Goal: Task Accomplishment & Management: Manage account settings

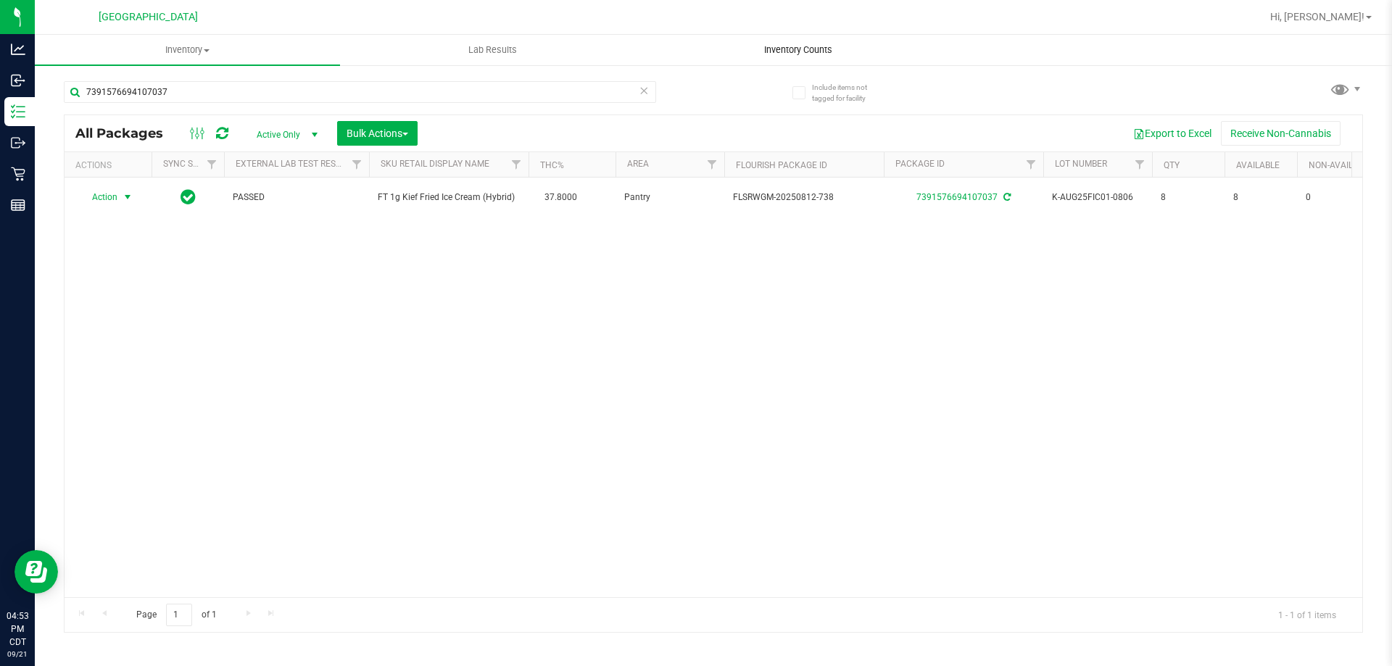
click at [804, 48] on span "Inventory Counts" at bounding box center [798, 50] width 107 height 13
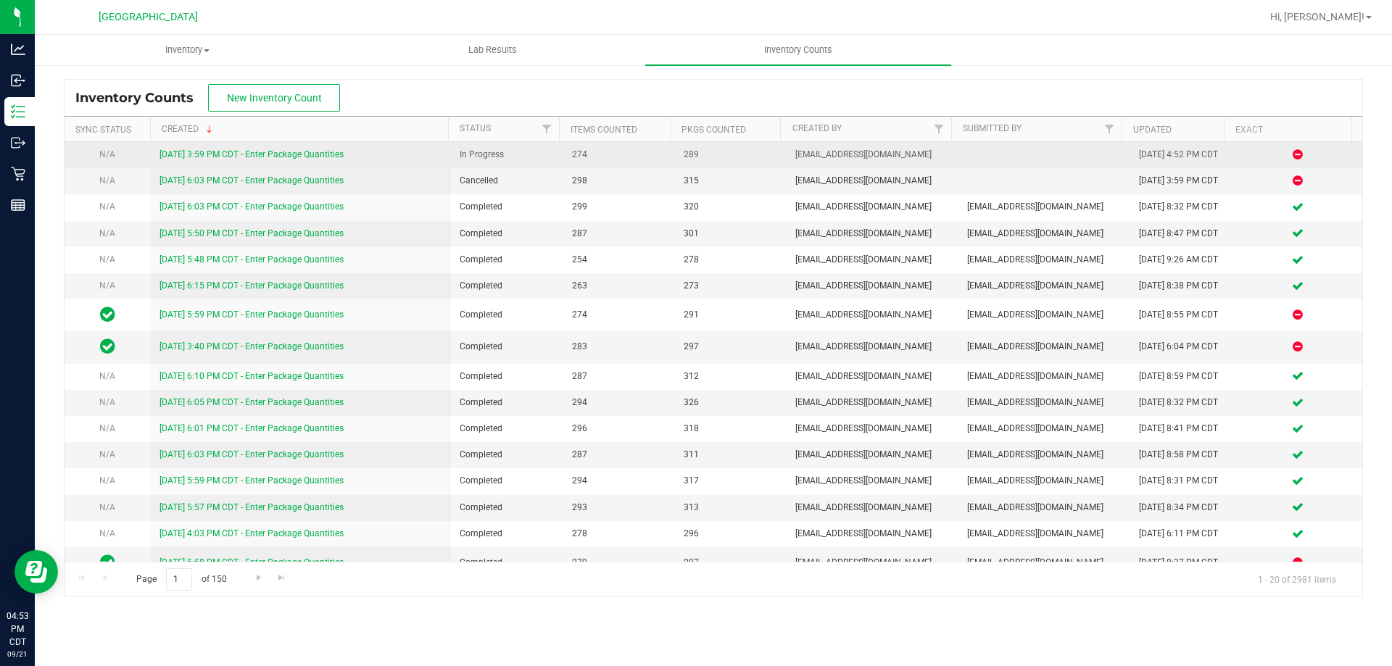
click at [268, 156] on link "9/21/25 3:59 PM CDT - Enter Package Quantities" at bounding box center [252, 154] width 184 height 10
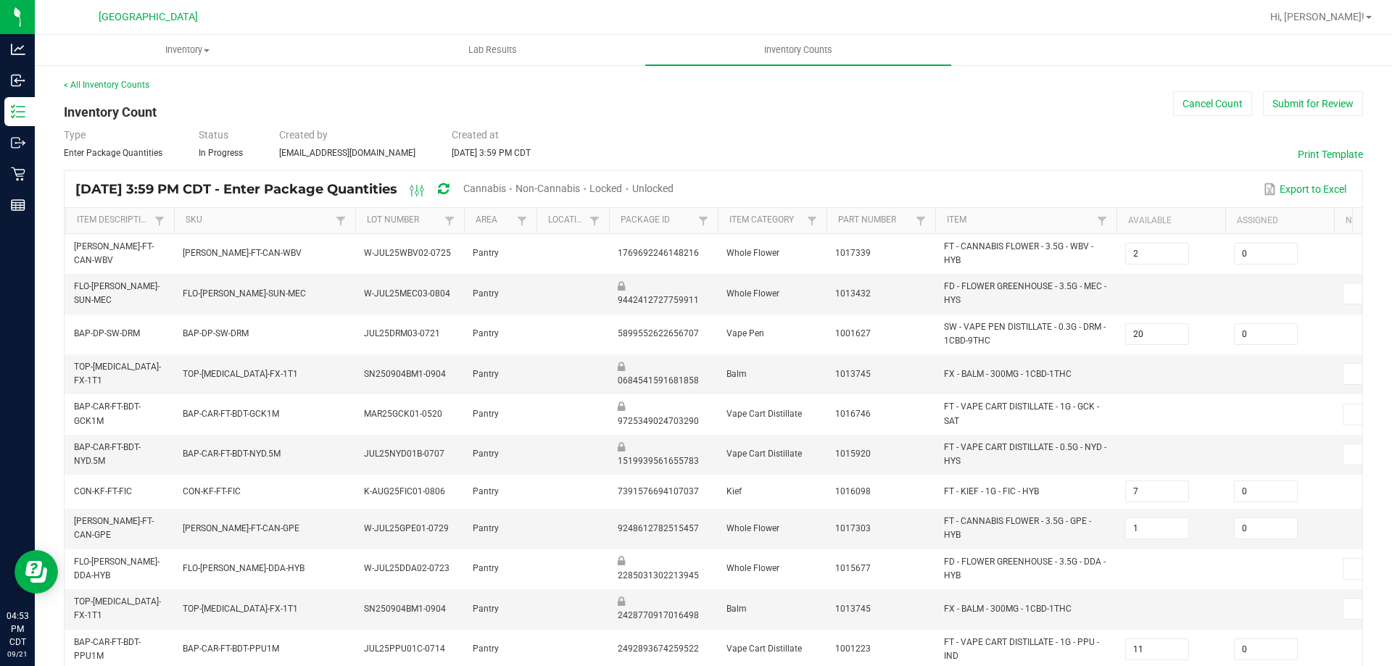
click at [506, 190] on span "Cannabis" at bounding box center [484, 189] width 43 height 12
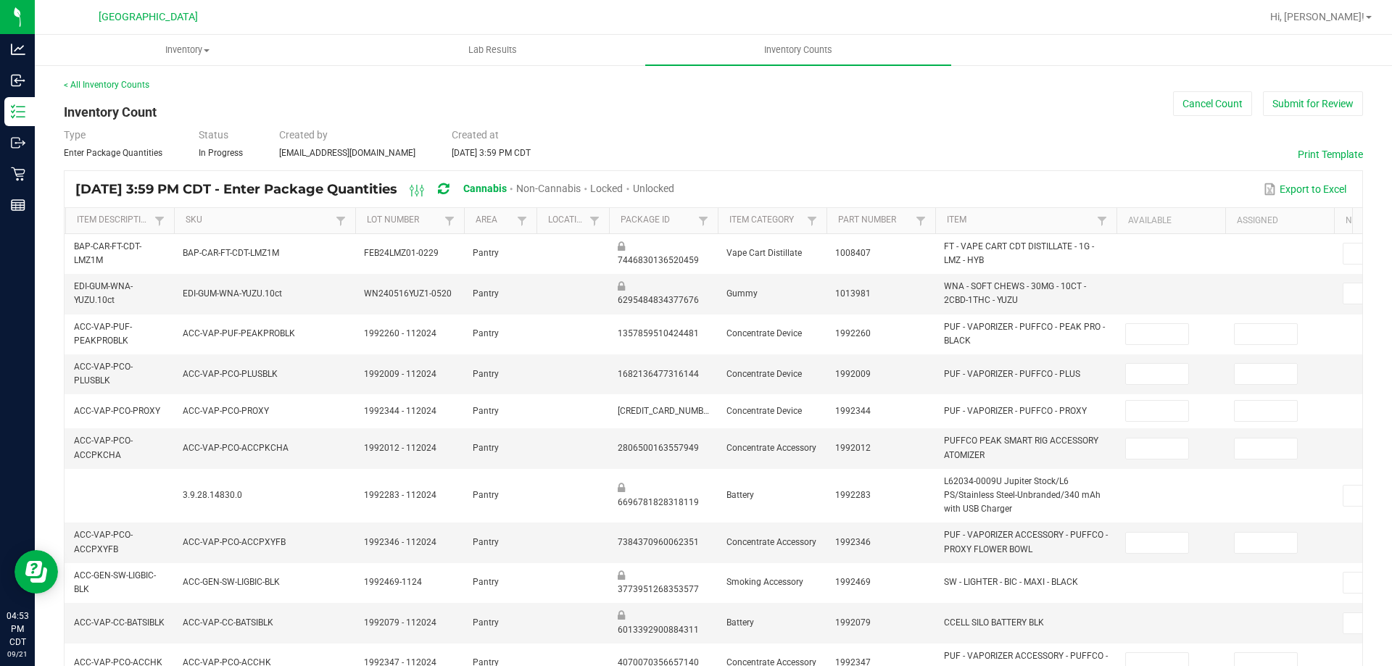
click at [674, 192] on span "Unlocked" at bounding box center [653, 189] width 41 height 12
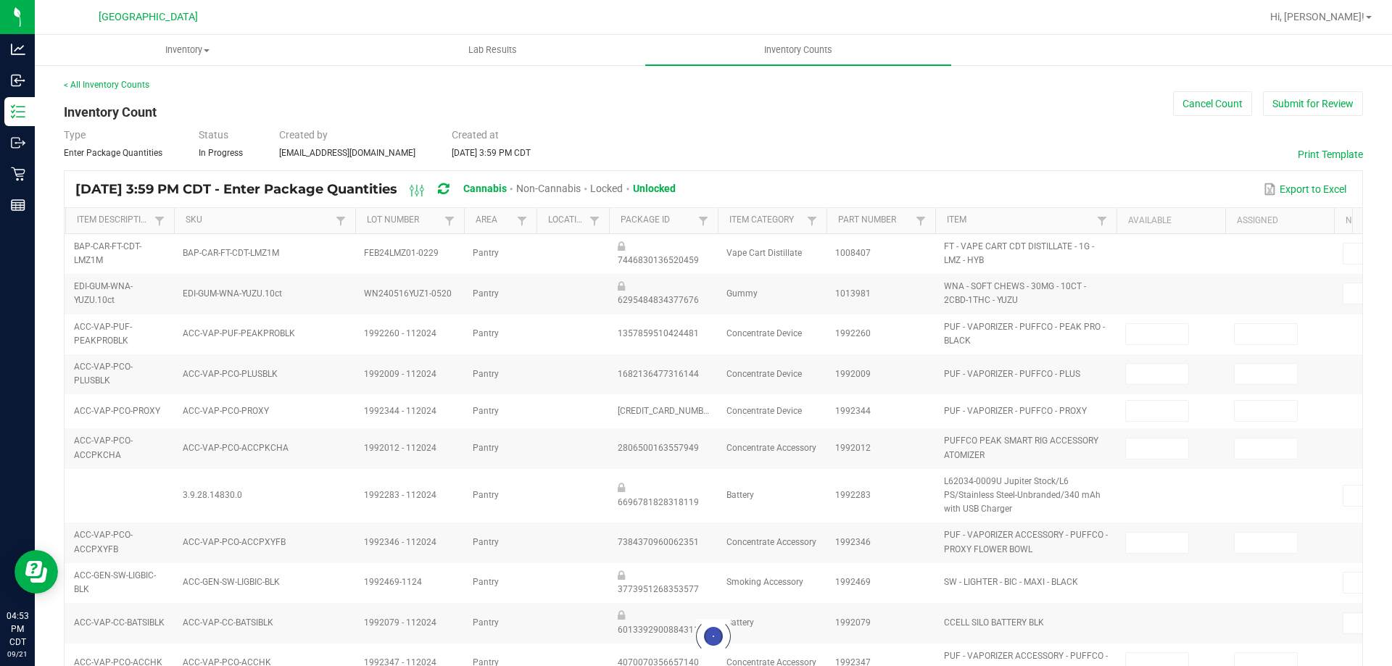
type input "15"
type input "0"
type input "2"
type input "0"
type input "2"
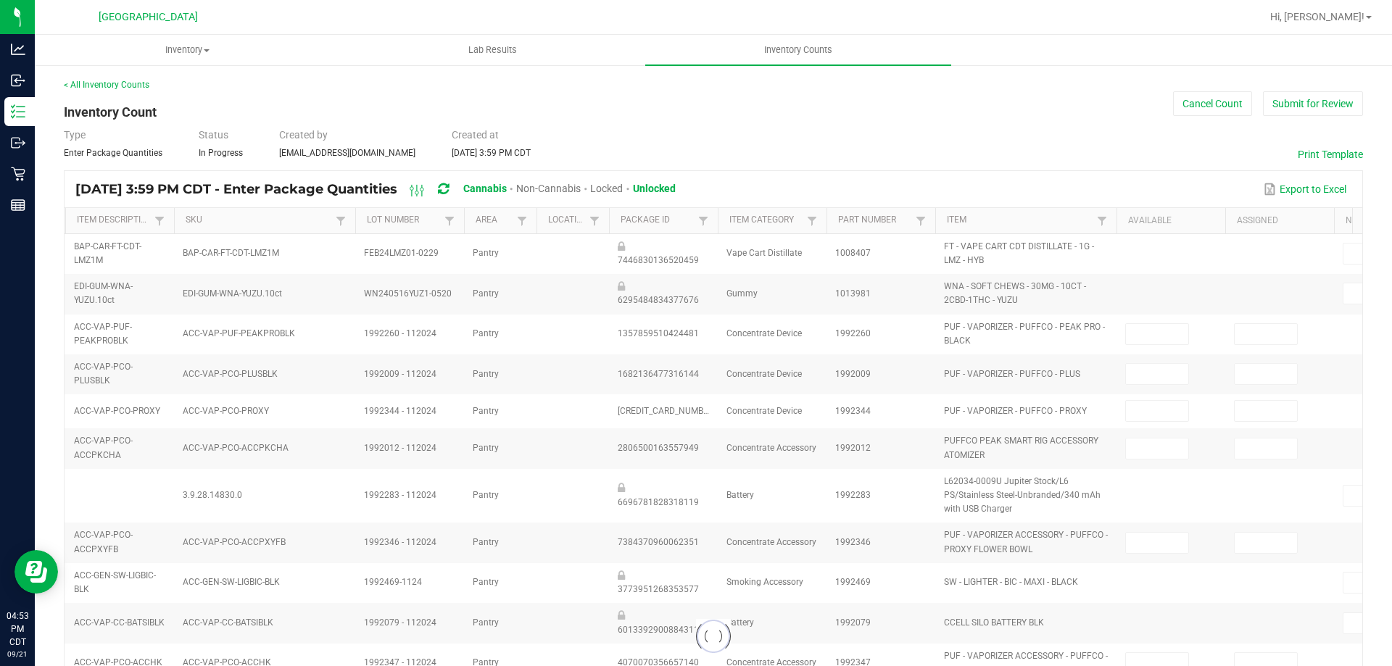
type input "7"
type input "11"
type input "0"
type input "9"
type input "11"
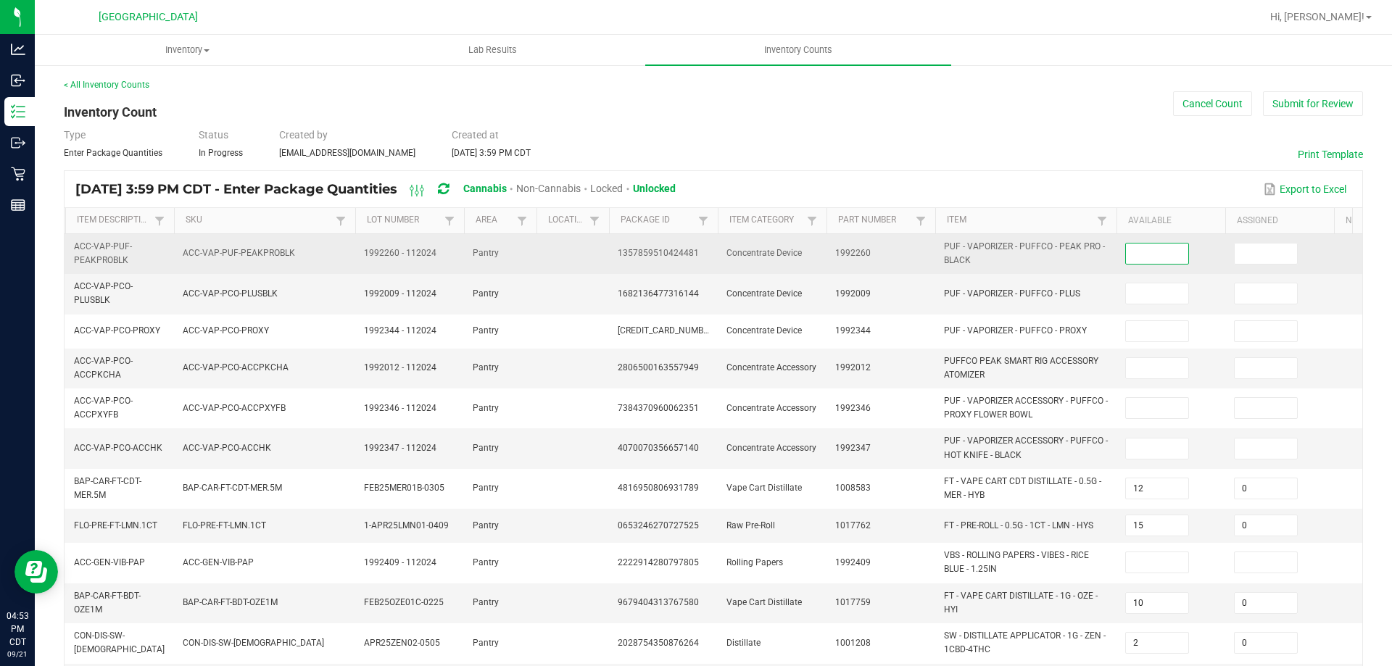
click at [1165, 259] on input at bounding box center [1157, 254] width 62 height 20
type input "0"
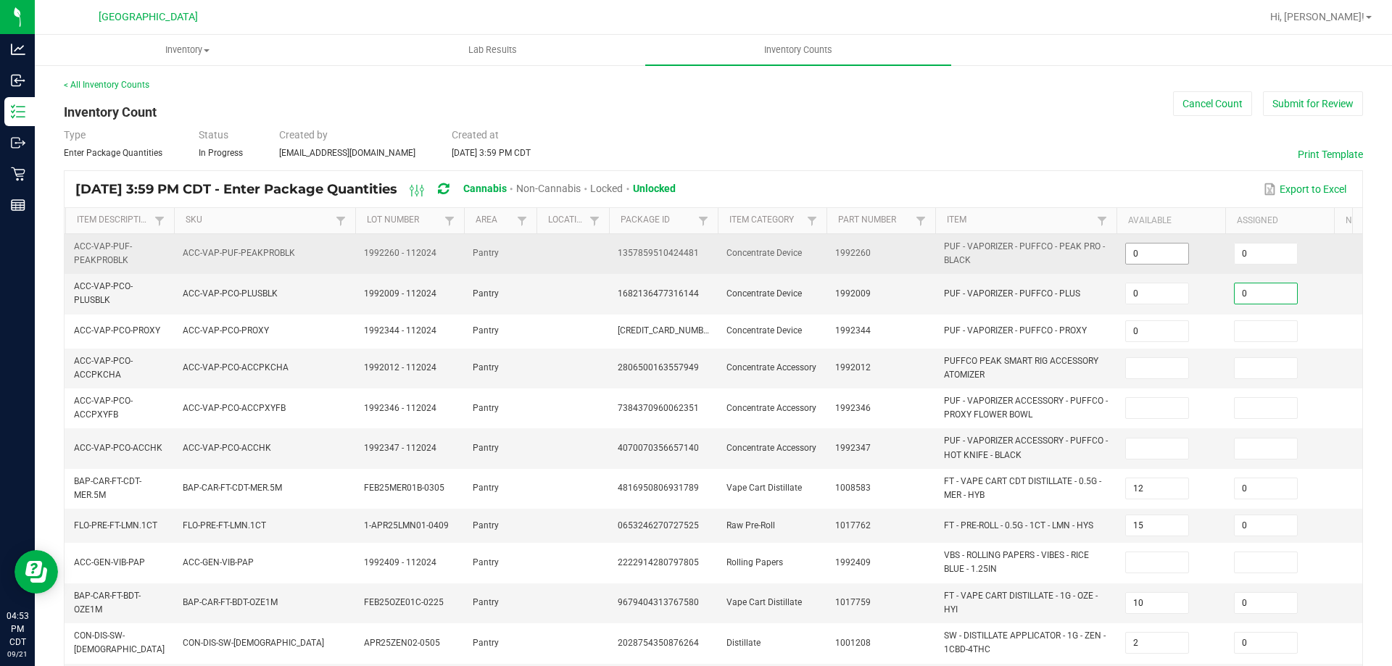
type input "0"
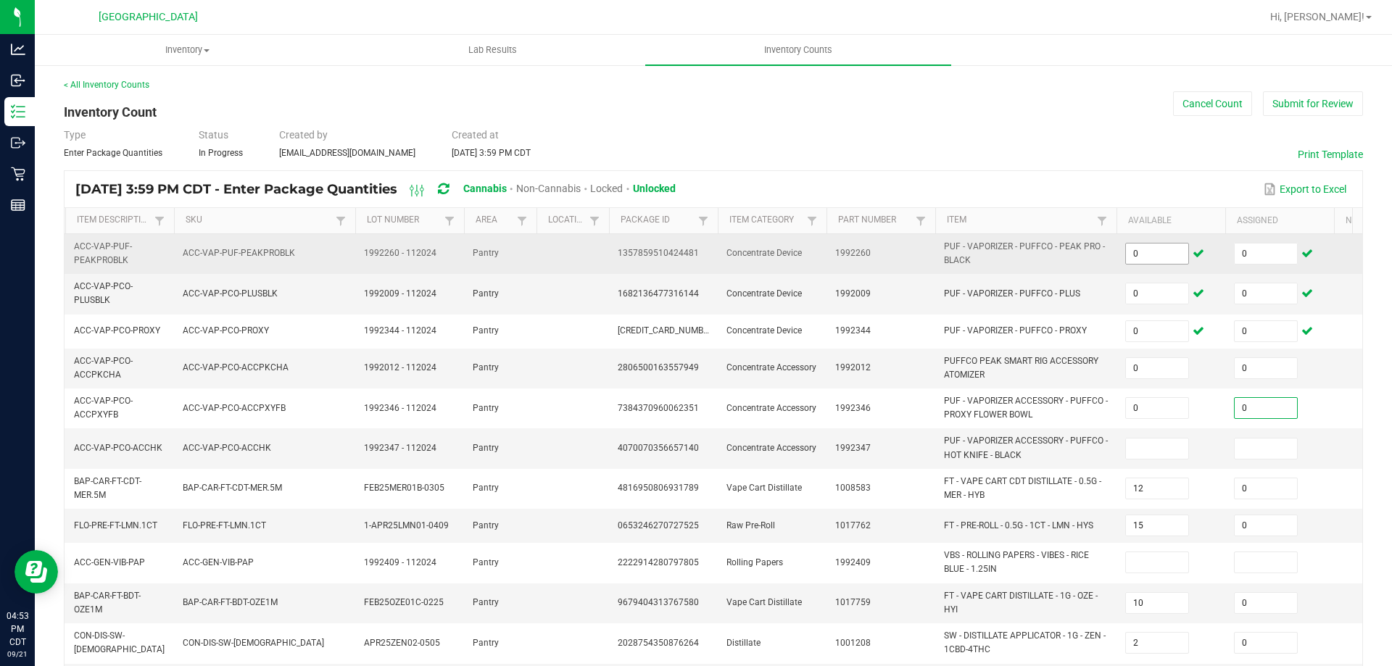
type input "0"
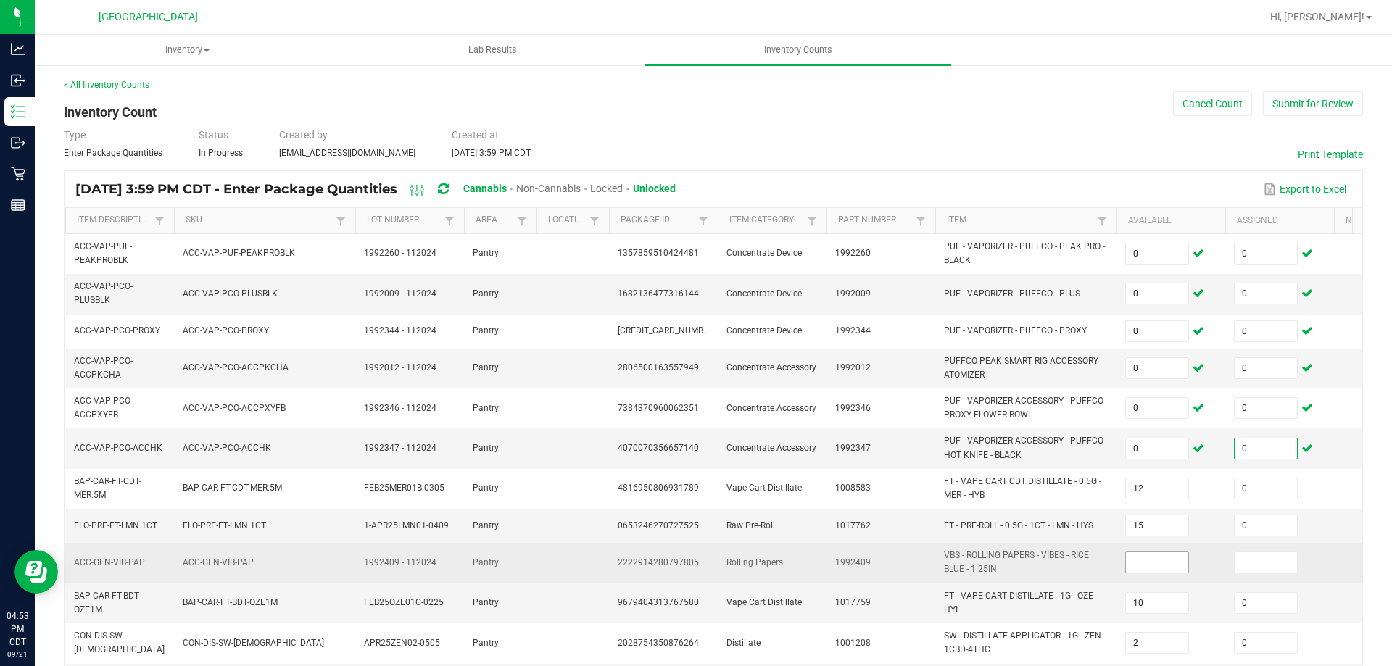
type input "0"
click at [1176, 556] on input at bounding box center [1157, 563] width 62 height 20
type input "0"
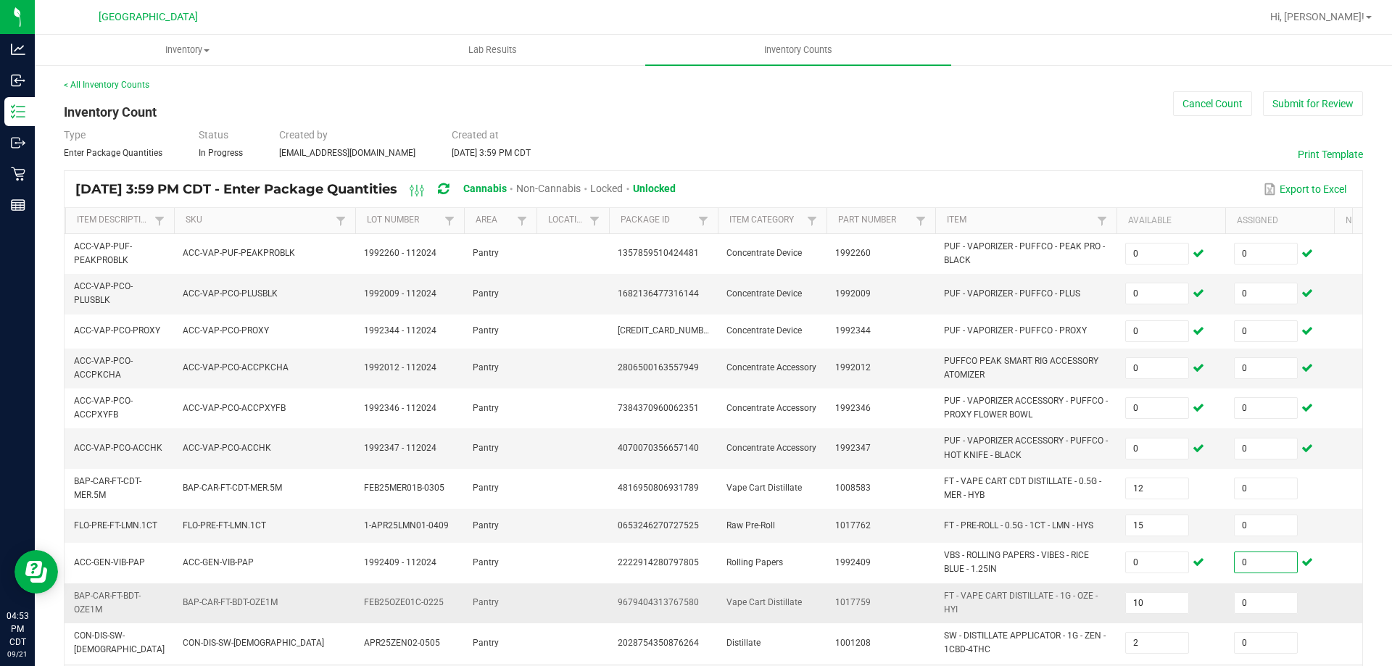
type input "0"
click at [880, 585] on td "1017759" at bounding box center [881, 604] width 109 height 40
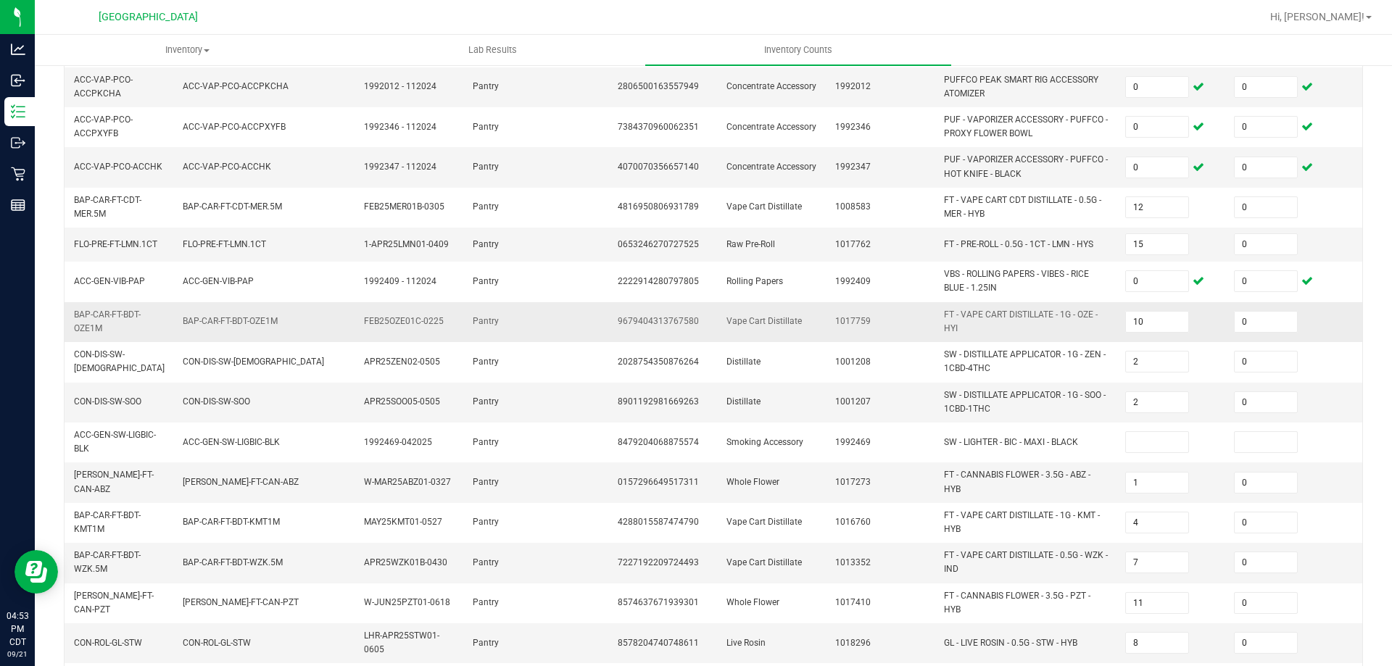
scroll to position [363, 0]
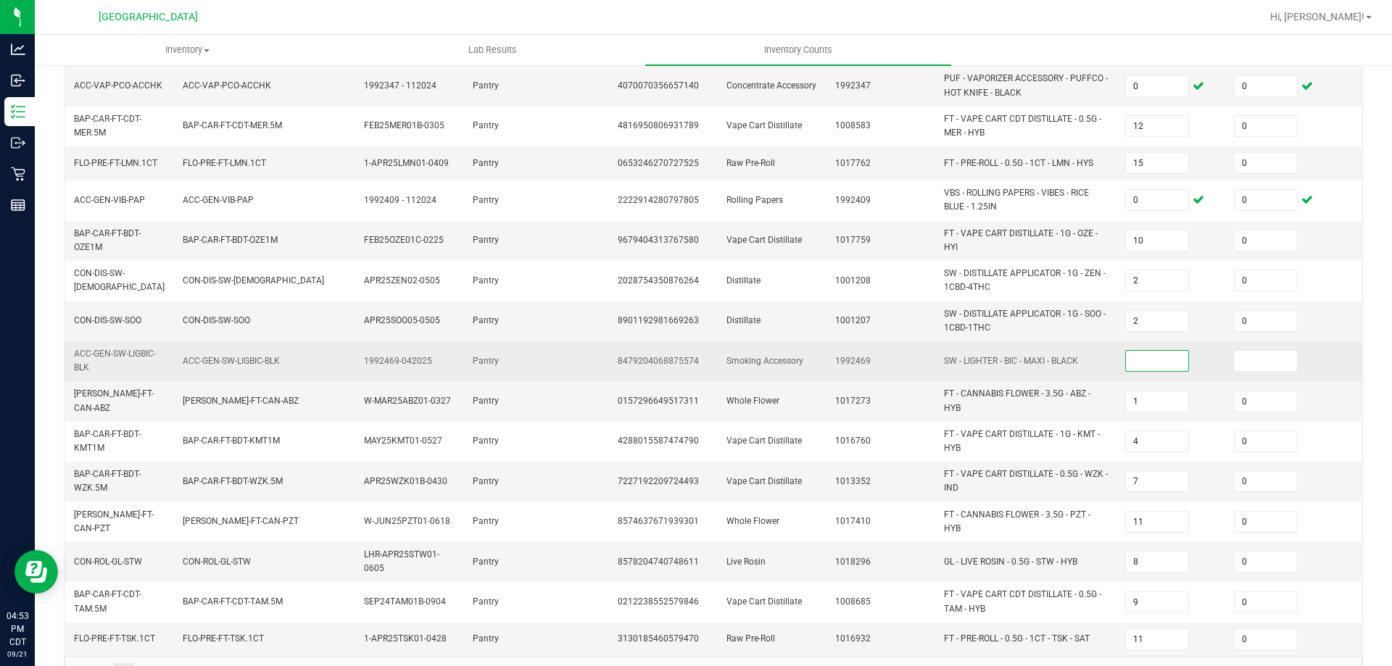
click at [1150, 363] on input at bounding box center [1157, 361] width 62 height 20
type input "0"
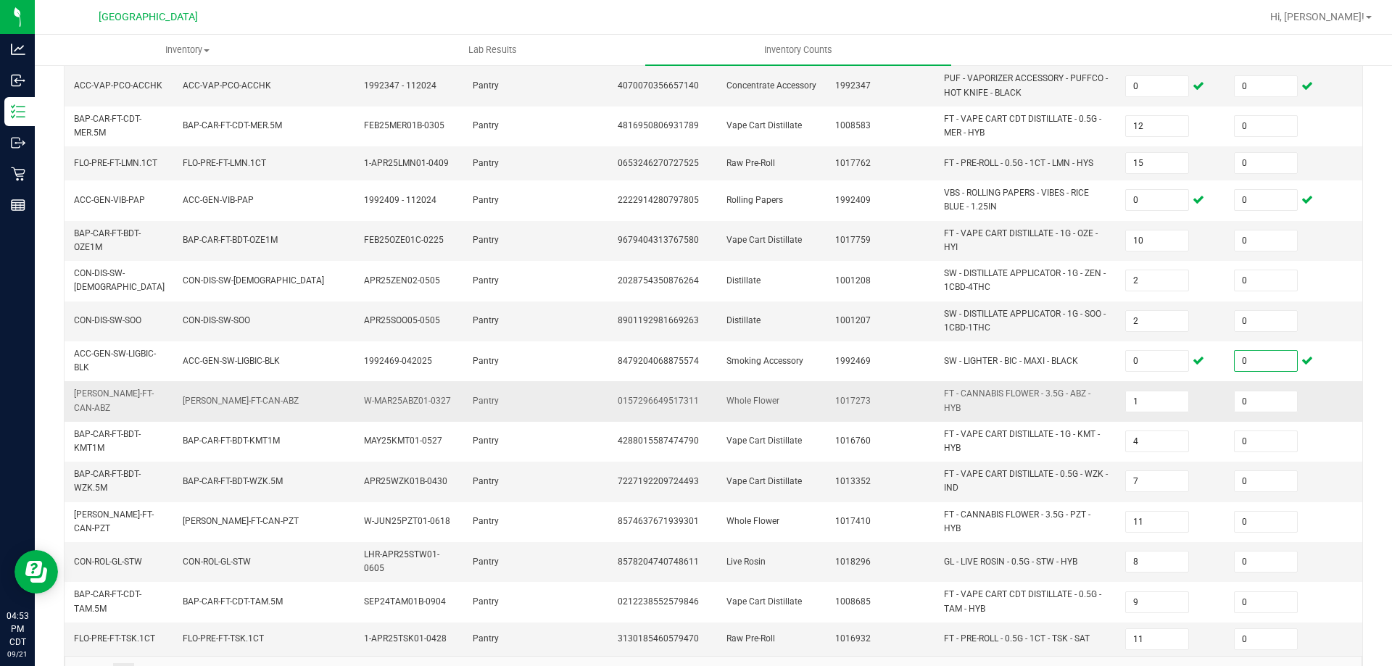
type input "0"
click at [909, 413] on td "1017273" at bounding box center [881, 401] width 109 height 40
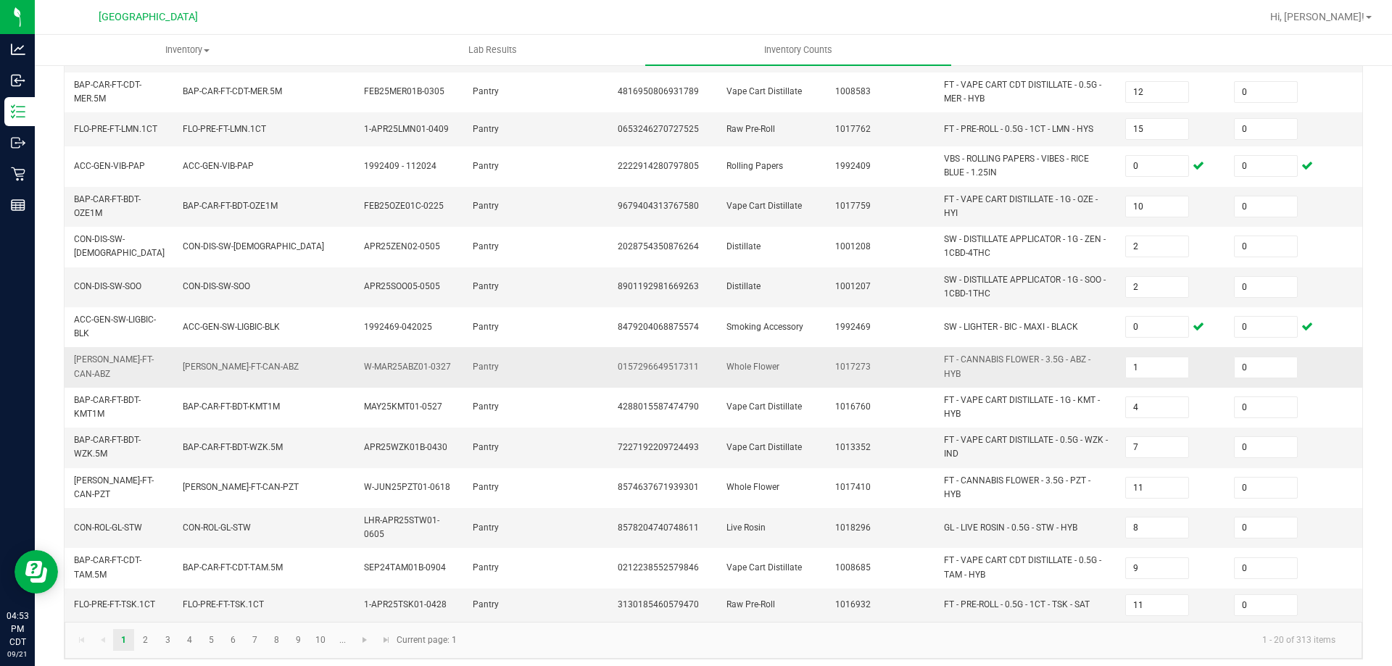
scroll to position [416, 0]
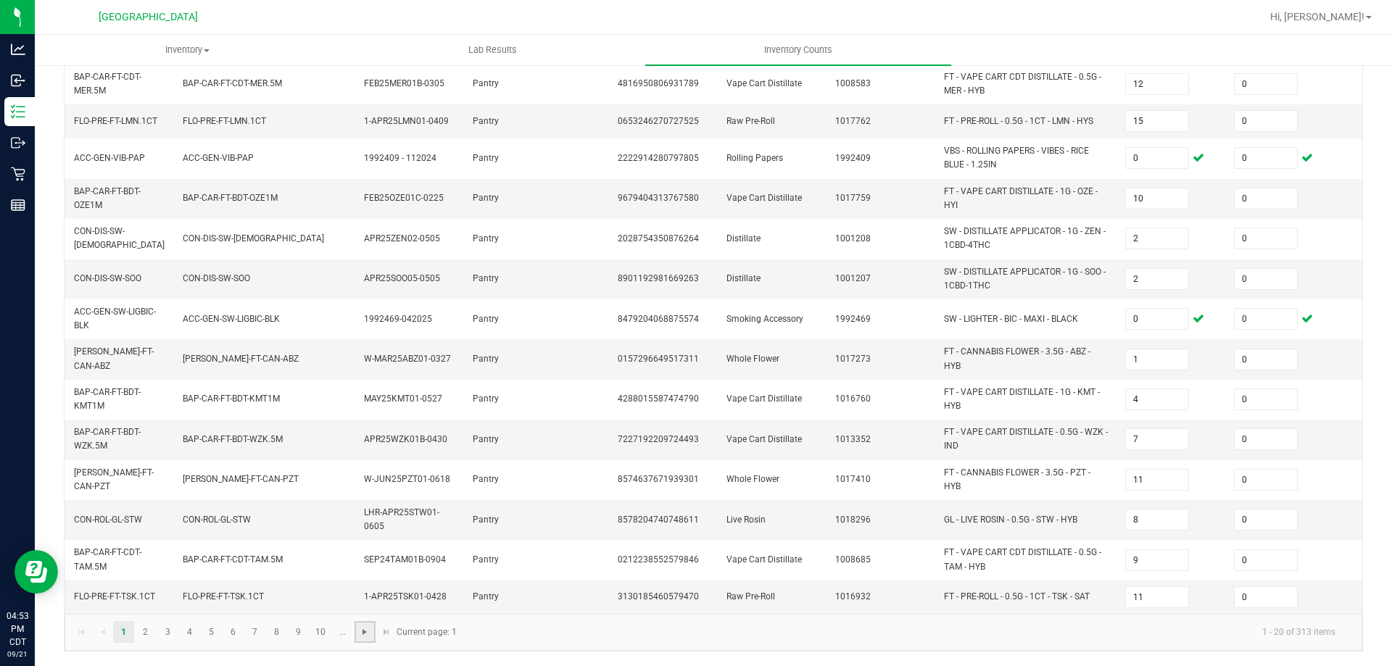
click at [361, 638] on span "Go to the next page" at bounding box center [365, 633] width 12 height 12
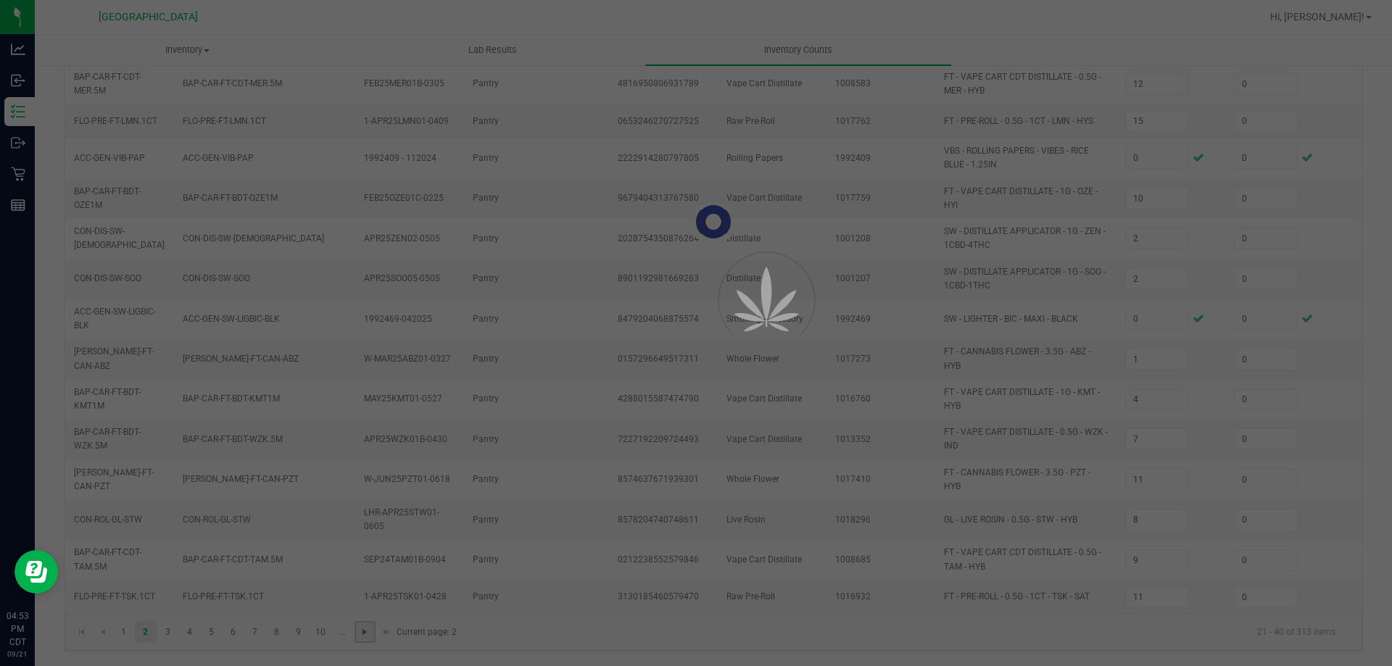
type input "5"
type input "7"
type input "1"
type input "6"
type input "4"
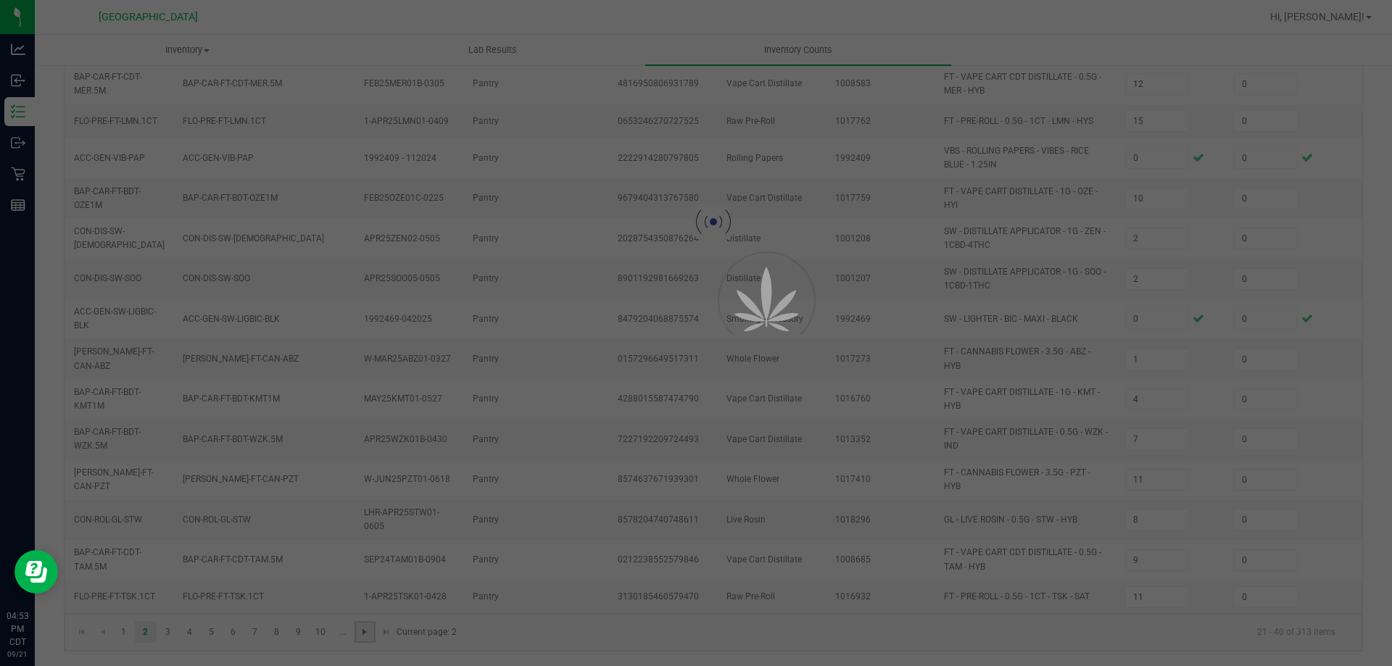
type input "3"
type input "4"
type input "3"
type input "7"
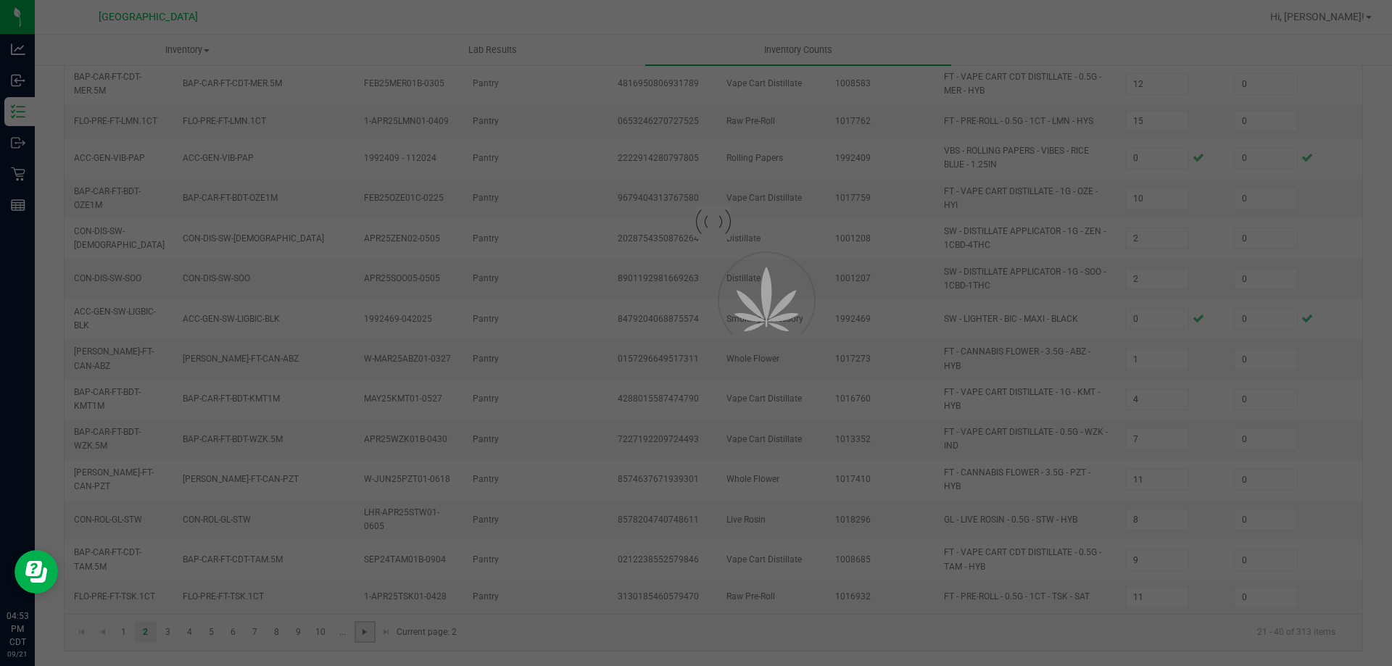
type input "20"
type input "16"
type input "4"
type input "2"
type input "7"
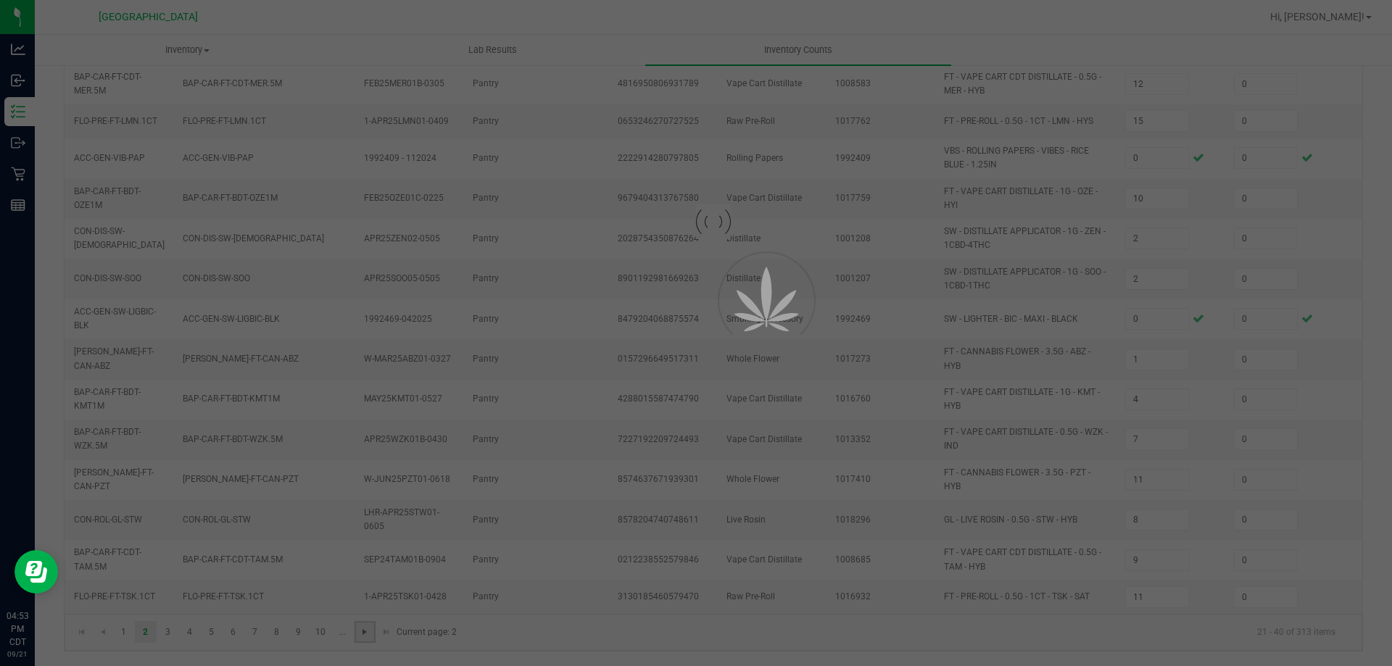
type input "3"
type input "1"
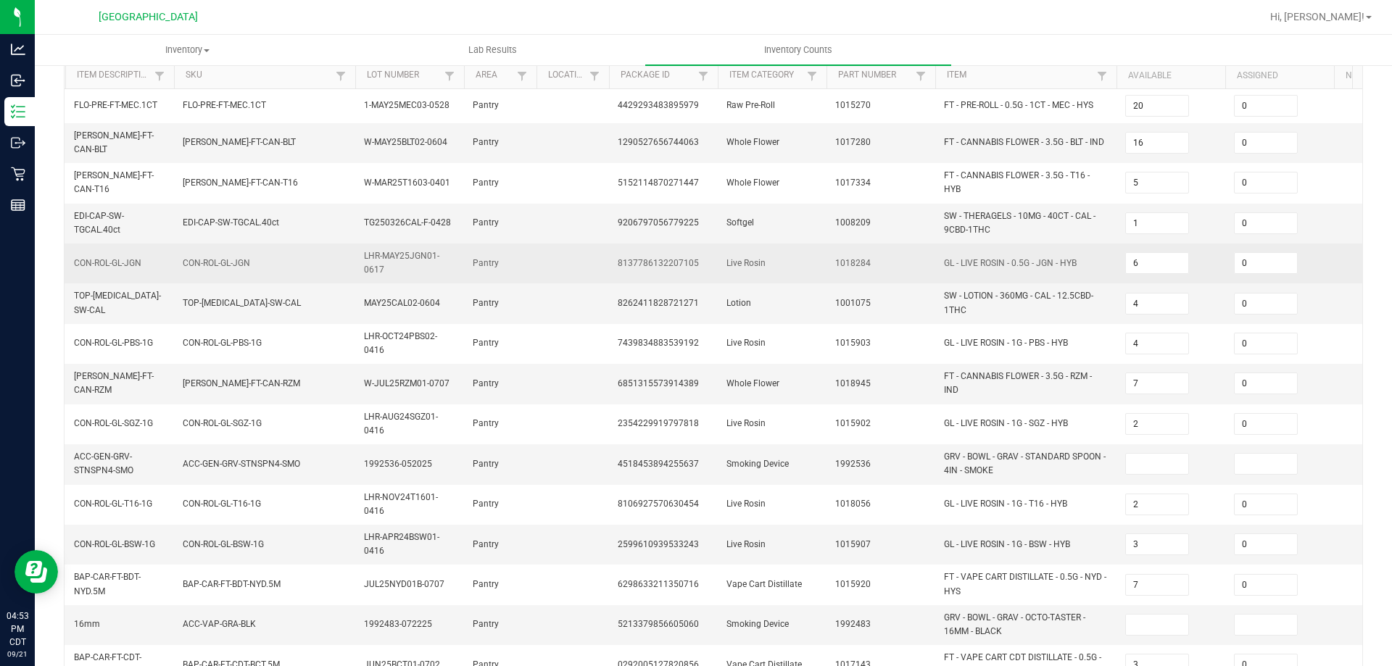
scroll to position [218, 0]
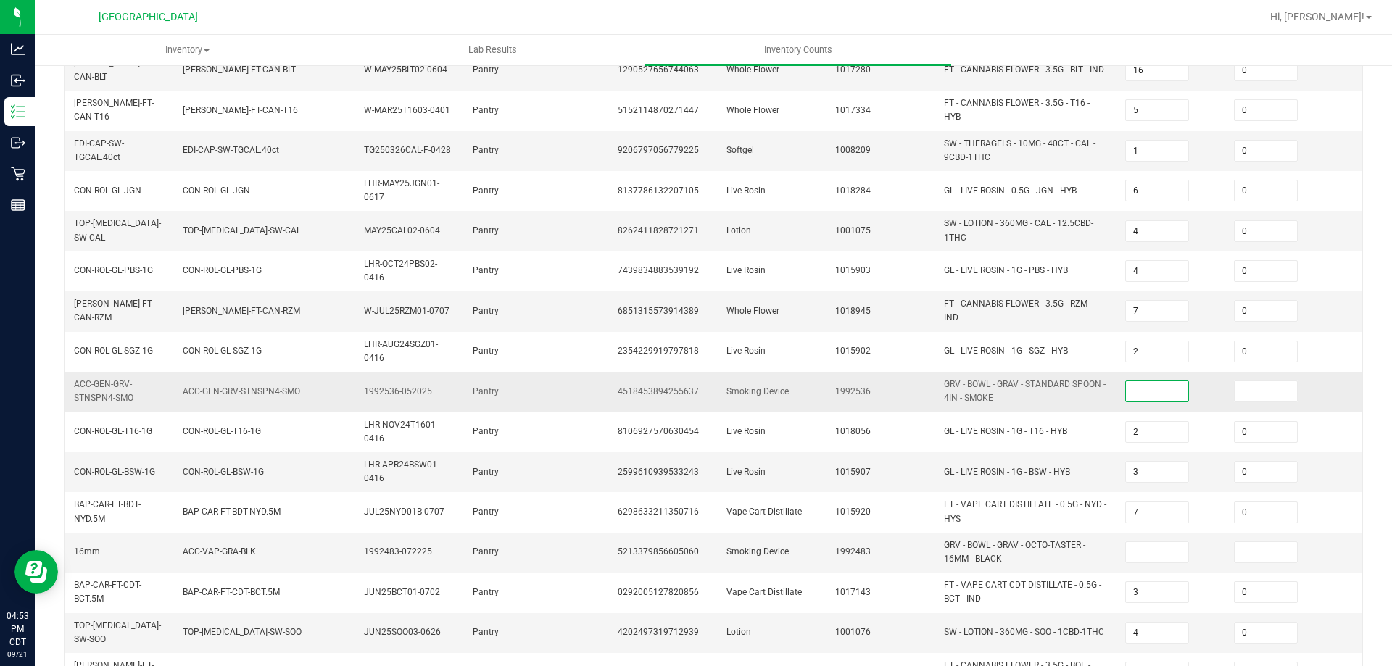
click at [1178, 386] on input at bounding box center [1157, 391] width 62 height 20
type input "0"
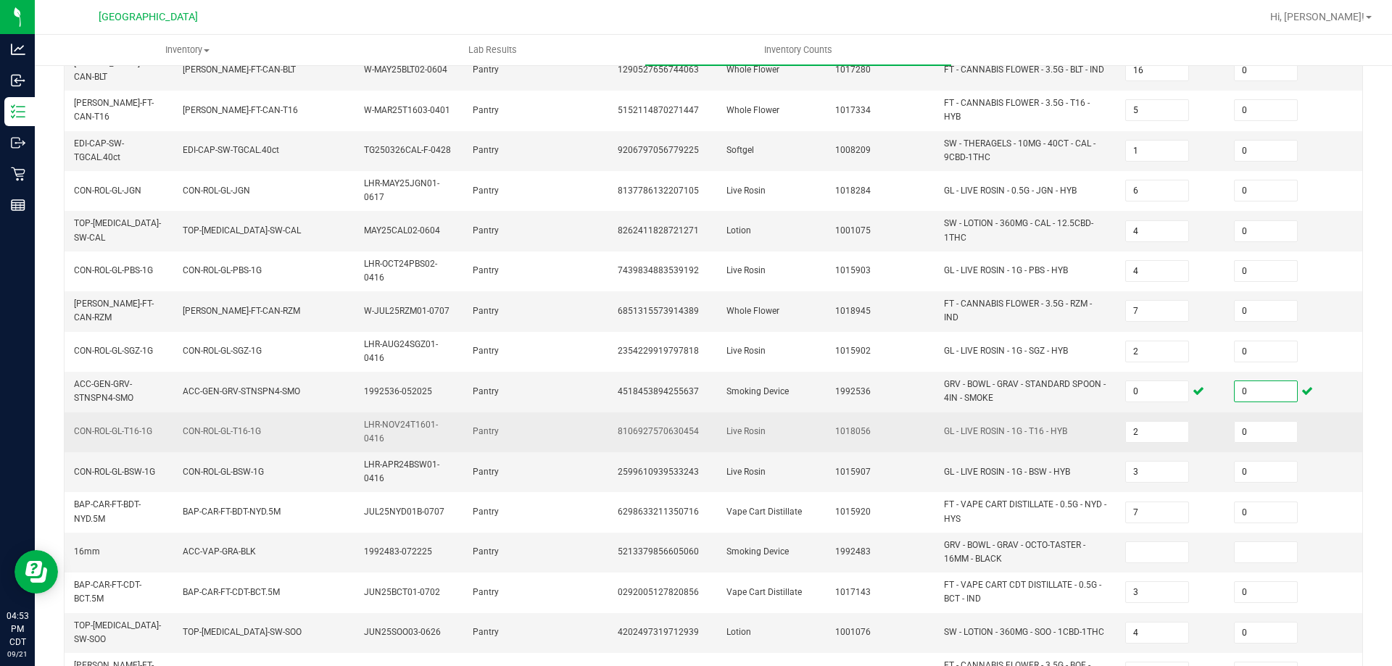
type input "0"
click at [1099, 418] on td "GL - LIVE ROSIN - 1G - T16 - HYB" at bounding box center [1026, 433] width 181 height 40
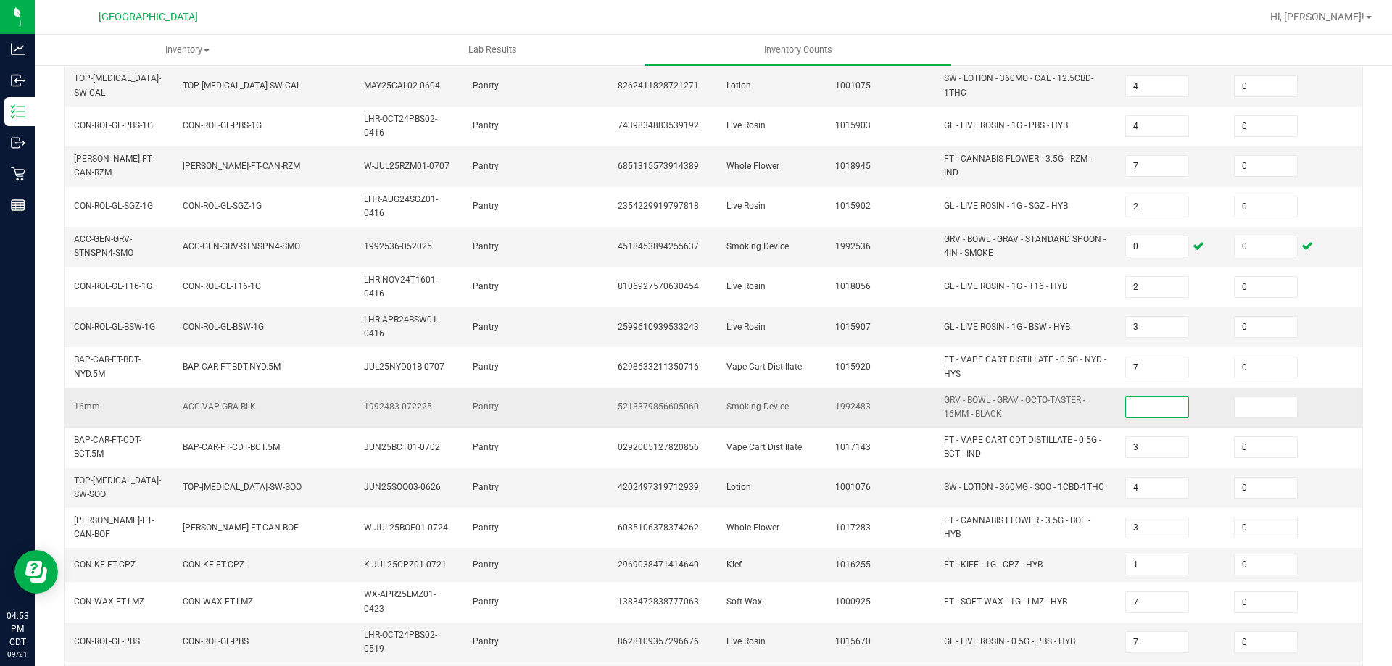
click at [1153, 401] on input at bounding box center [1157, 407] width 62 height 20
type input "0"
click at [1092, 569] on td "FT - KIEF - 1G - CPZ - HYB" at bounding box center [1026, 565] width 181 height 34
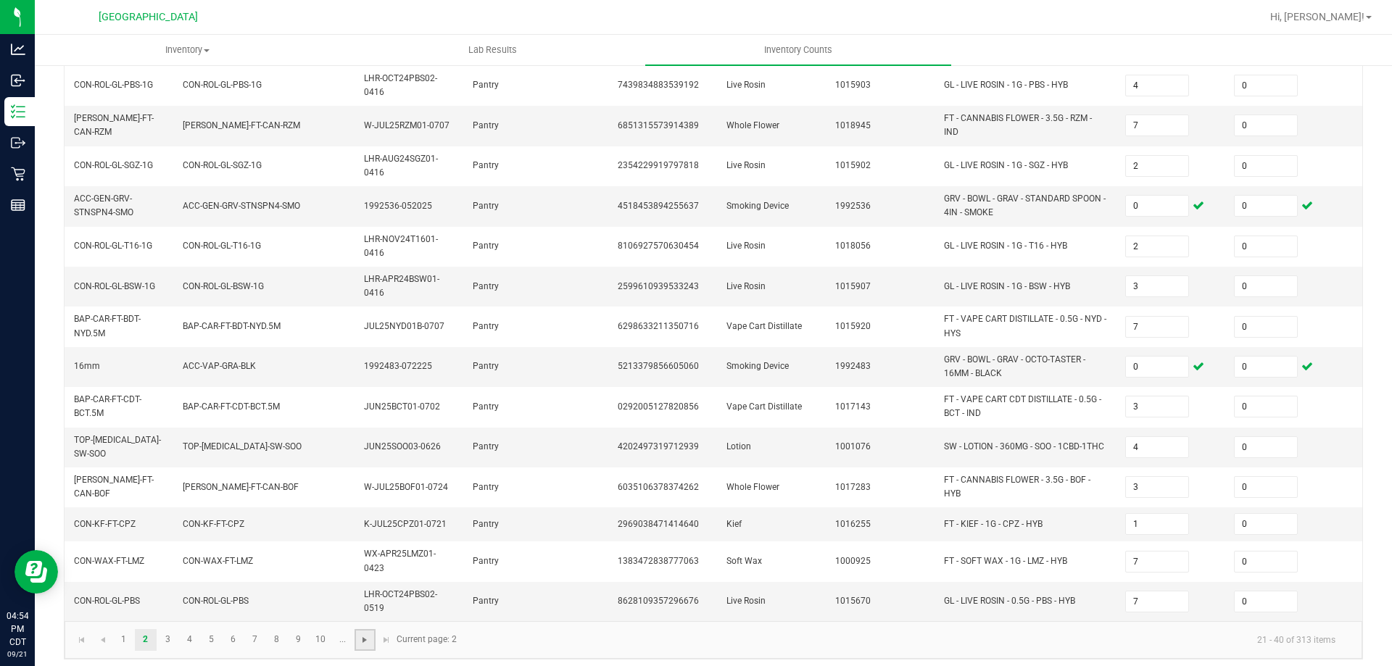
click at [363, 635] on span "Go to the next page" at bounding box center [365, 641] width 12 height 12
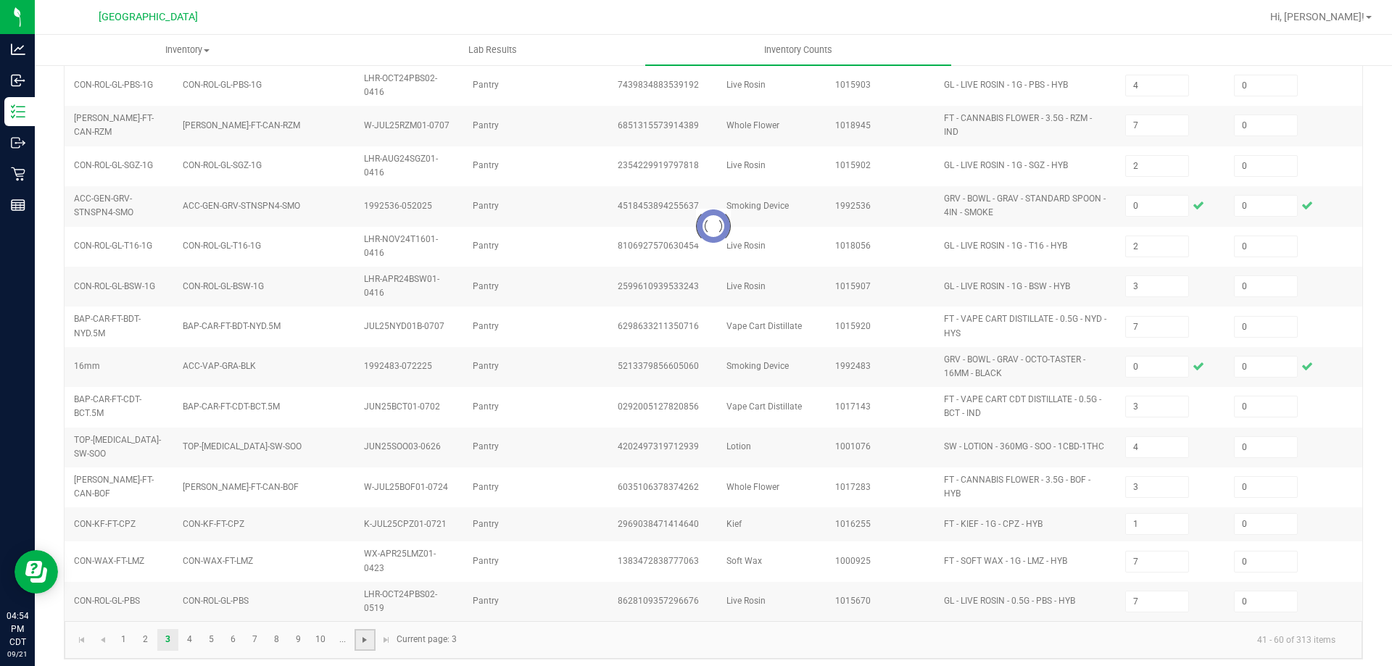
type input "25"
type input "11"
type input "9"
type input "3"
type input "5"
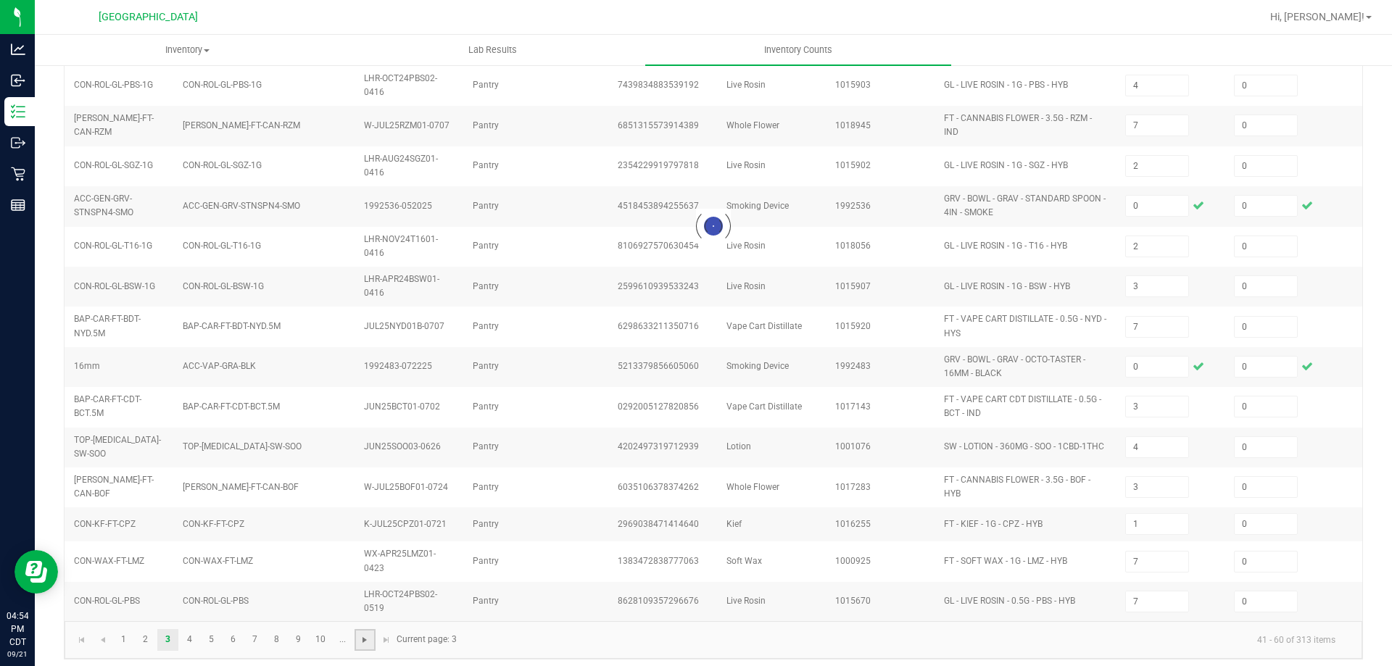
type input "7"
type input "18"
type input "10"
type input "11"
type input "5"
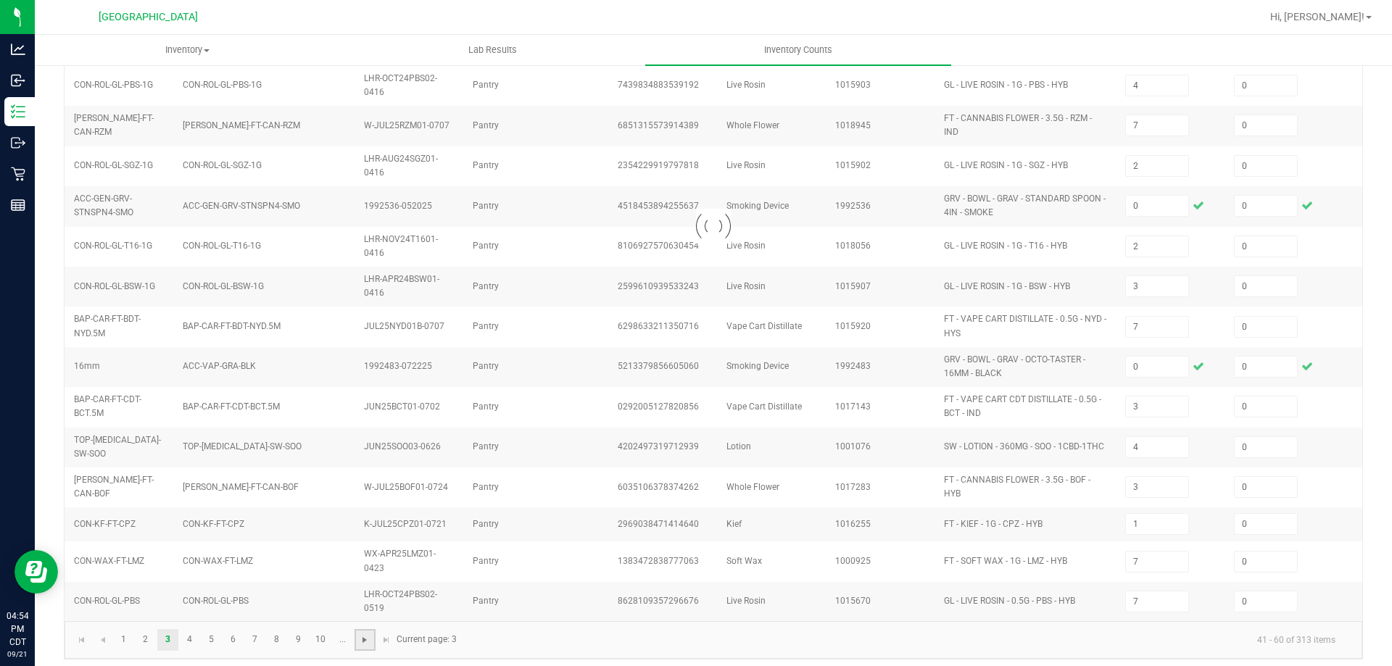
type input "9"
type input "20"
type input "2"
type input "1"
type input "3"
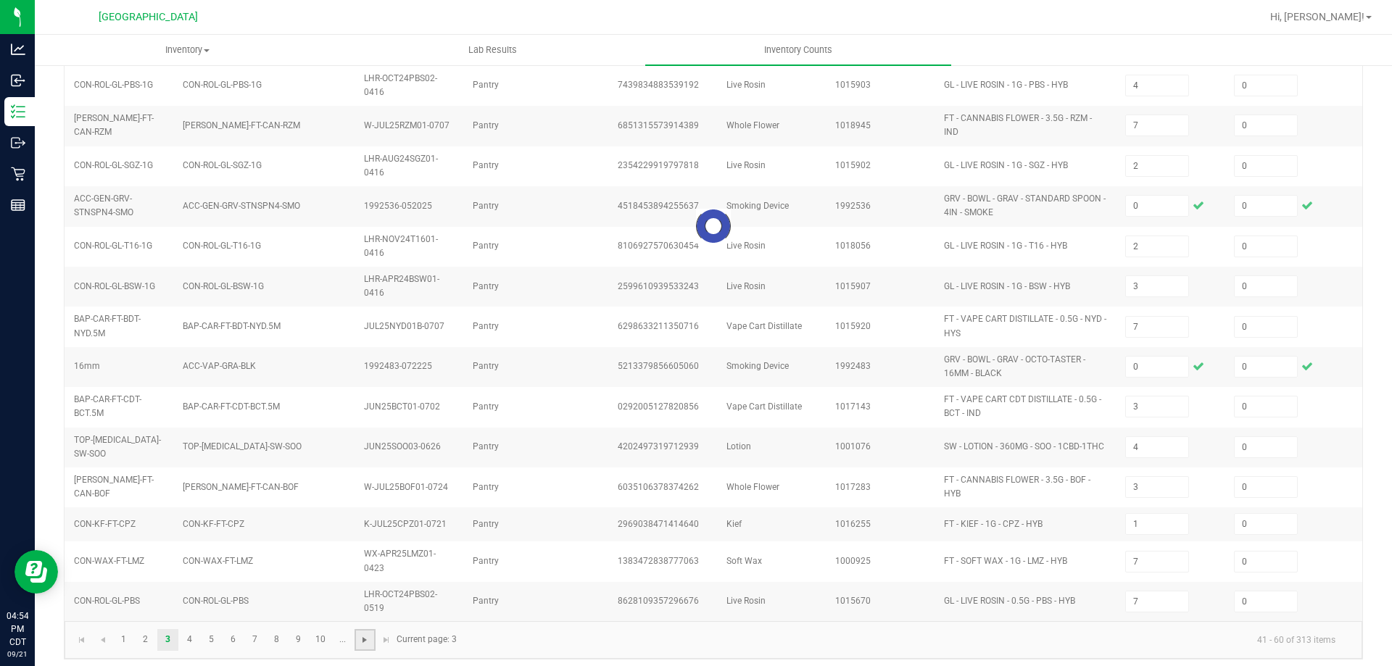
type input "6"
type input "2"
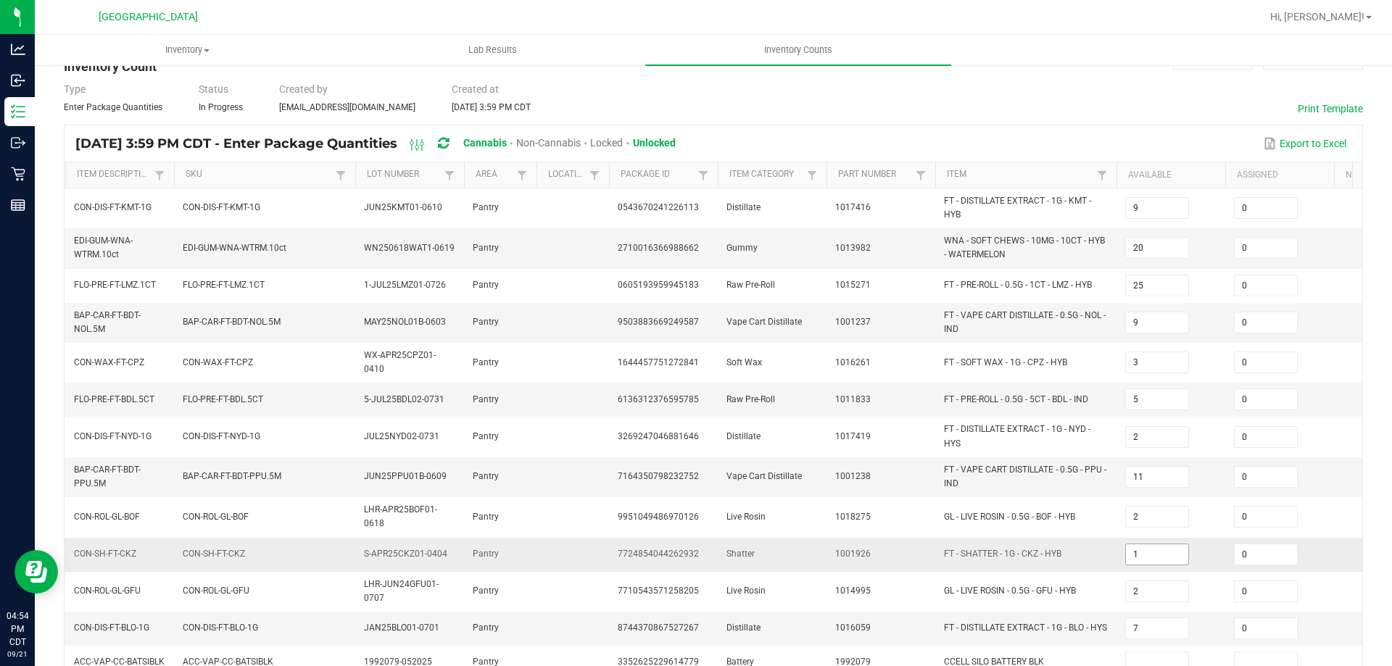
scroll to position [218, 0]
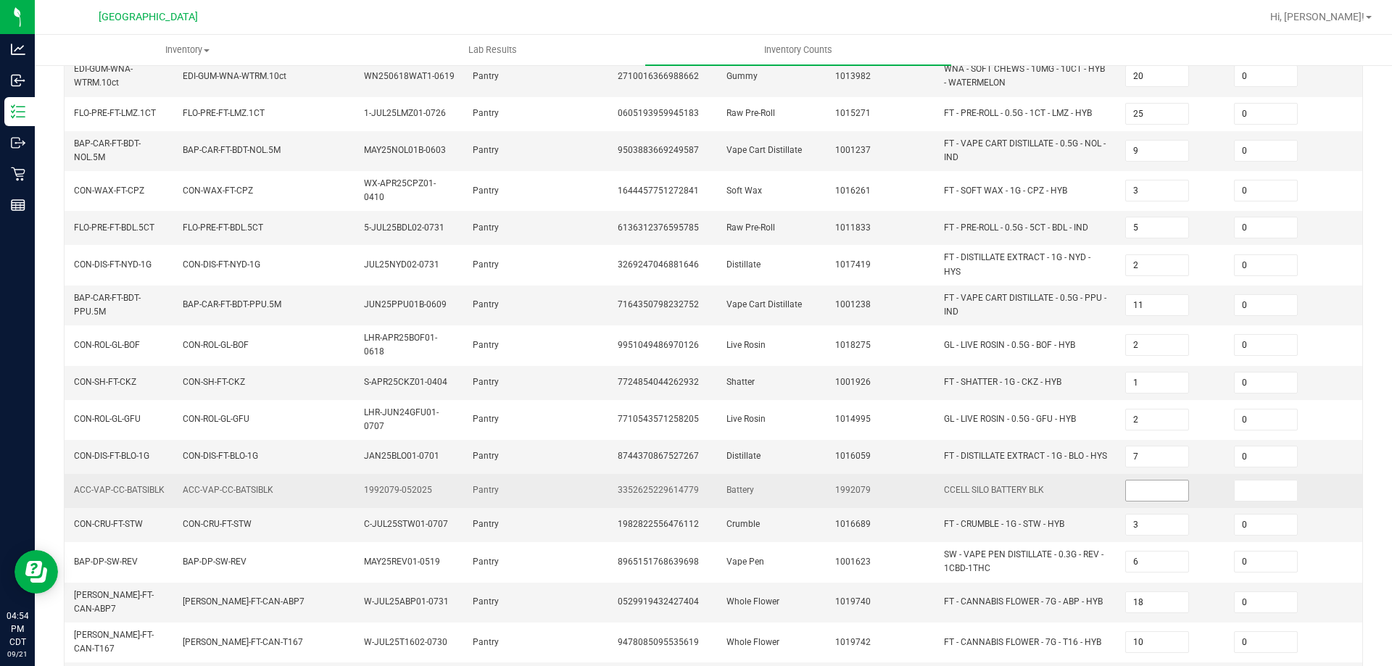
click at [1181, 491] on input at bounding box center [1157, 491] width 62 height 20
type input "0"
click at [1071, 493] on td "CCELL SILO BATTERY BLK" at bounding box center [1026, 491] width 181 height 34
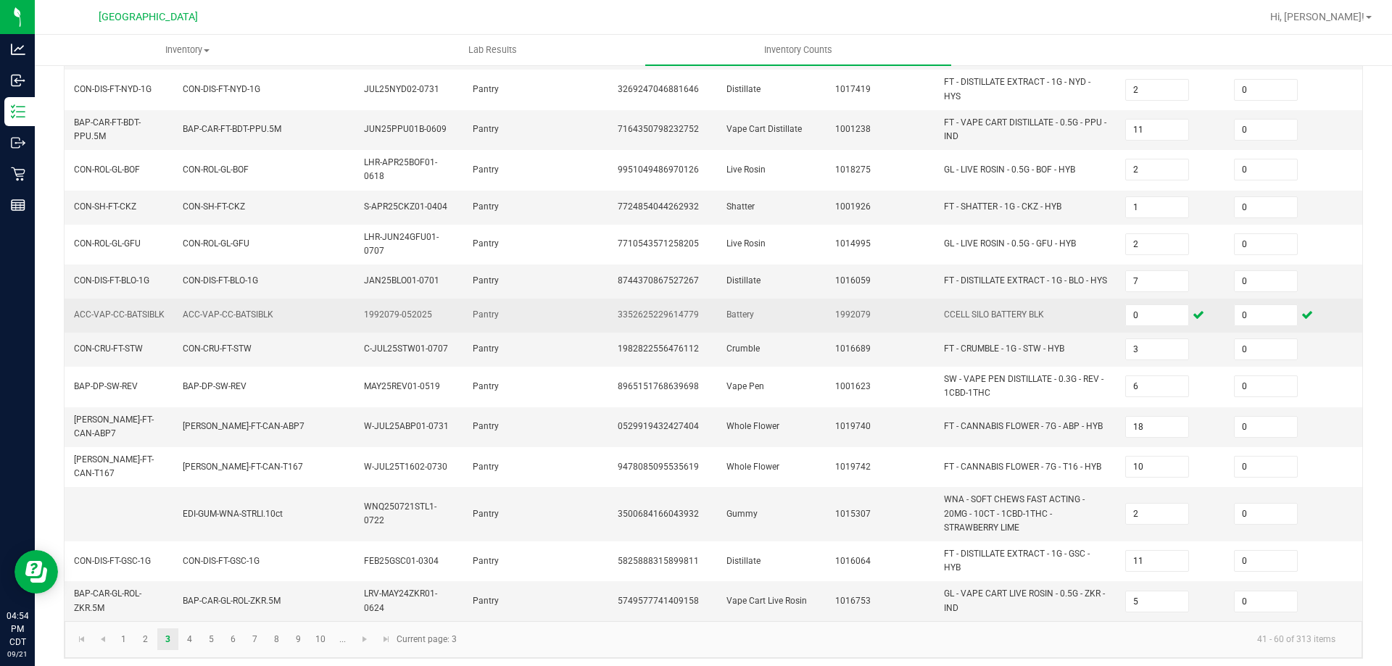
scroll to position [399, 0]
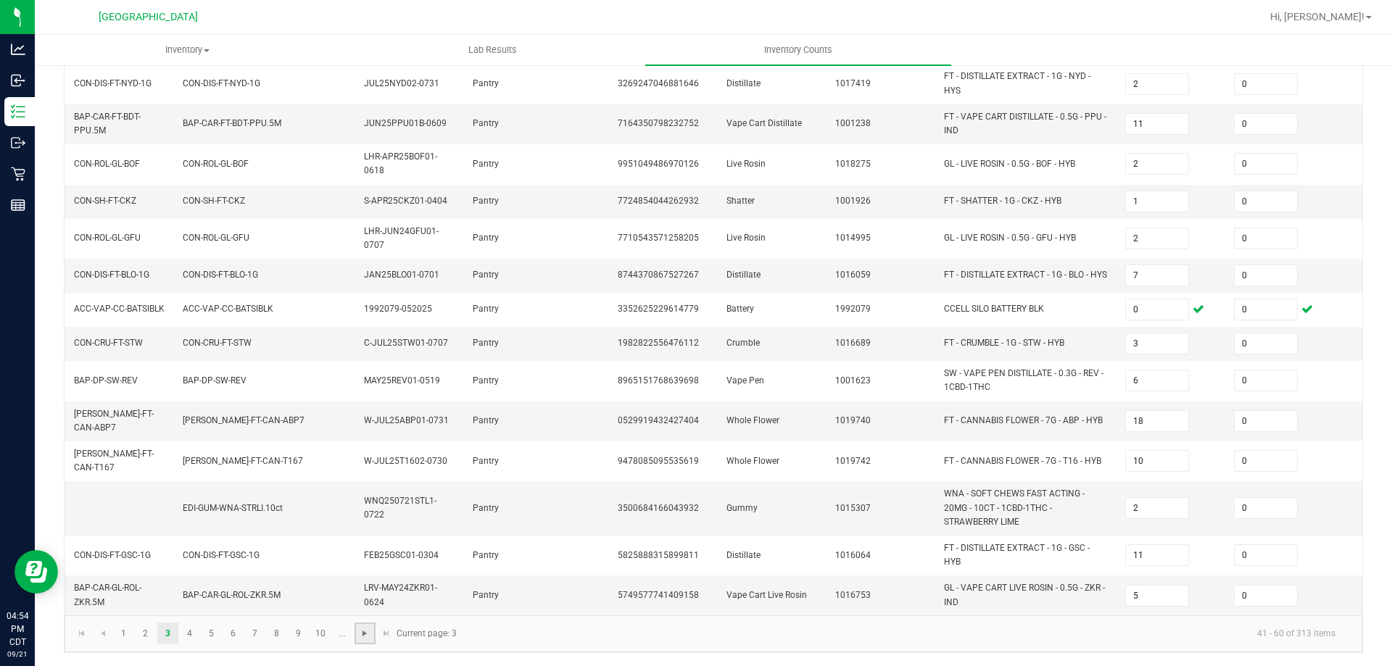
click at [365, 638] on span "Go to the next page" at bounding box center [365, 634] width 12 height 12
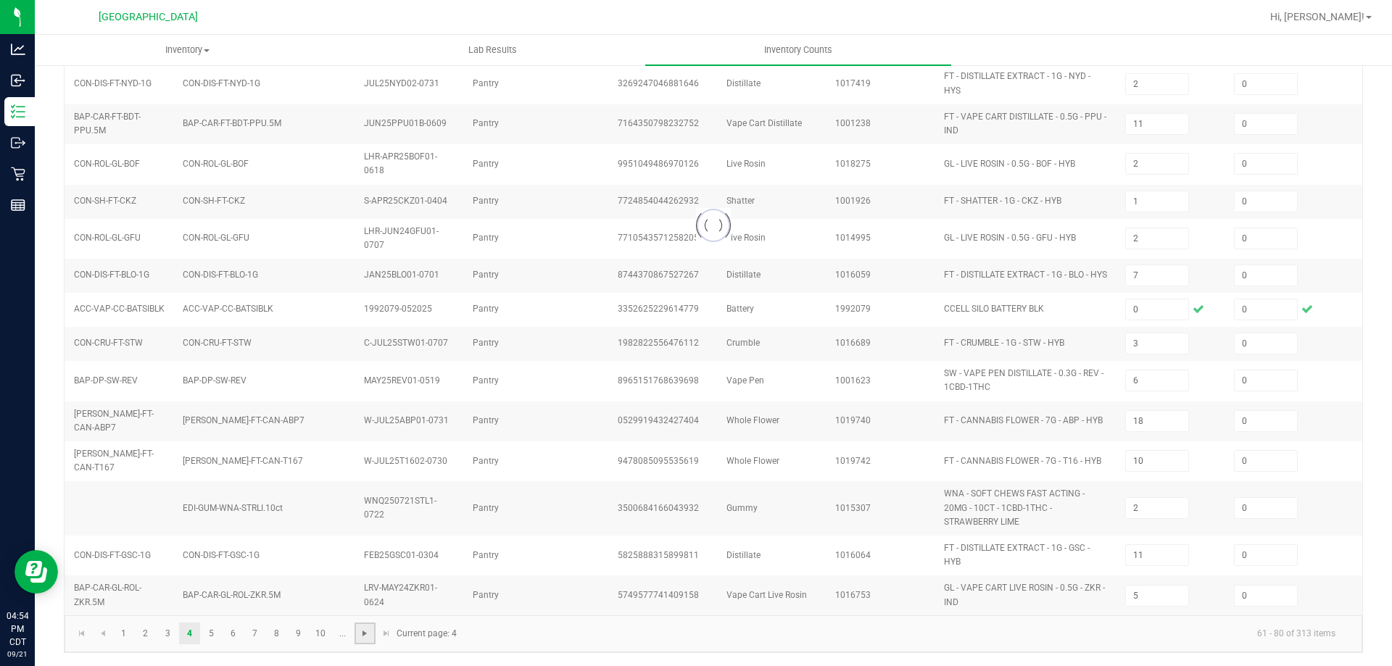
type input "7"
type input "10"
type input "8"
type input "1"
type input "16"
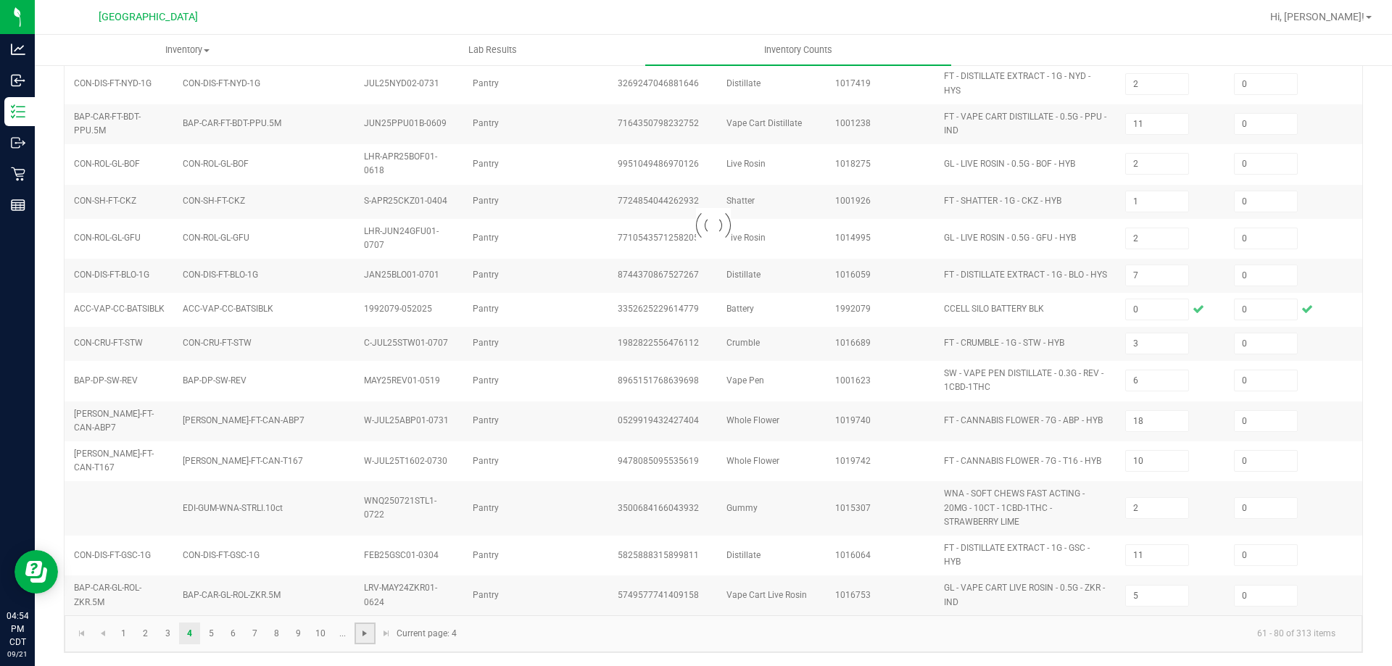
type input "4"
type input "9"
type input "12"
type input "6"
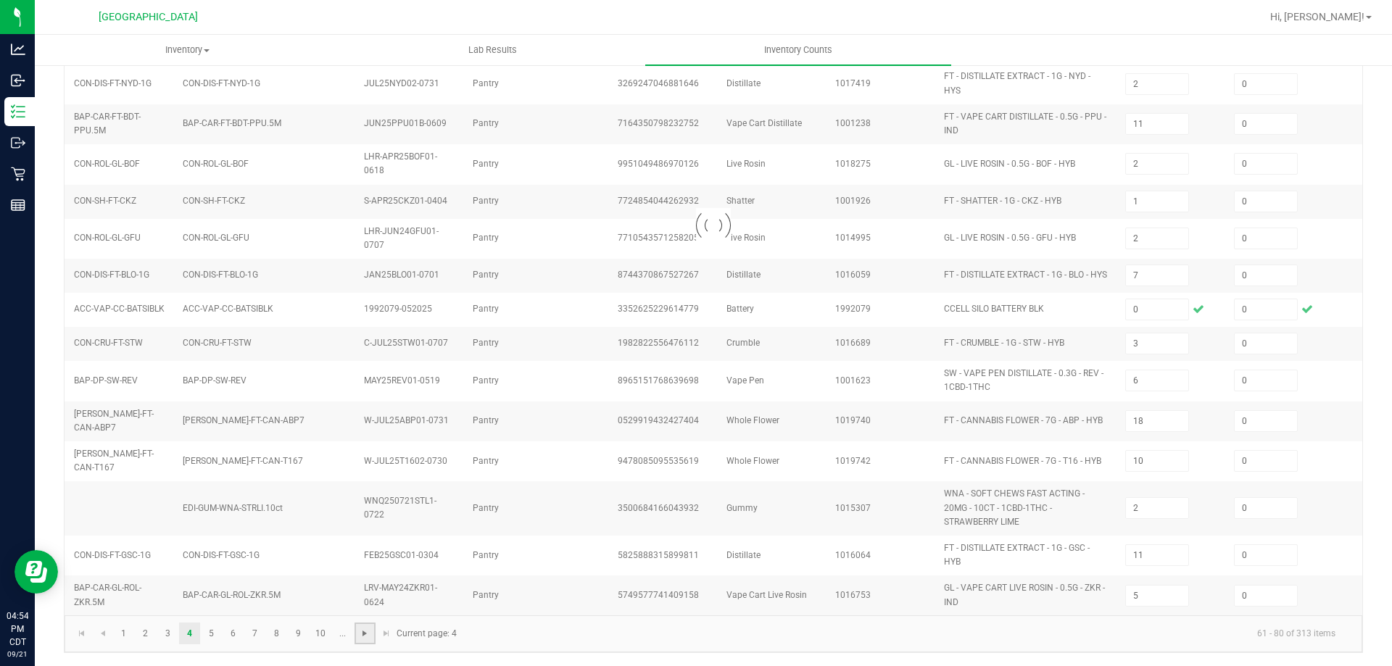
type input "23"
type input "4"
type input "5"
type input "3"
type input "8"
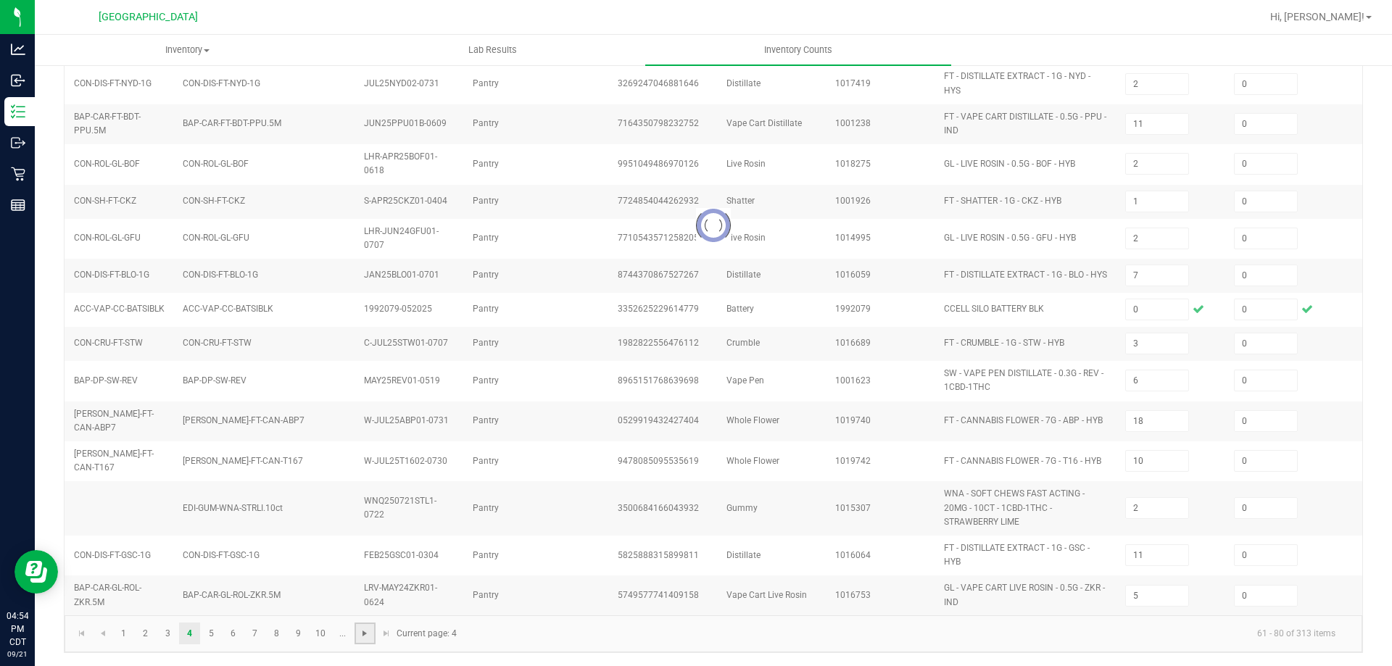
type input "21"
type input "2"
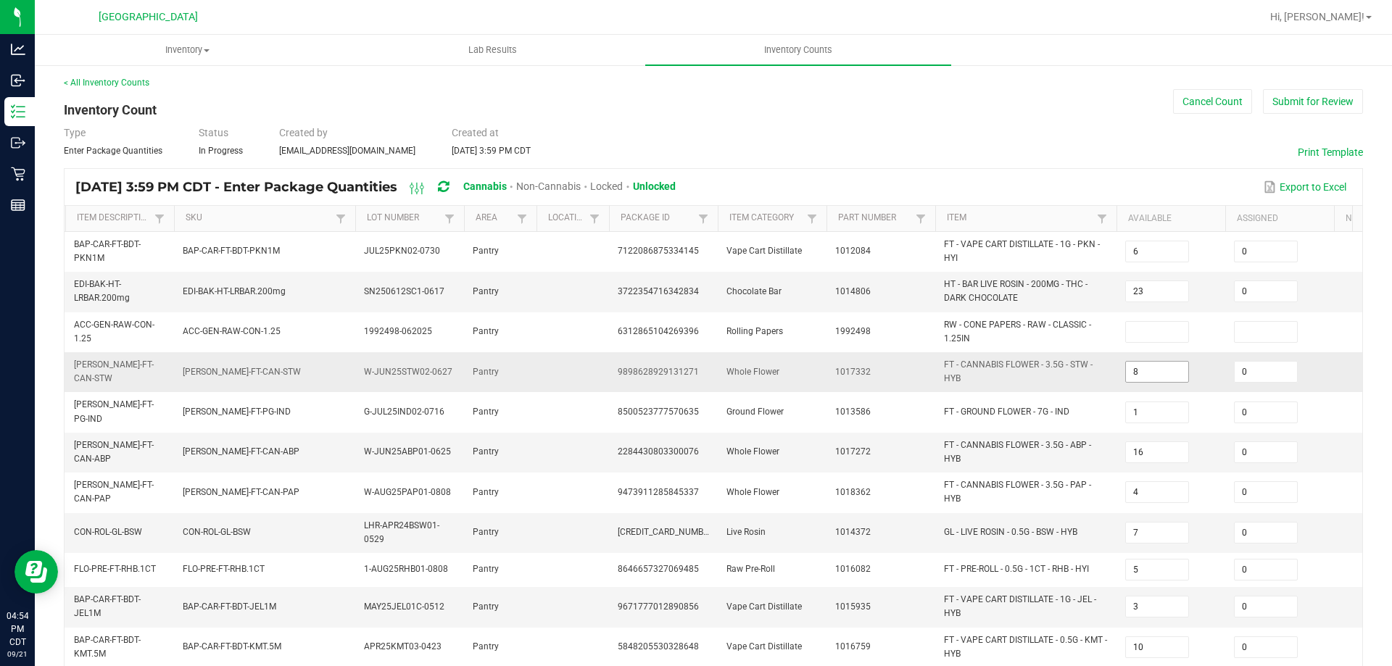
scroll to position [0, 0]
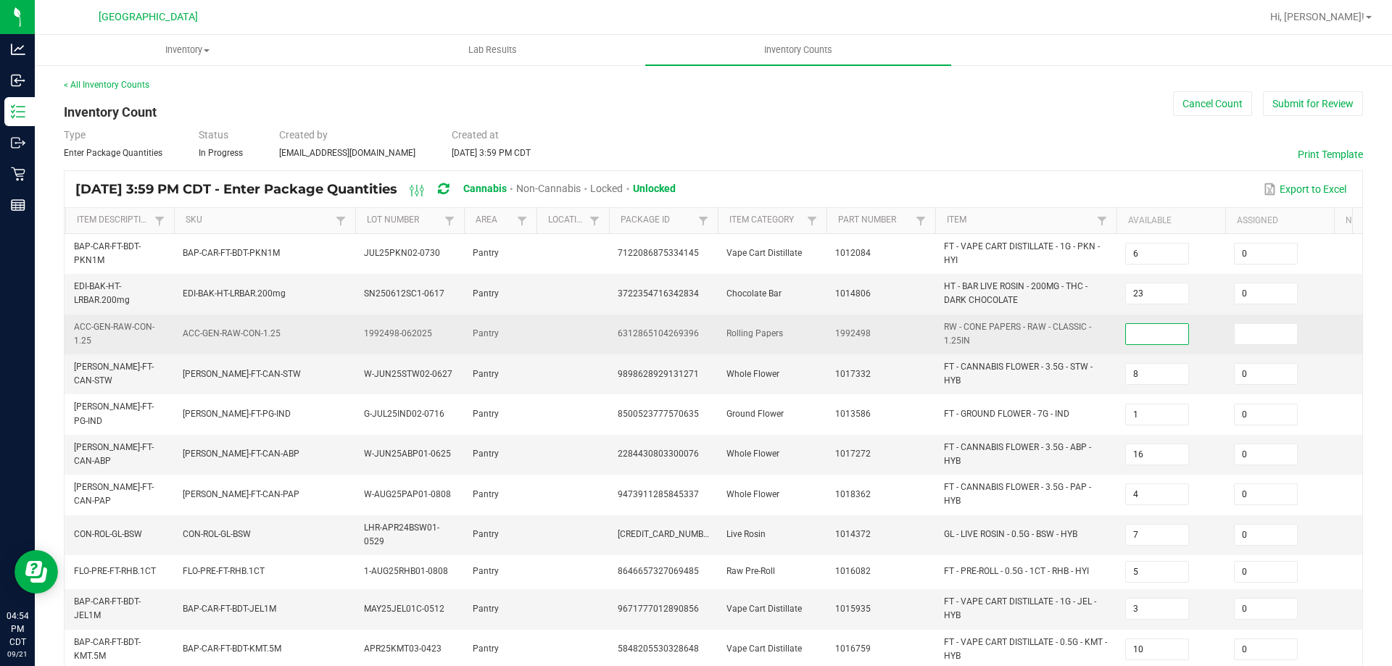
click at [1160, 336] on input at bounding box center [1157, 334] width 62 height 20
type input "0"
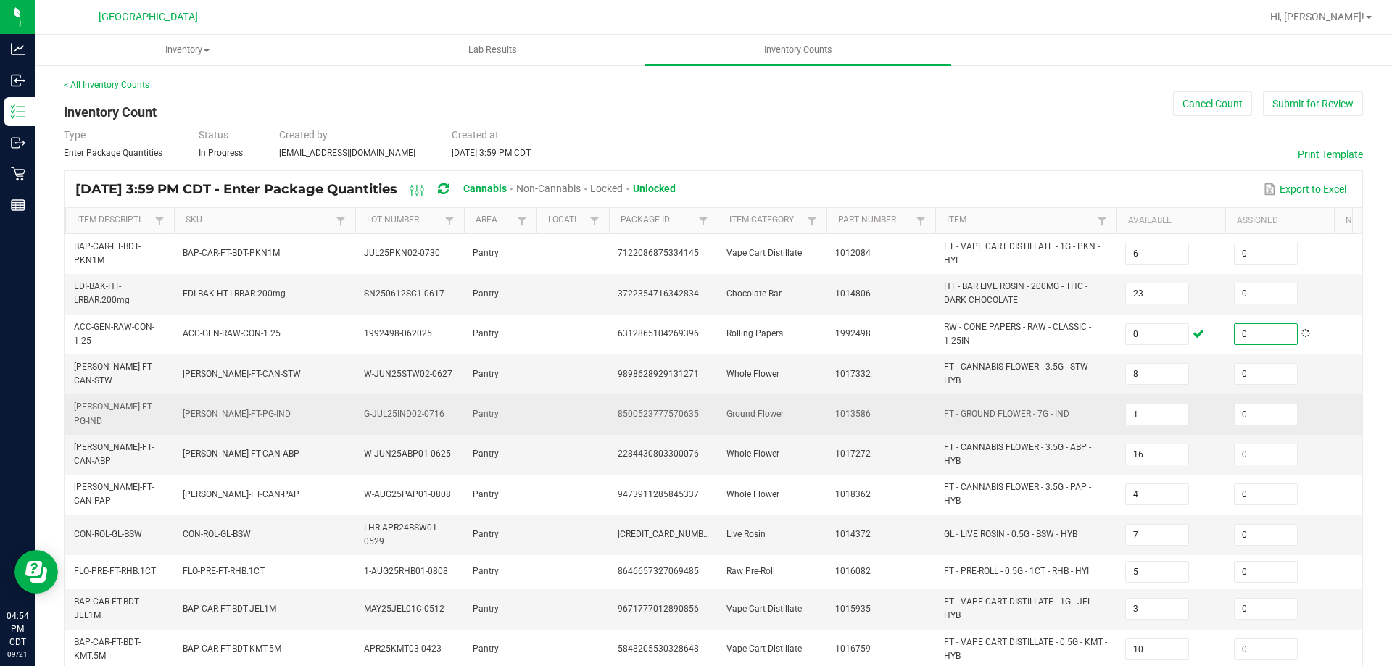
type input "0"
click at [1089, 408] on td "FT - GROUND FLOWER - 7G - IND" at bounding box center [1026, 415] width 181 height 40
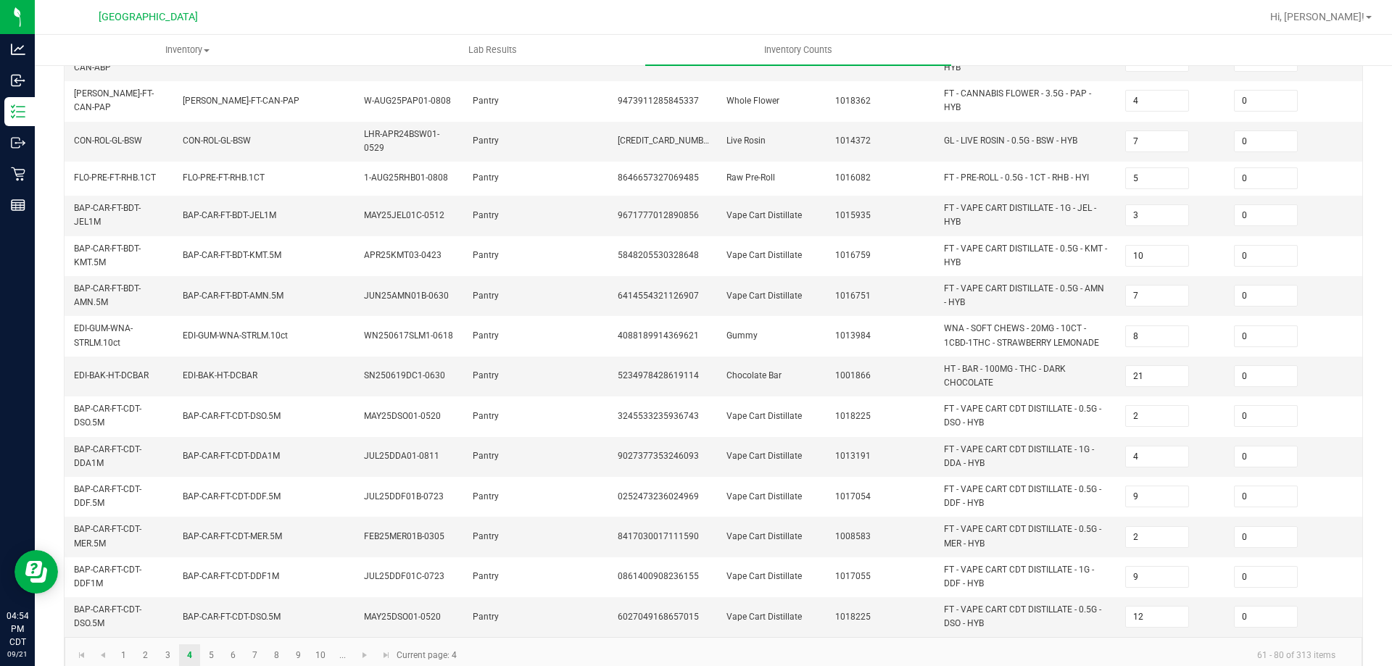
scroll to position [422, 0]
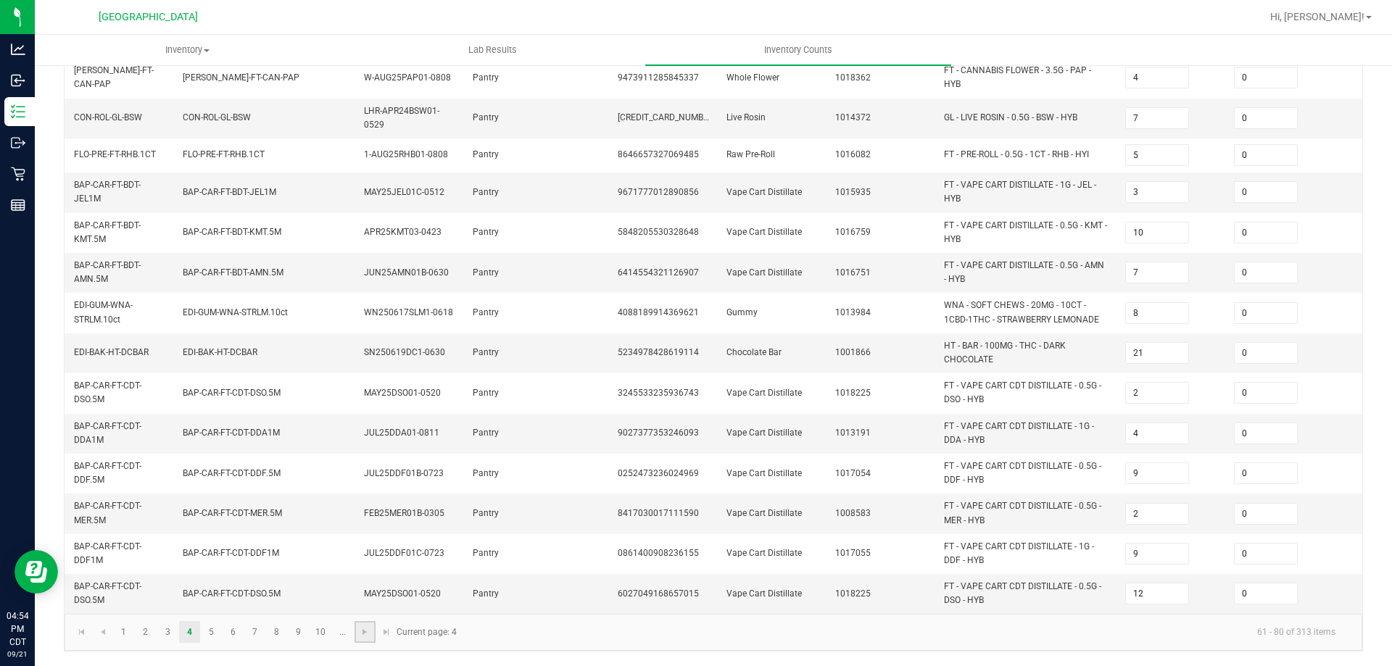
click at [371, 635] on link at bounding box center [365, 632] width 21 height 22
type input "9"
type input "3"
type input "10"
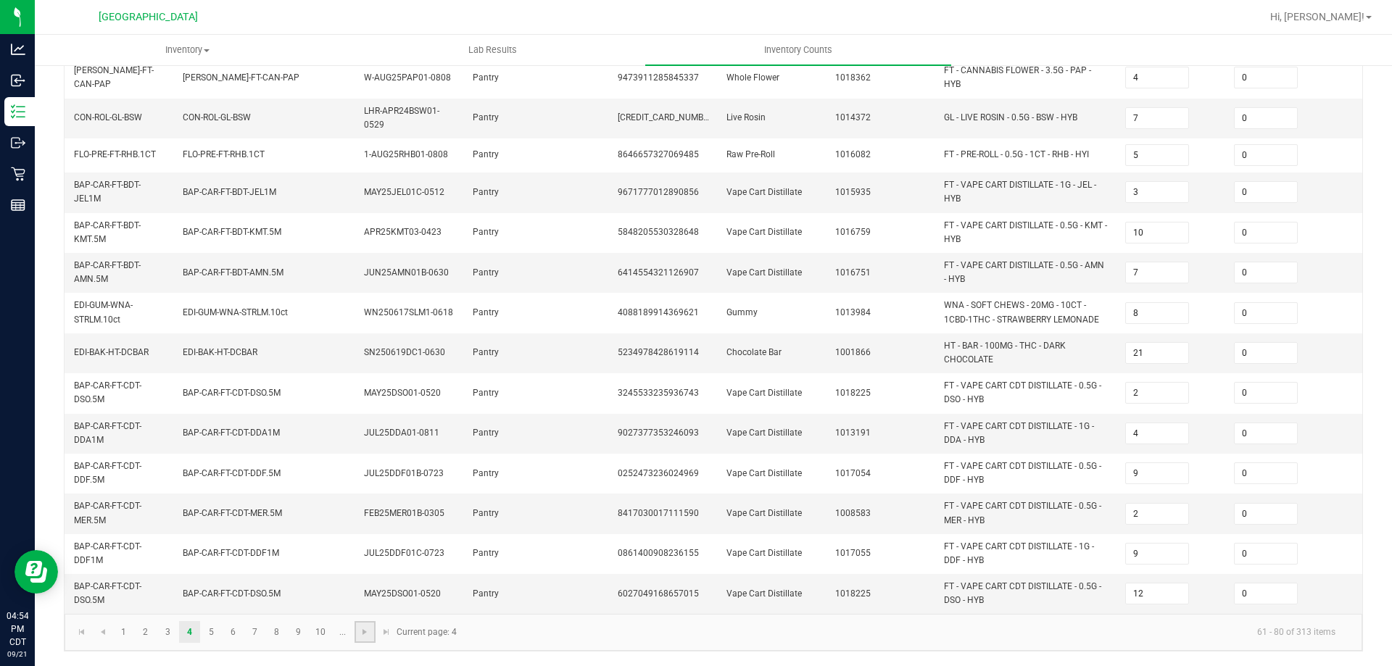
type input "10"
type input "32"
type input "2"
type input "10"
type input "5"
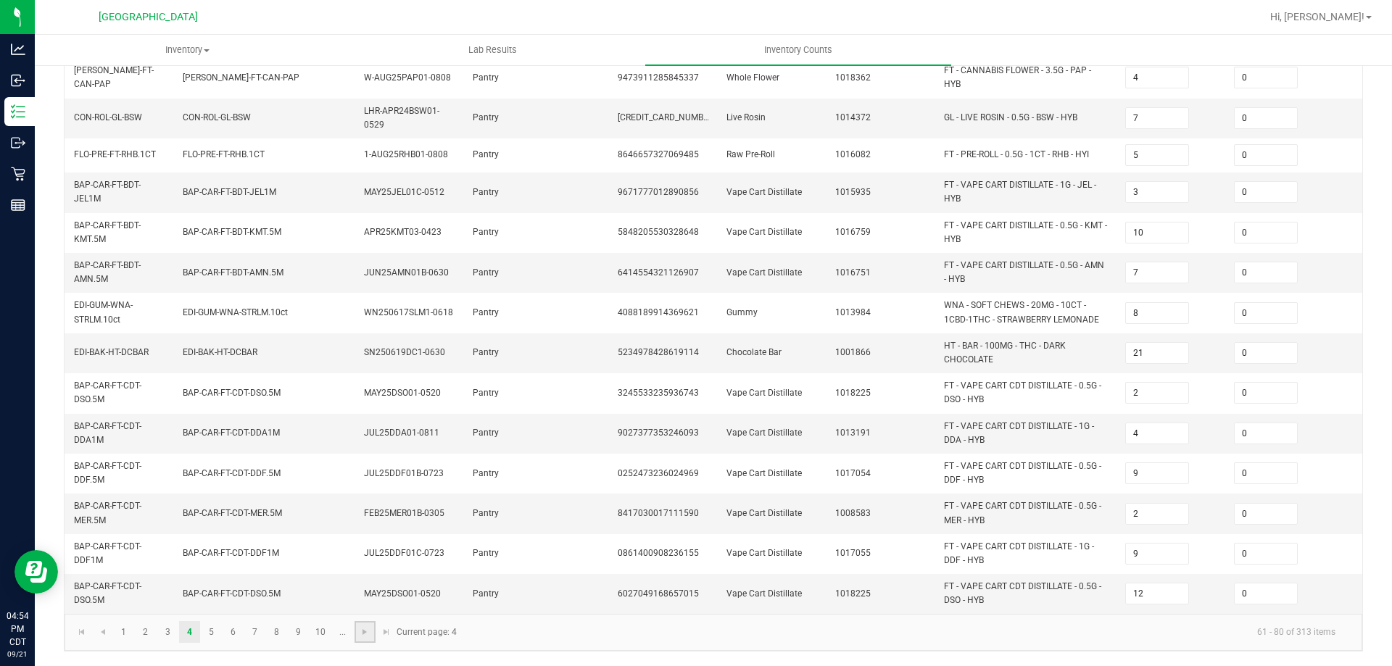
type input "2"
type input "3"
type input "12"
type input "10"
type input "2"
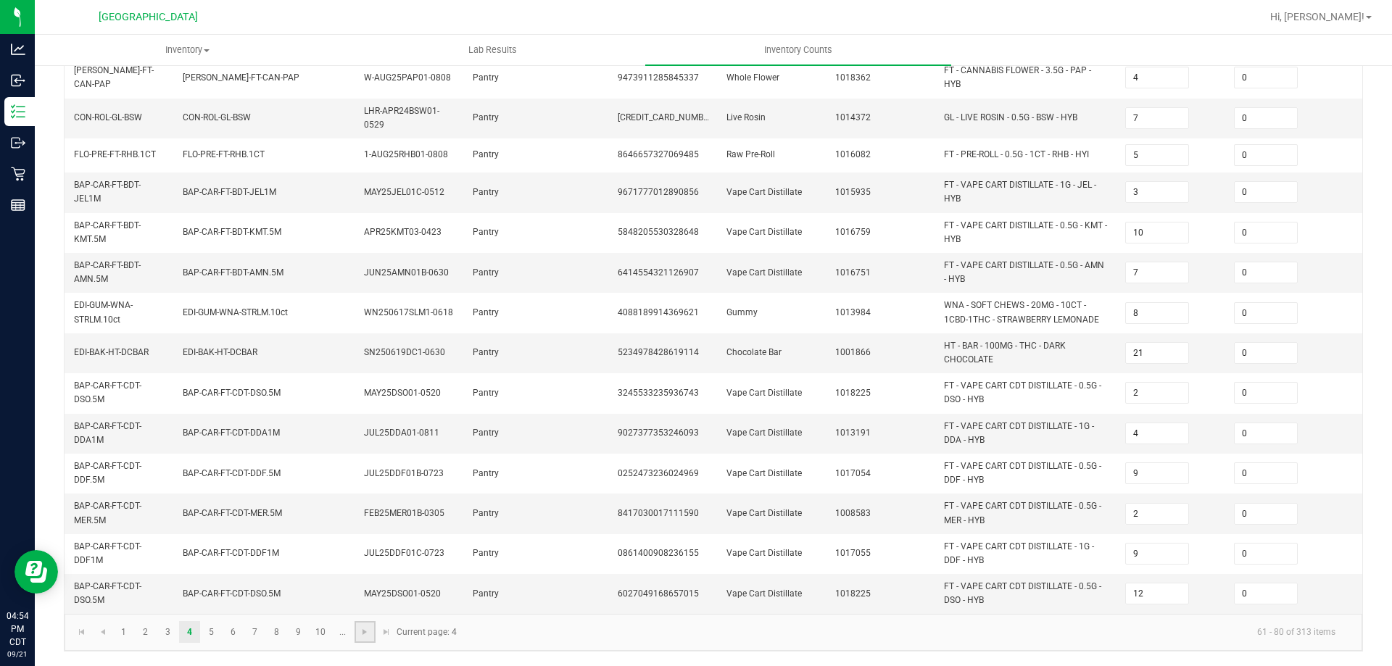
type input "6"
type input "3"
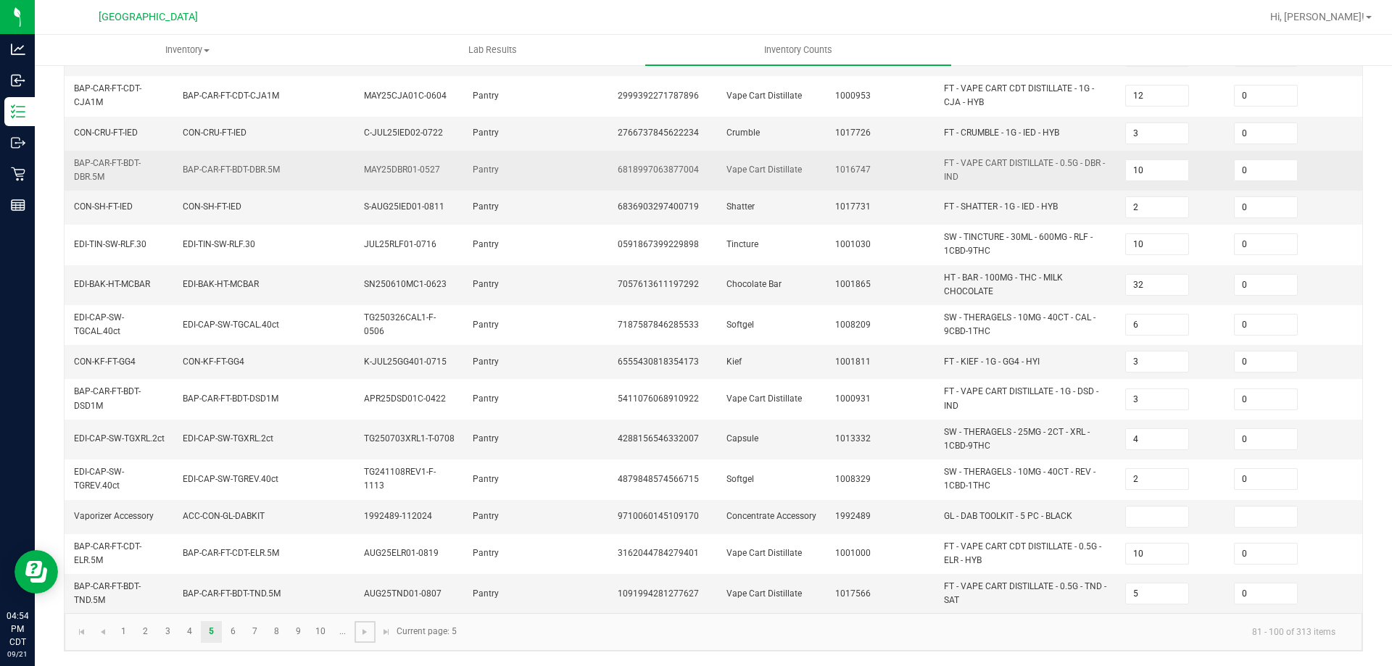
scroll to position [410, 0]
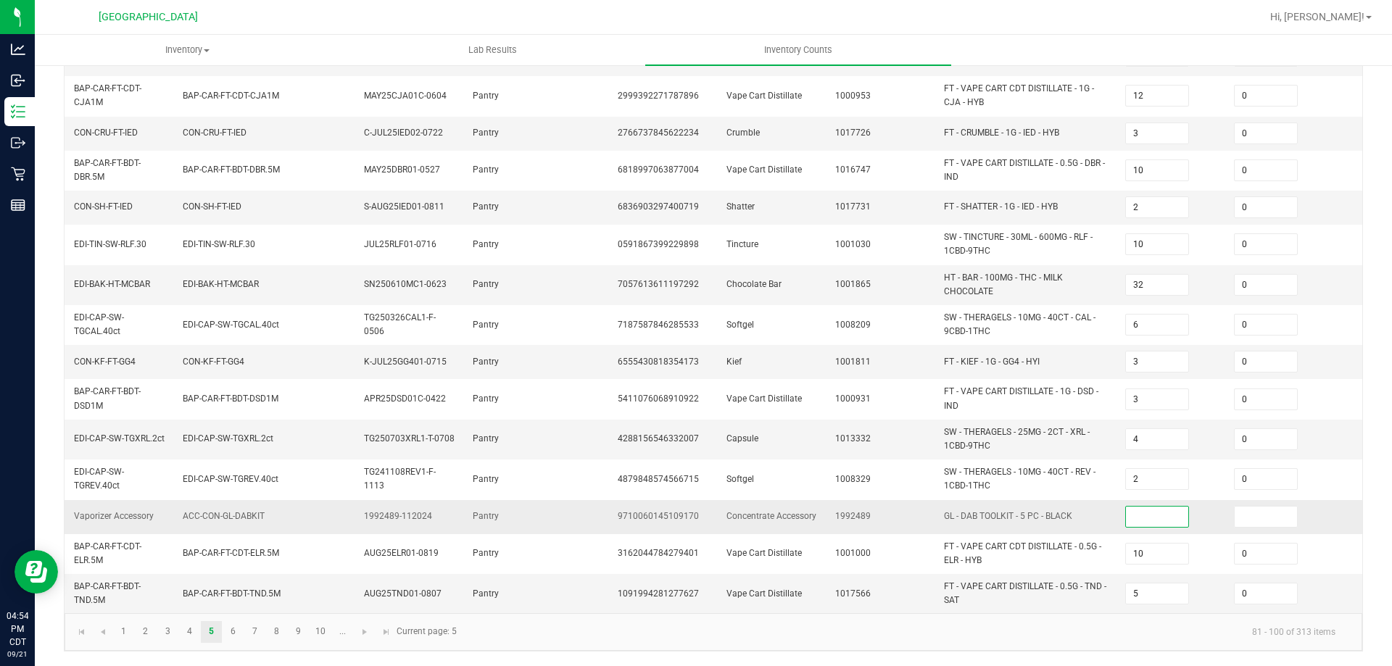
click at [1155, 507] on input at bounding box center [1157, 517] width 62 height 20
type input "0"
click at [363, 632] on span "Go to the next page" at bounding box center [365, 633] width 12 height 12
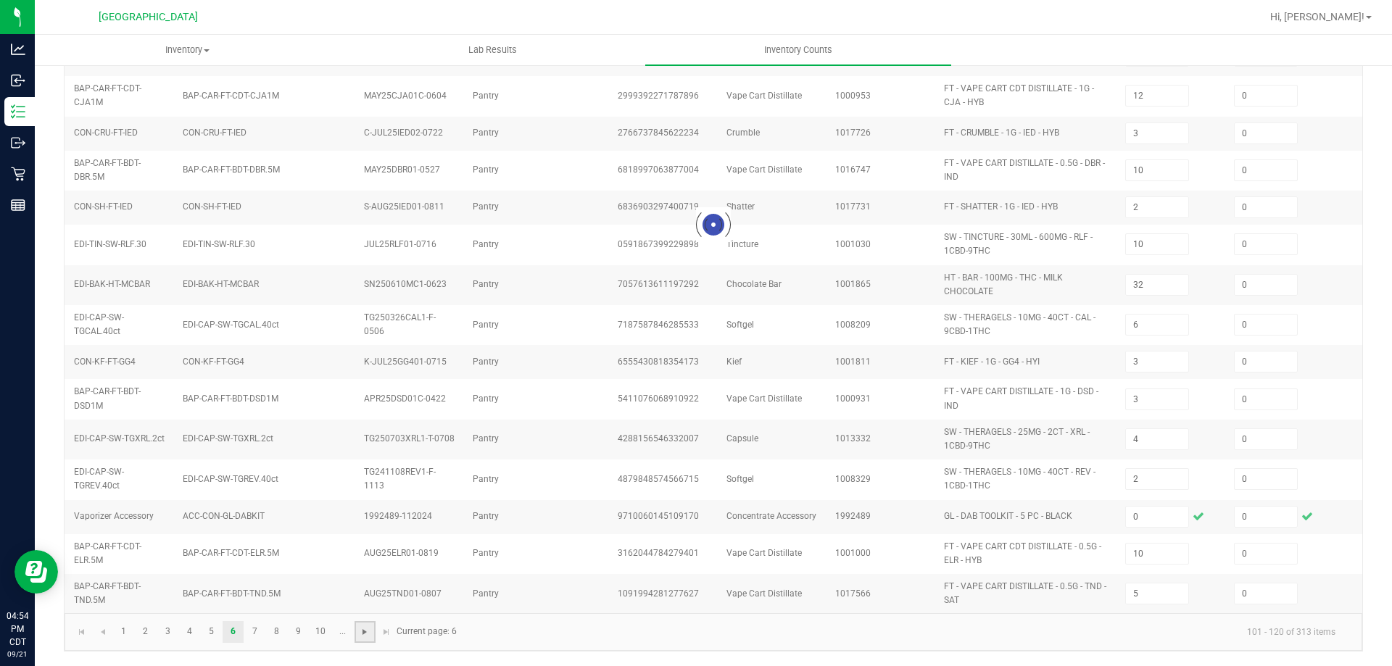
type input "19"
type input "2"
type input "5"
type input "16"
type input "12"
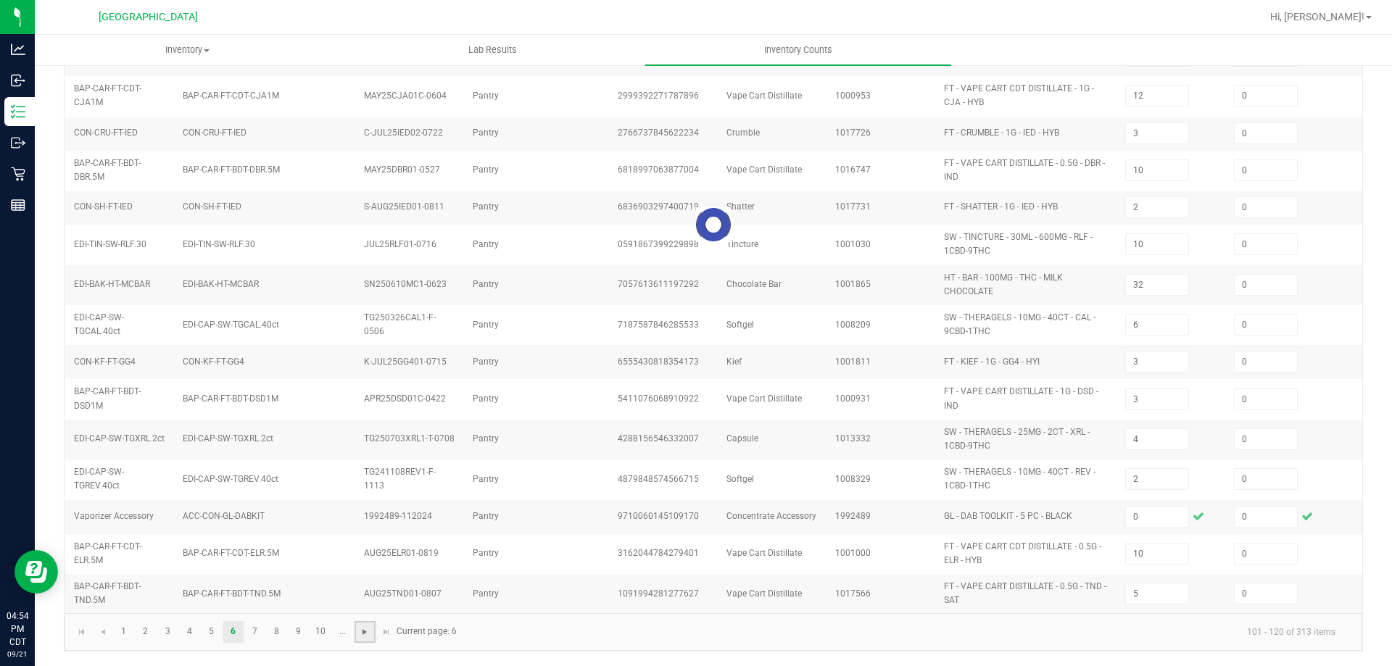
type input "5"
type input "2"
type input "6"
type input "4"
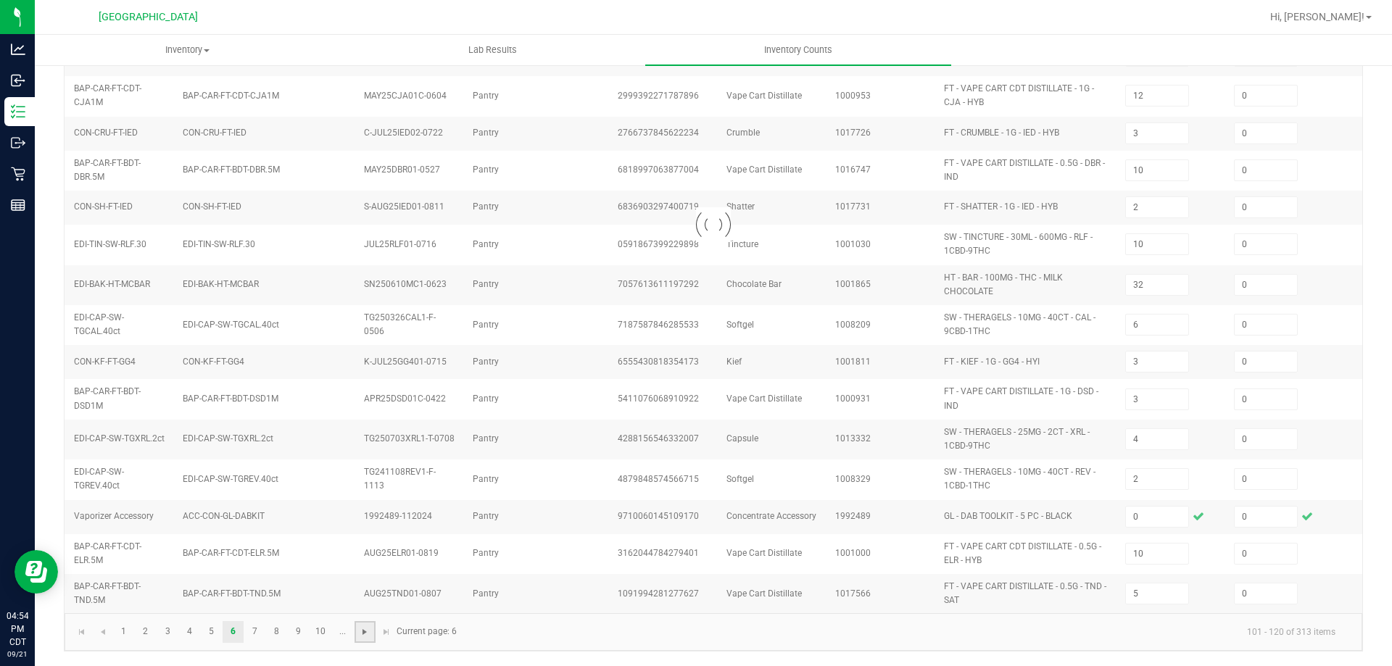
type input "7"
type input "8"
type input "6"
type input "5"
type input "4"
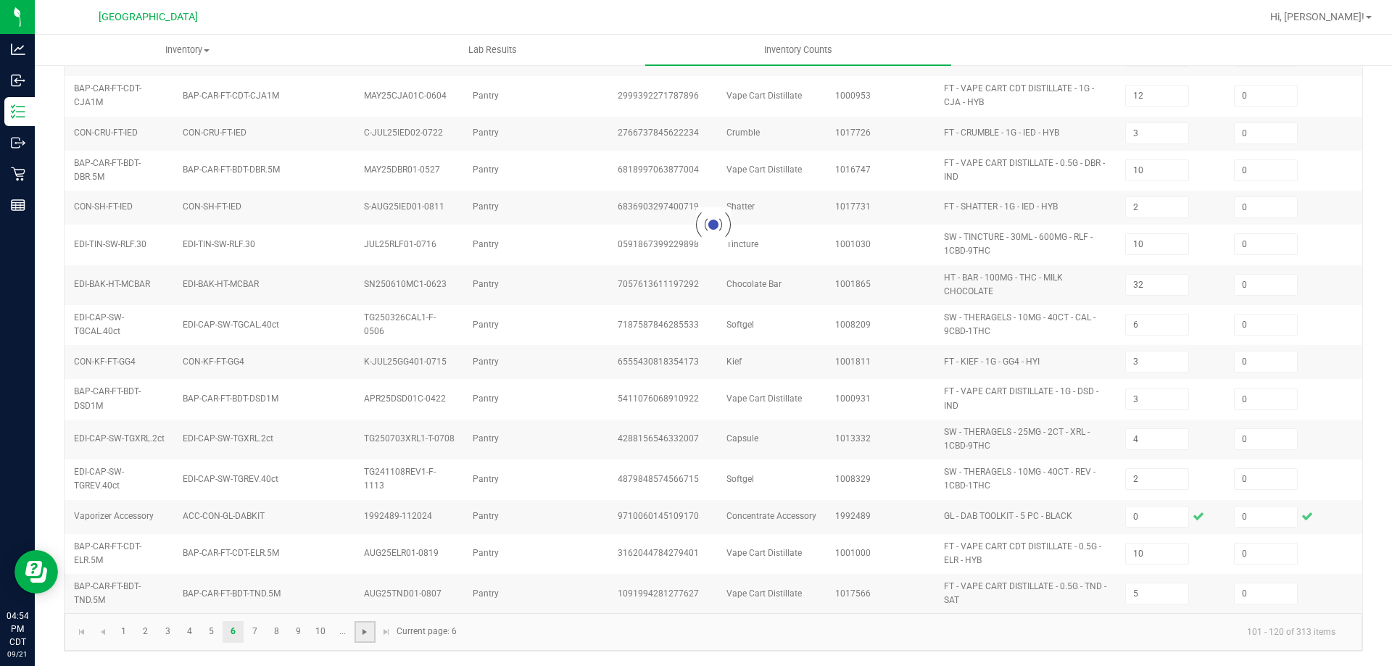
type input "3"
type input "26"
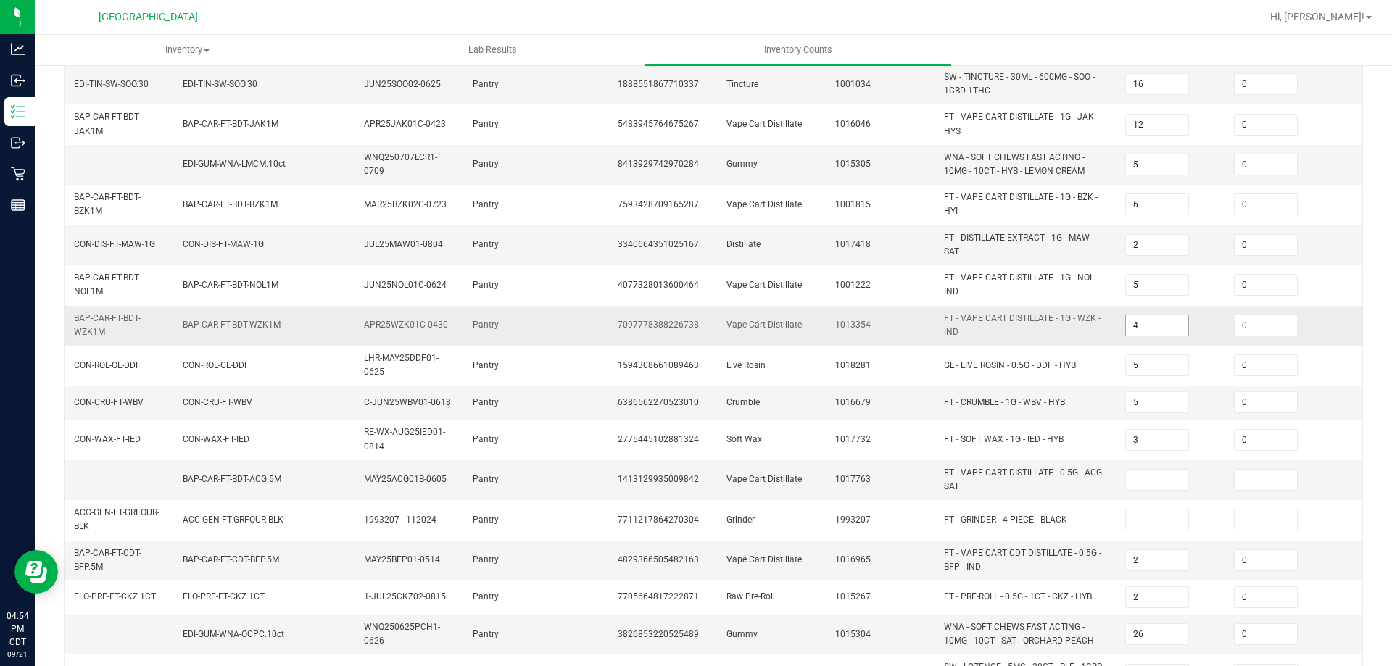
scroll to position [363, 0]
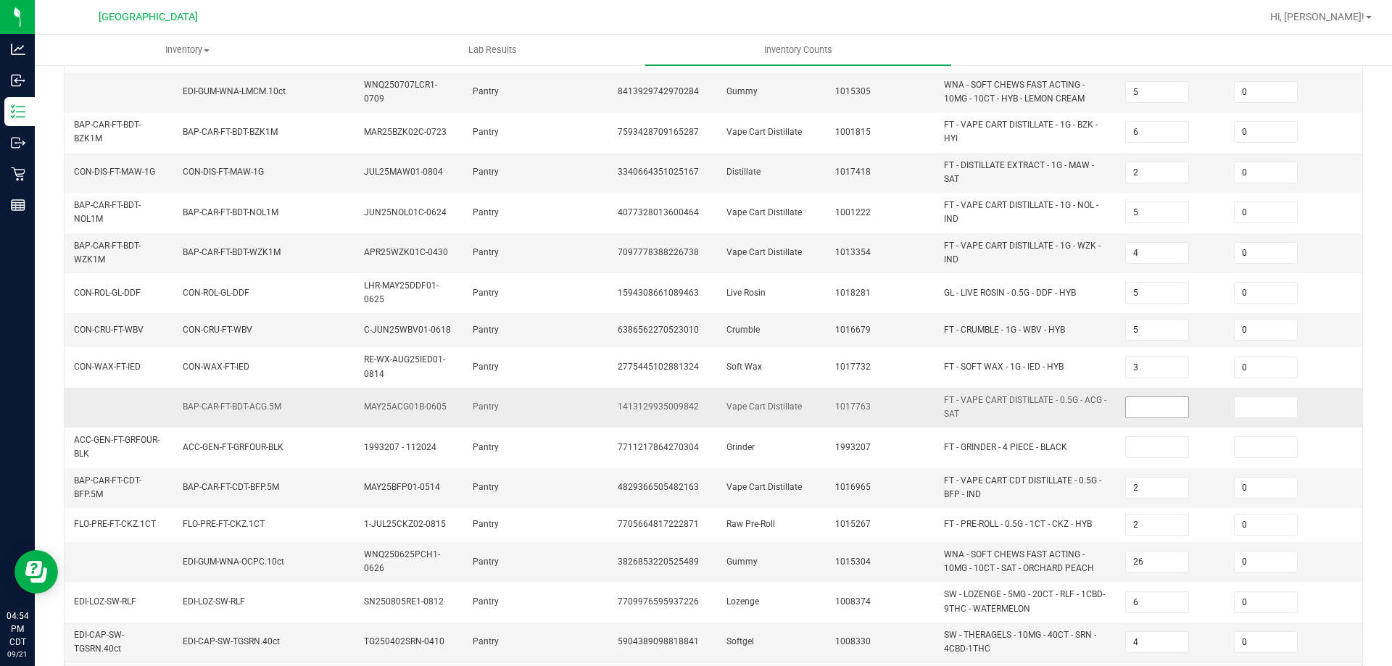
click at [1171, 408] on input at bounding box center [1157, 407] width 62 height 20
type input "0"
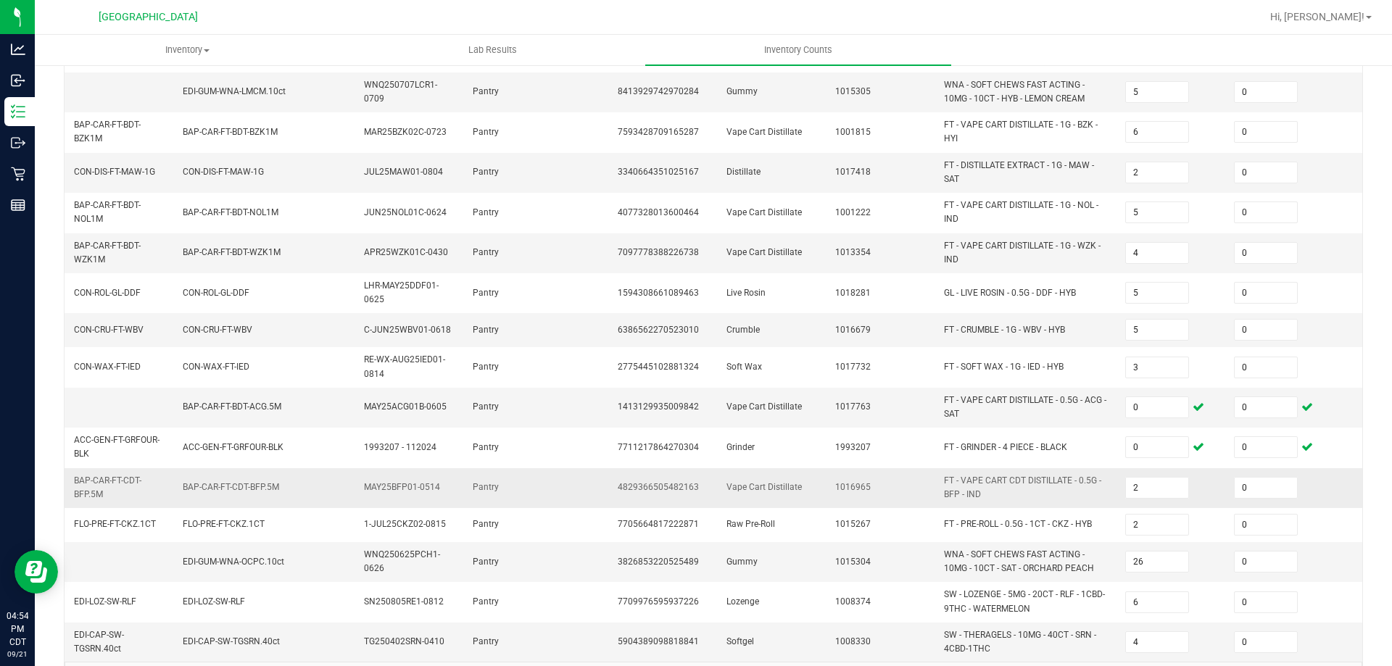
click at [1086, 498] on span "FT - VAPE CART CDT DISTILLATE - 0.5G - BFP - IND" at bounding box center [1026, 488] width 164 height 28
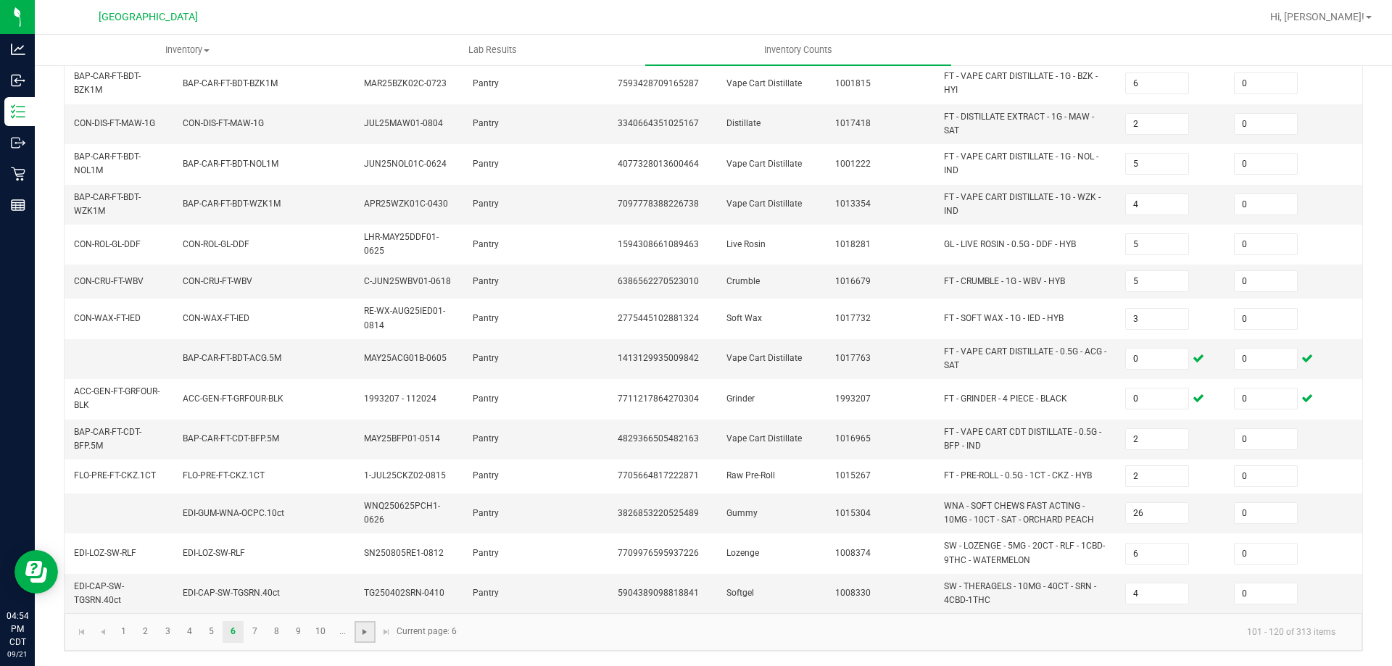
click at [370, 632] on span "Go to the next page" at bounding box center [365, 633] width 12 height 12
type input "9"
type input "10"
type input "2"
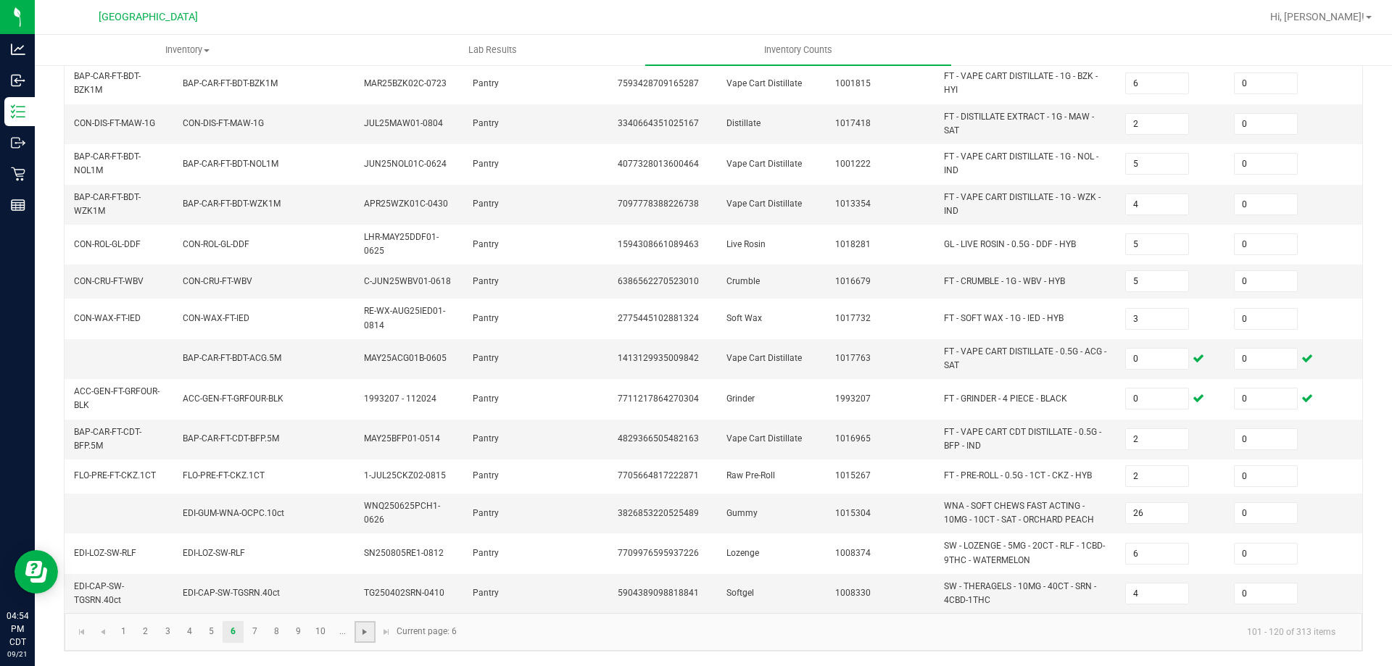
type input "12"
type input "11"
type input "13"
type input "18"
type input "8"
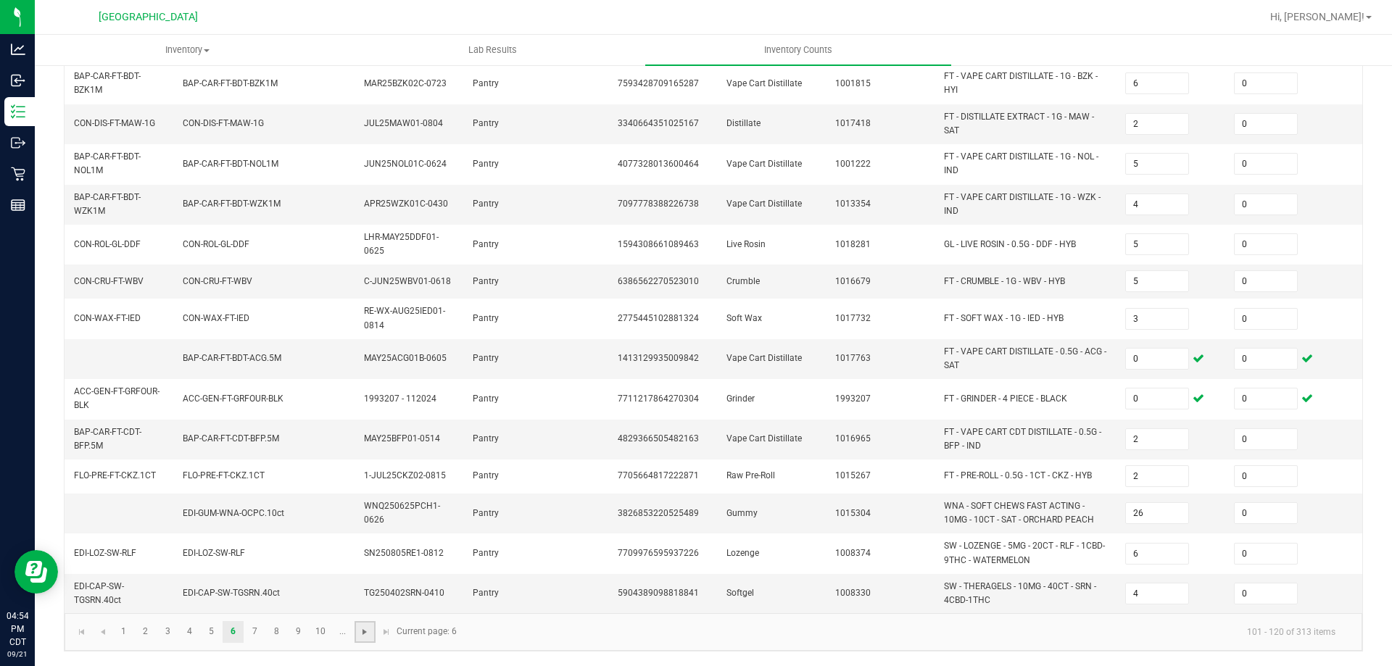
type input "2"
type input "8"
type input "10"
type input "21"
type input "10"
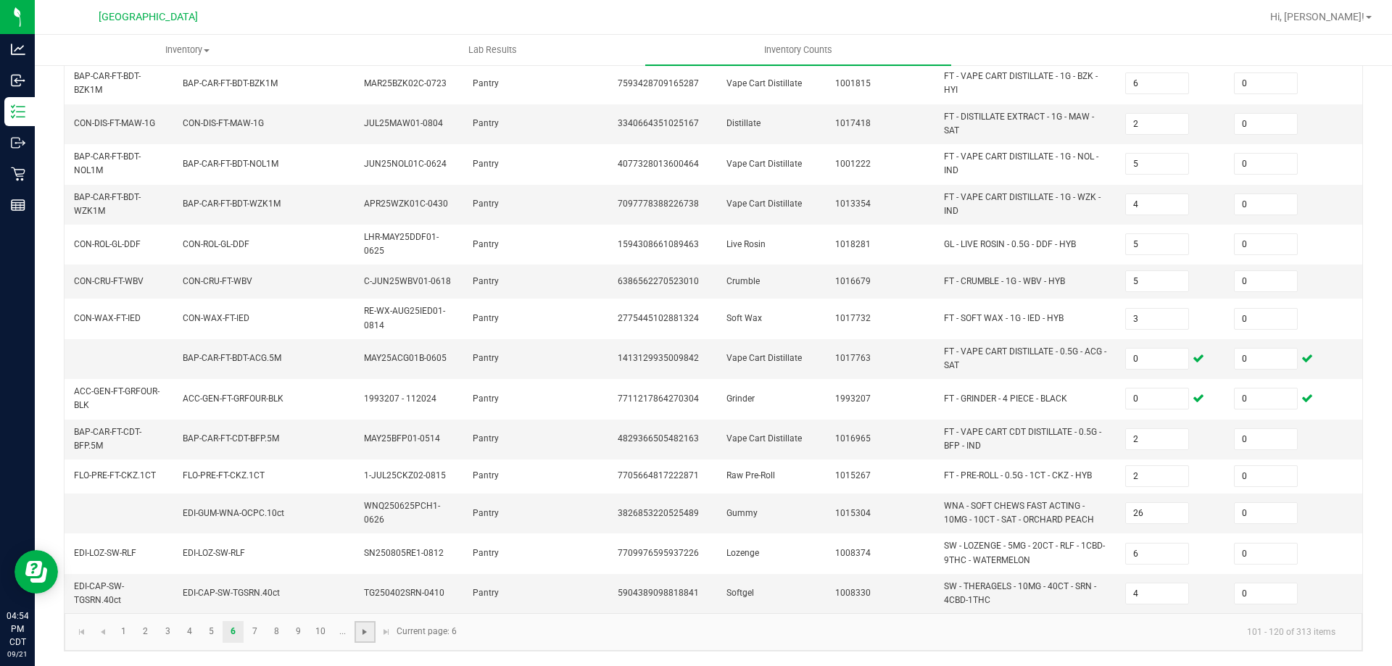
type input "7"
type input "1"
type input "12"
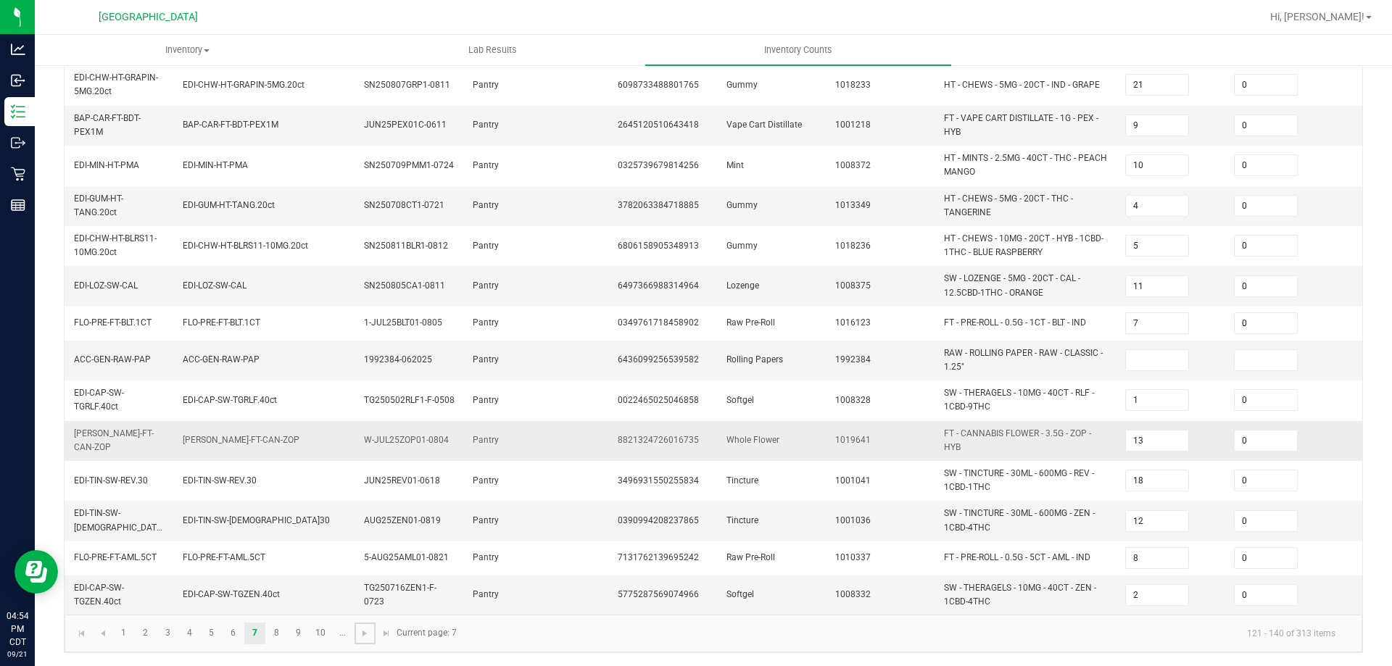
scroll to position [416, 0]
click at [1162, 349] on input at bounding box center [1157, 359] width 62 height 20
type input "0"
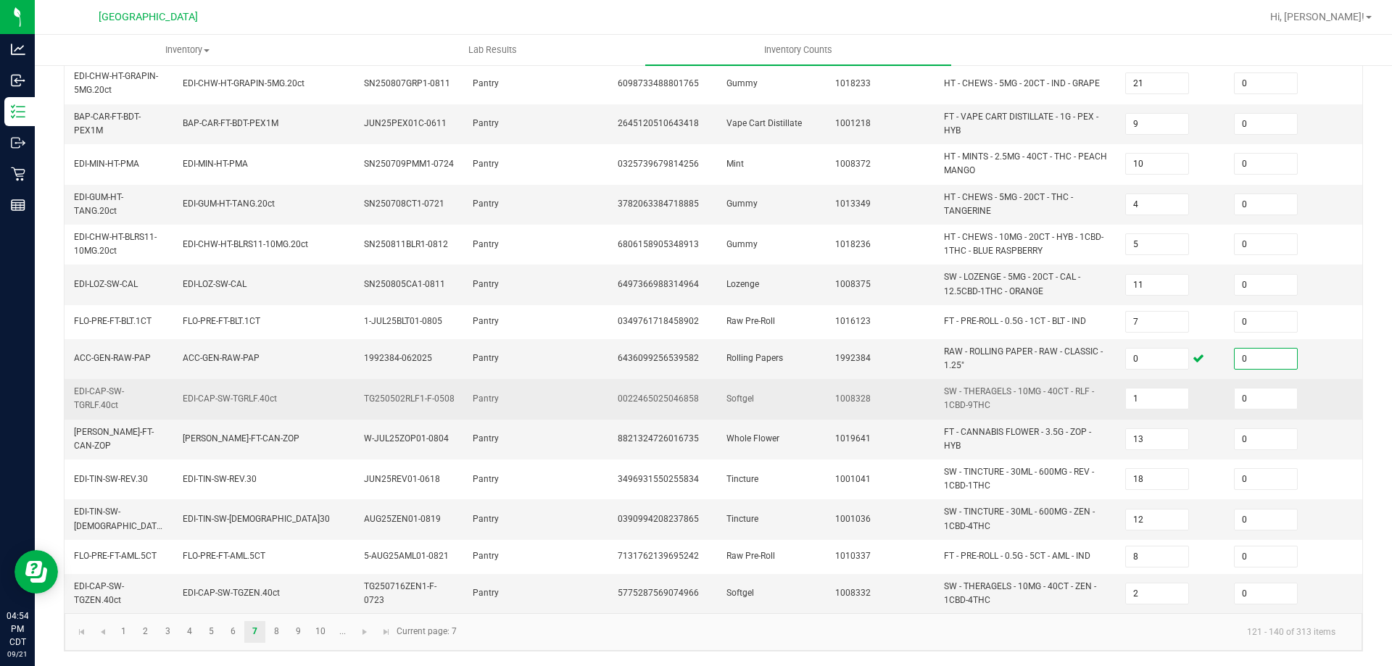
type input "0"
click at [1107, 379] on td "SW - THERAGELS - 10MG - 40CT - RLF - 1CBD-9THC" at bounding box center [1026, 399] width 181 height 40
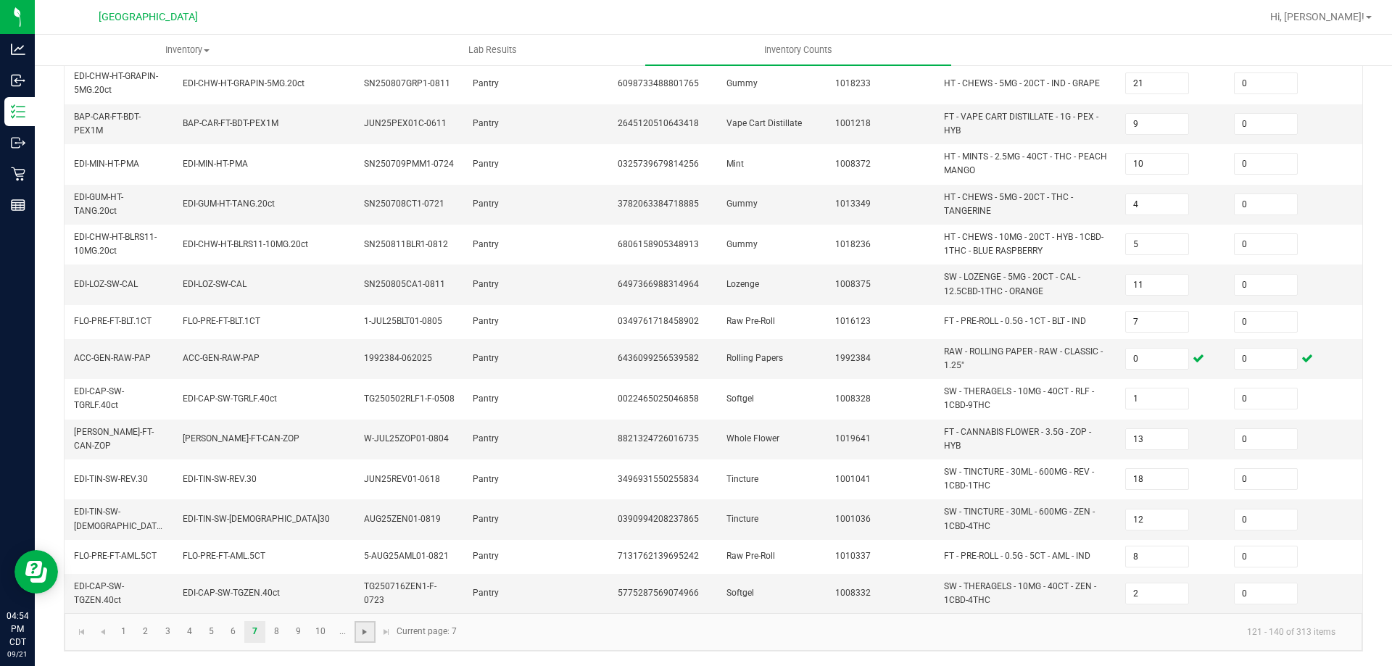
click at [360, 635] on span "Go to the next page" at bounding box center [365, 633] width 12 height 12
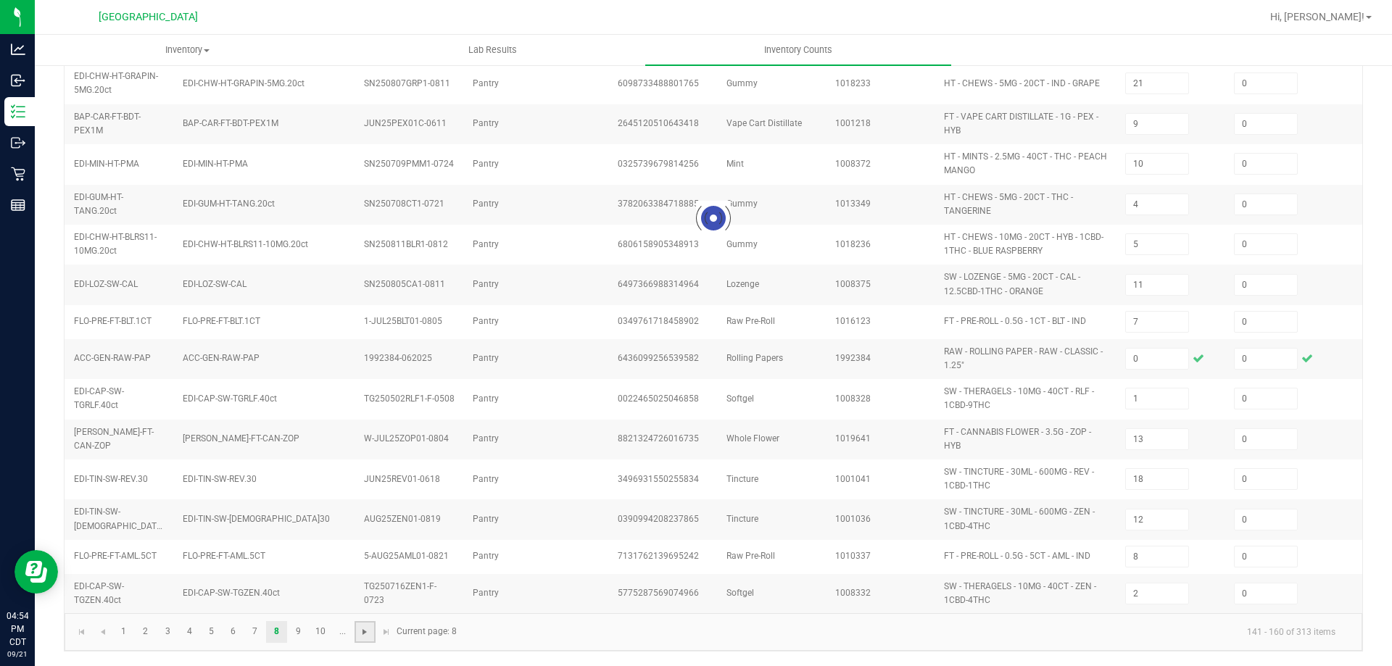
type input "7"
type input "14"
type input "2"
type input "14"
type input "13"
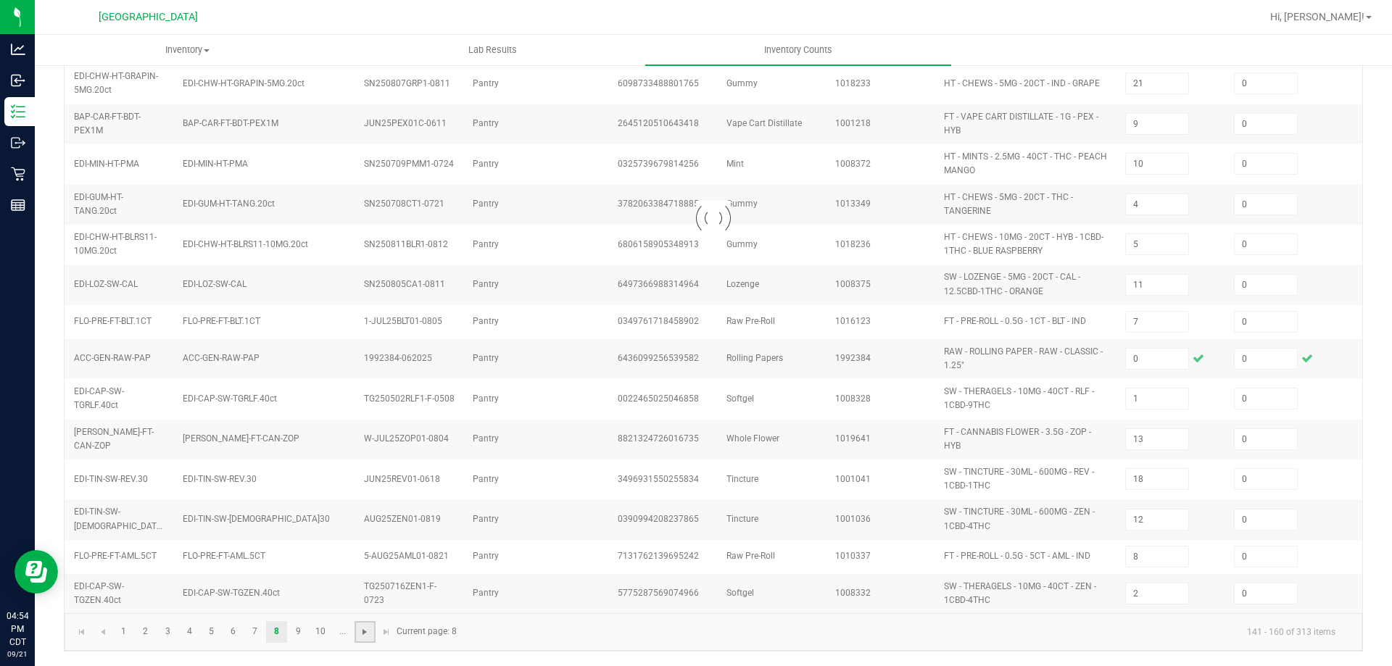
type input "3"
type input "2"
type input "4"
type input "5"
type input "4"
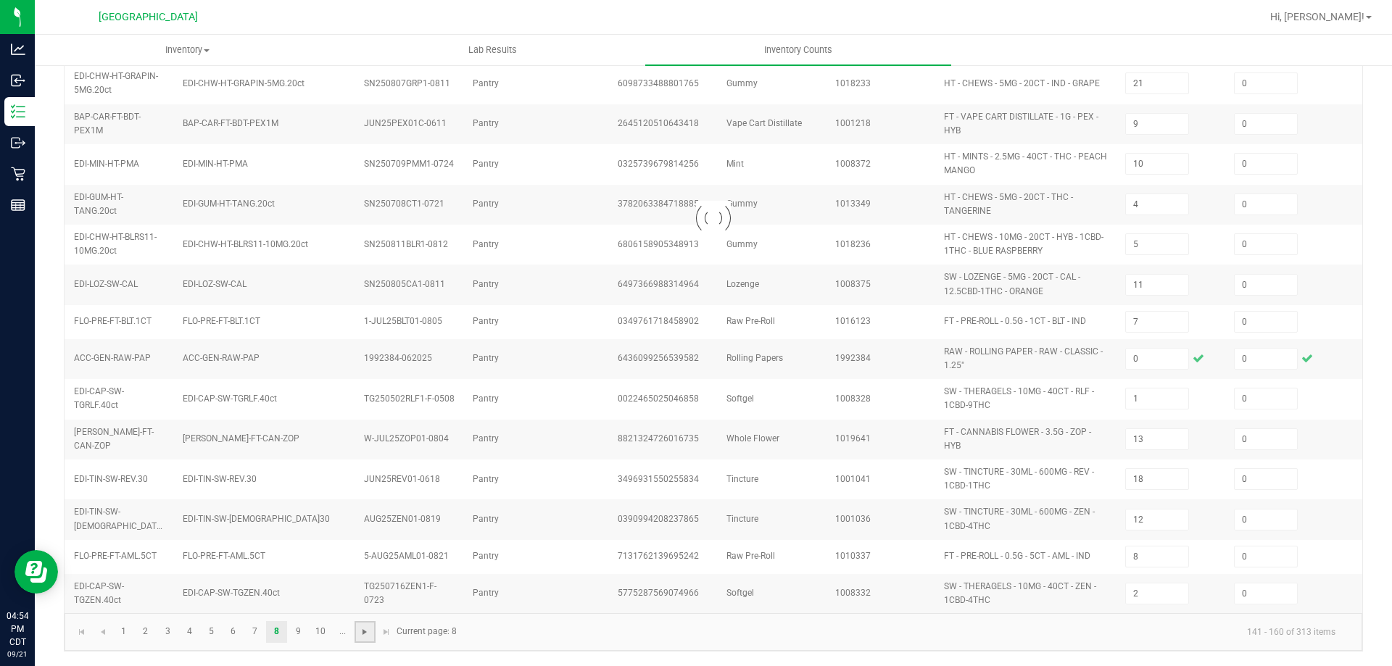
type input "6"
type input "2"
type input "5"
type input "9"
type input "12"
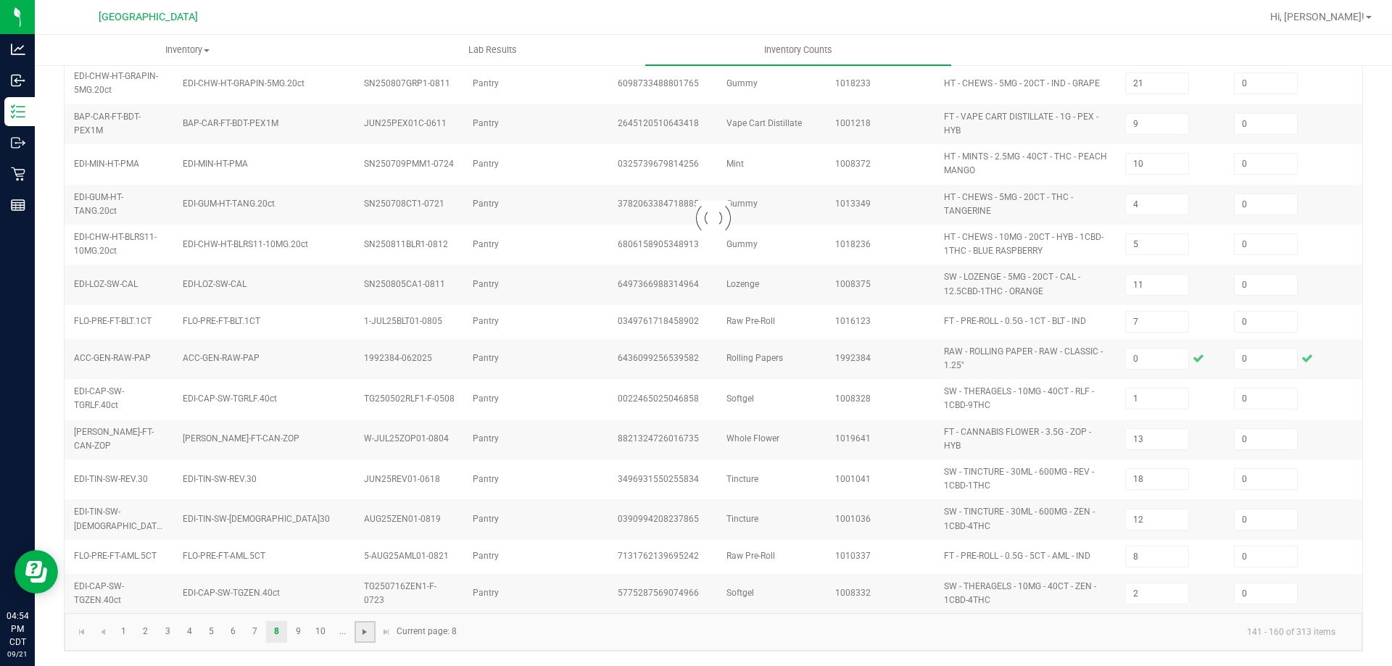
type input "9"
type input "7"
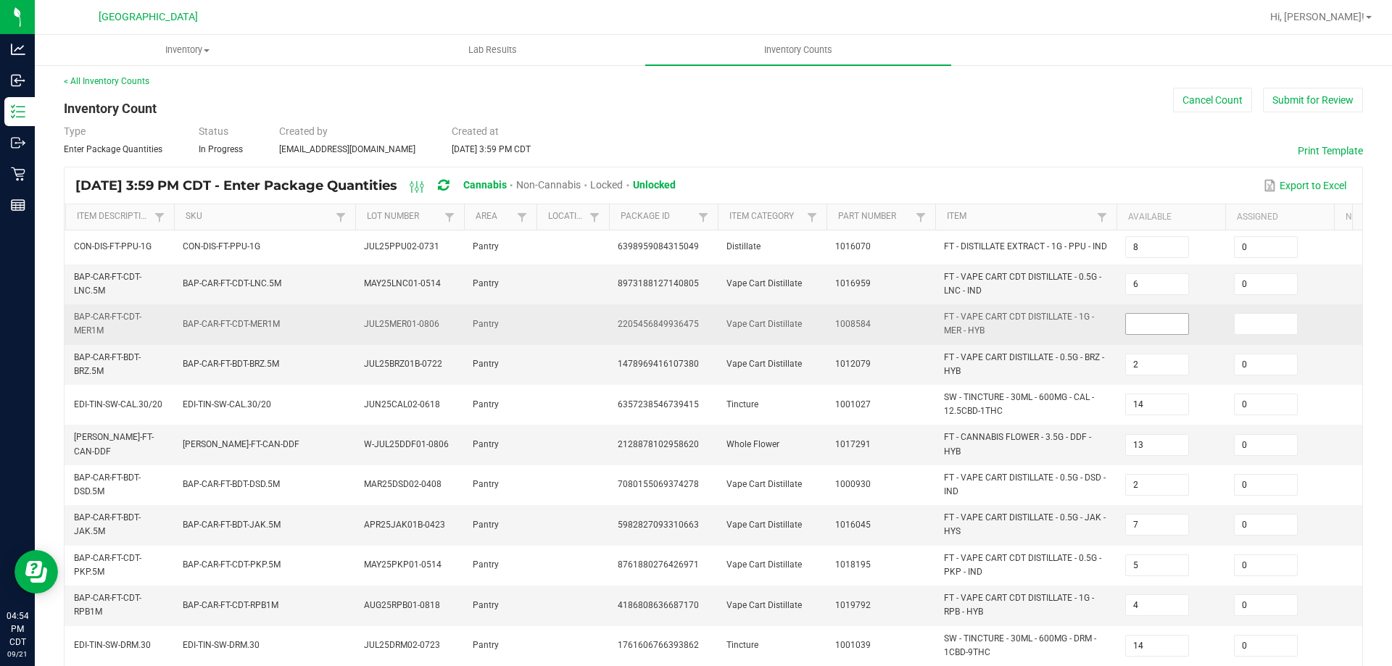
scroll to position [0, 0]
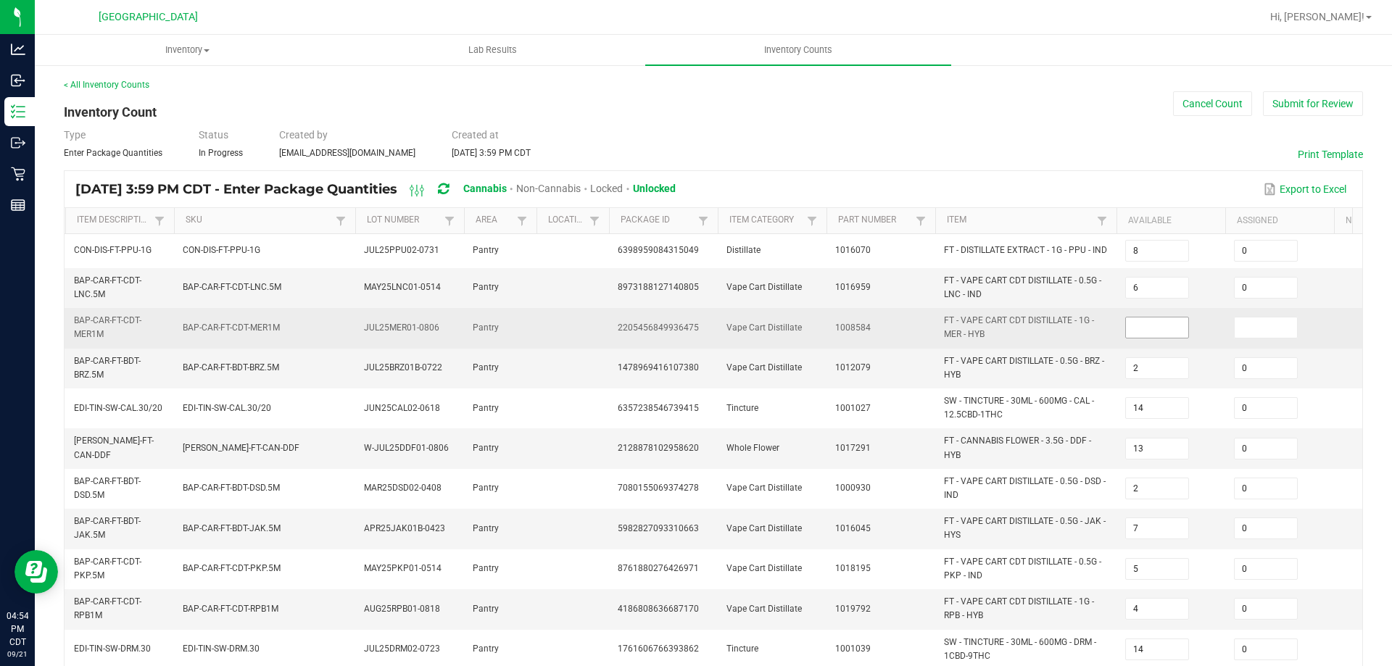
click at [1154, 321] on input at bounding box center [1157, 328] width 62 height 20
type input "0"
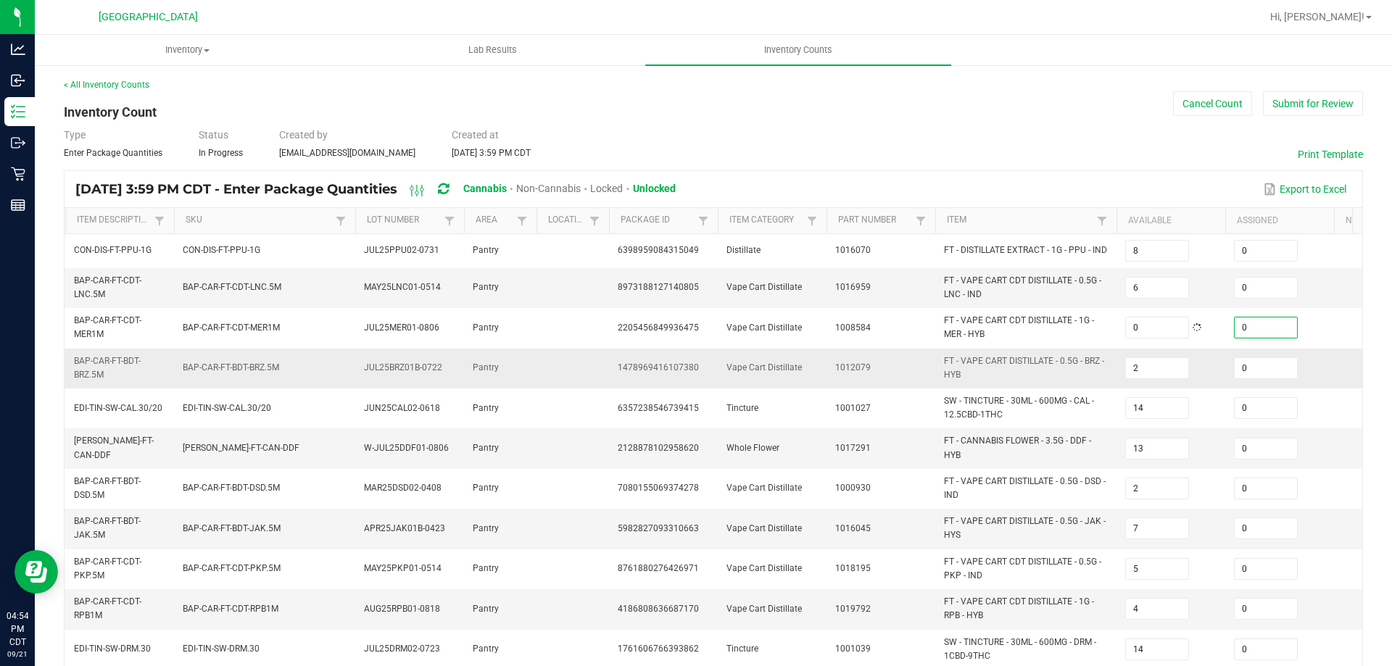
type input "0"
click at [1098, 384] on td "FT - VAPE CART DISTILLATE - 0.5G - BRZ - HYB" at bounding box center [1026, 369] width 181 height 40
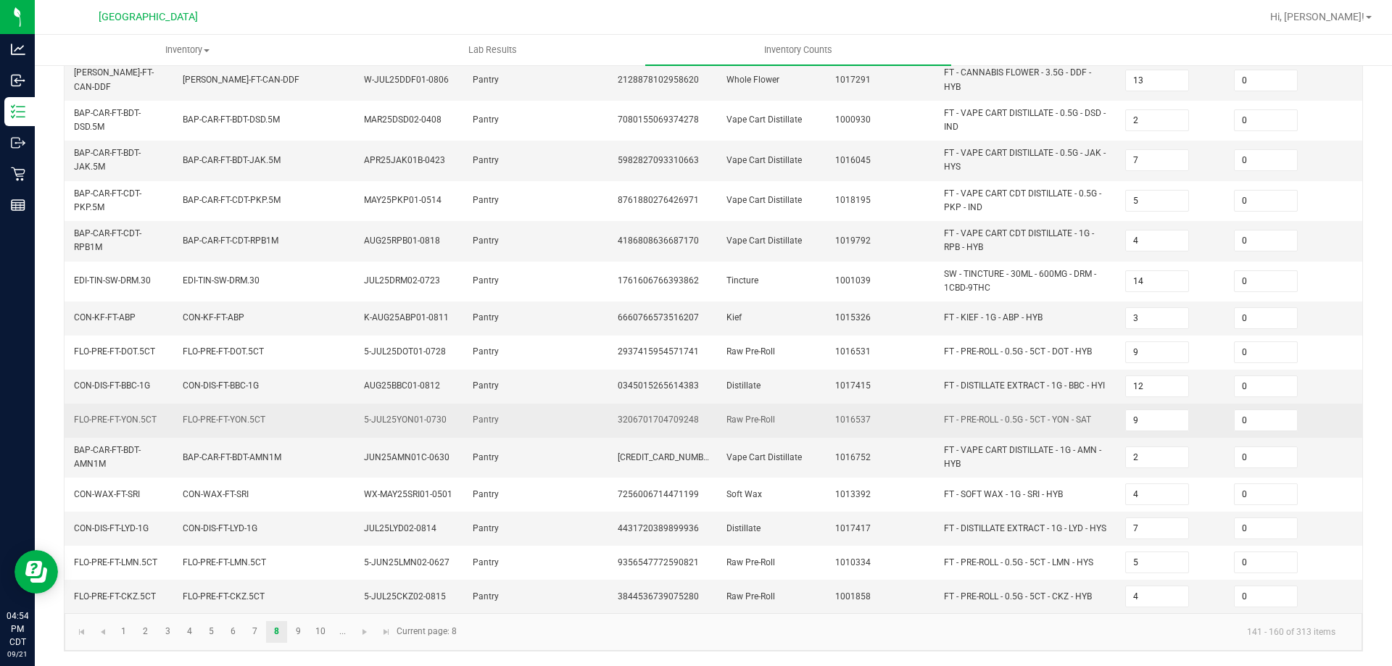
scroll to position [379, 0]
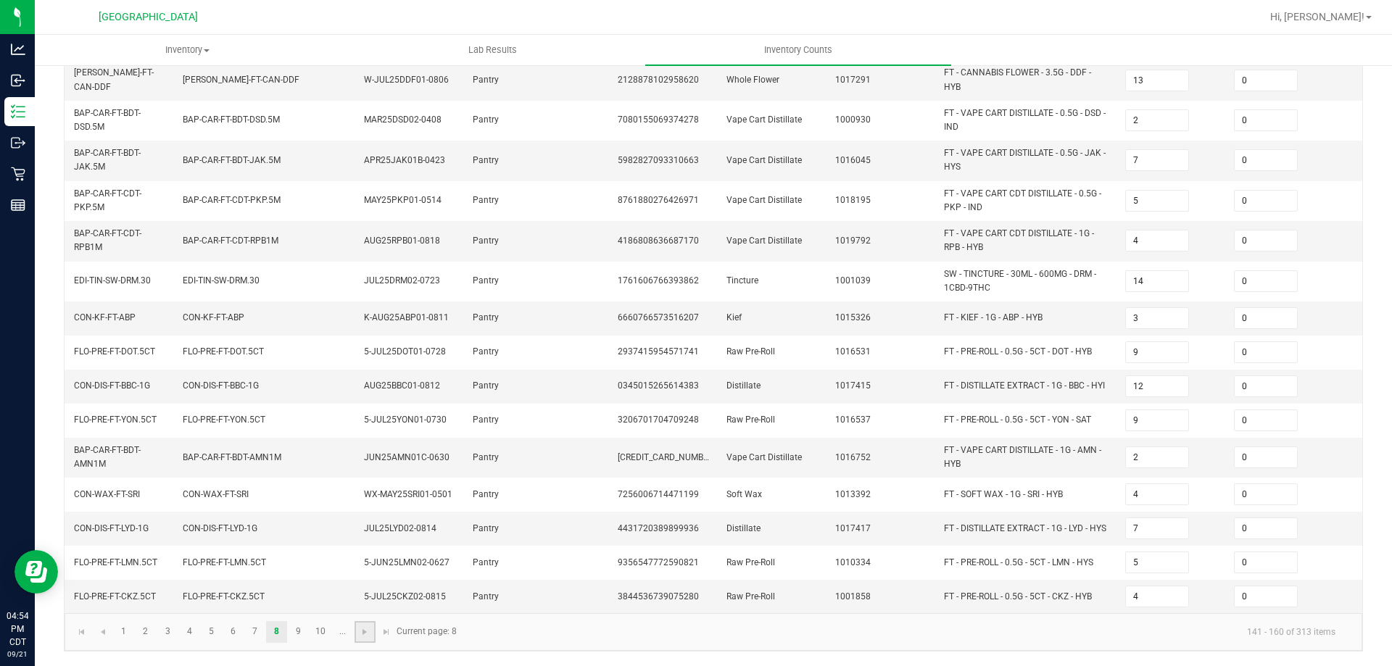
click at [360, 640] on link at bounding box center [365, 632] width 21 height 22
type input "9"
type input "7"
type input "12"
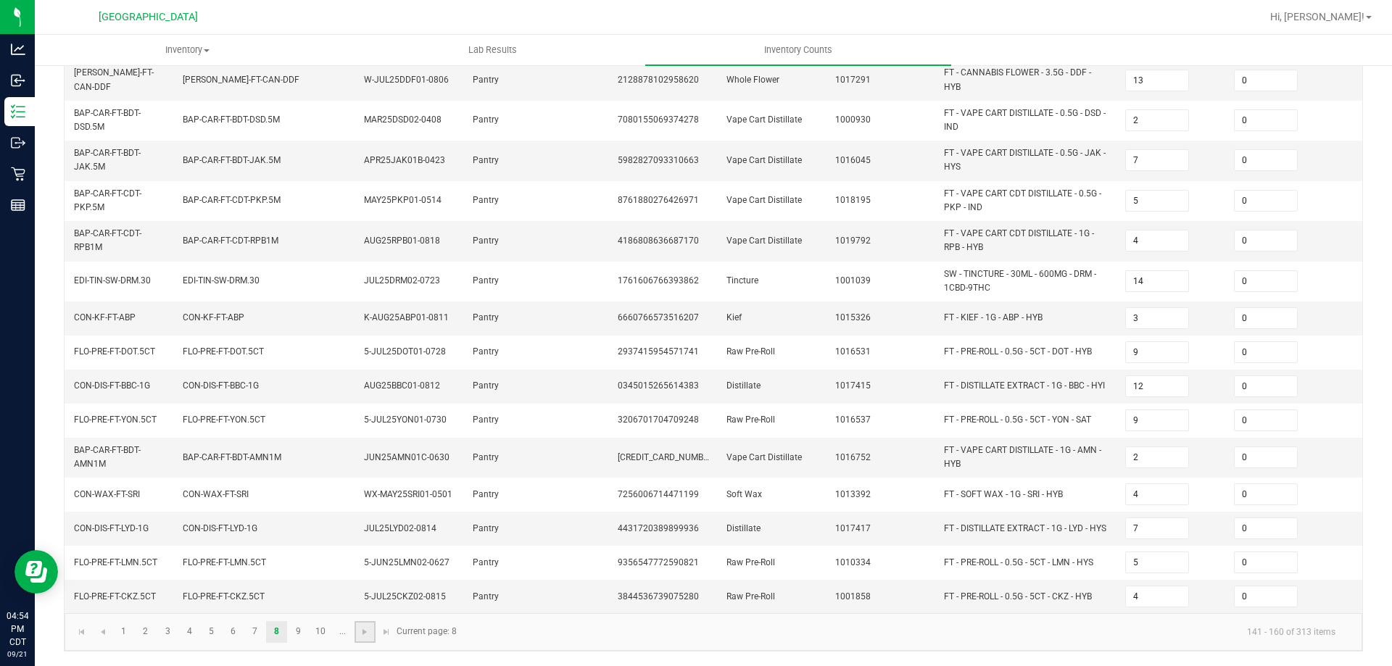
type input "7"
type input "2"
type input "3"
type input "9"
type input "1"
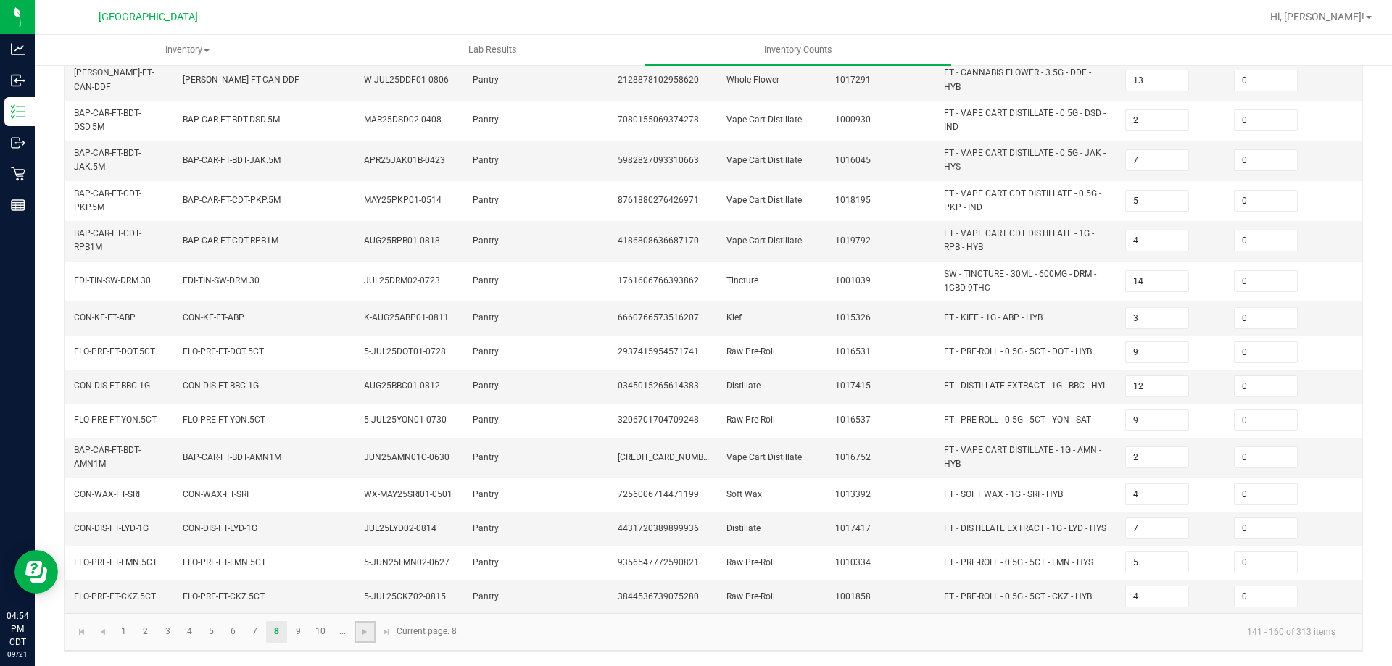
type input "7"
type input "16"
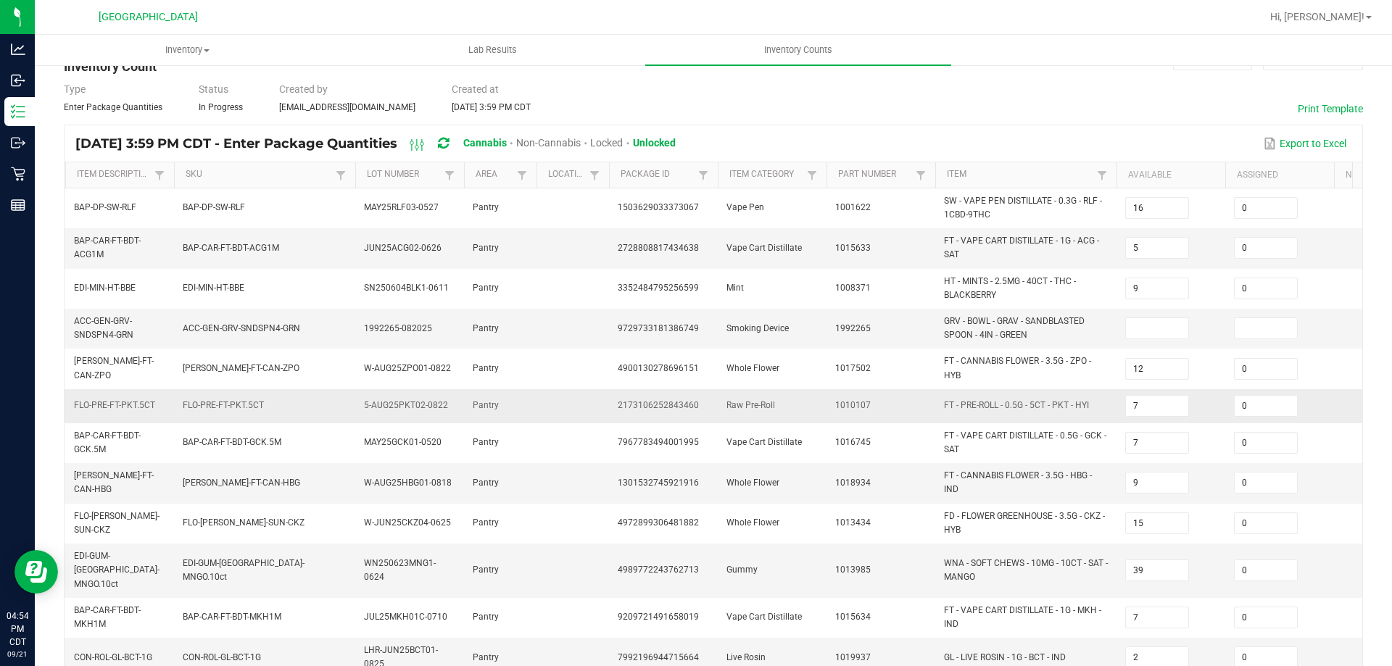
scroll to position [0, 0]
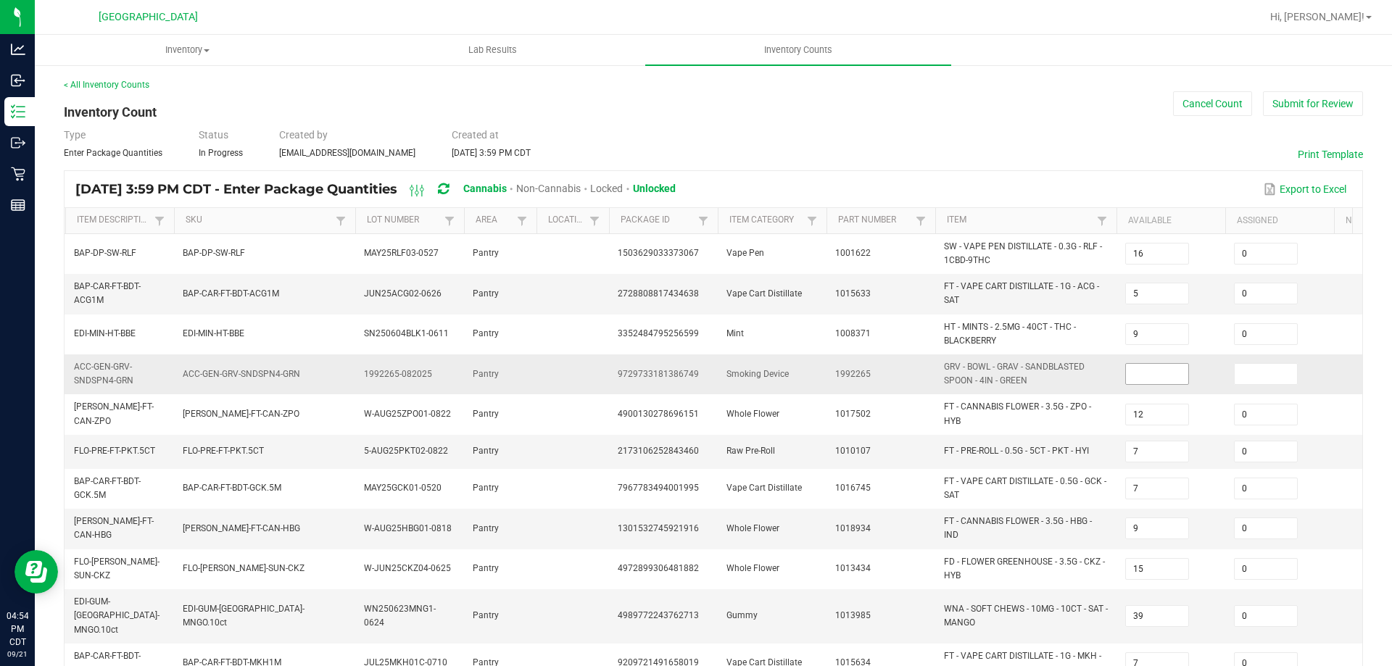
click at [1165, 379] on input at bounding box center [1157, 374] width 62 height 20
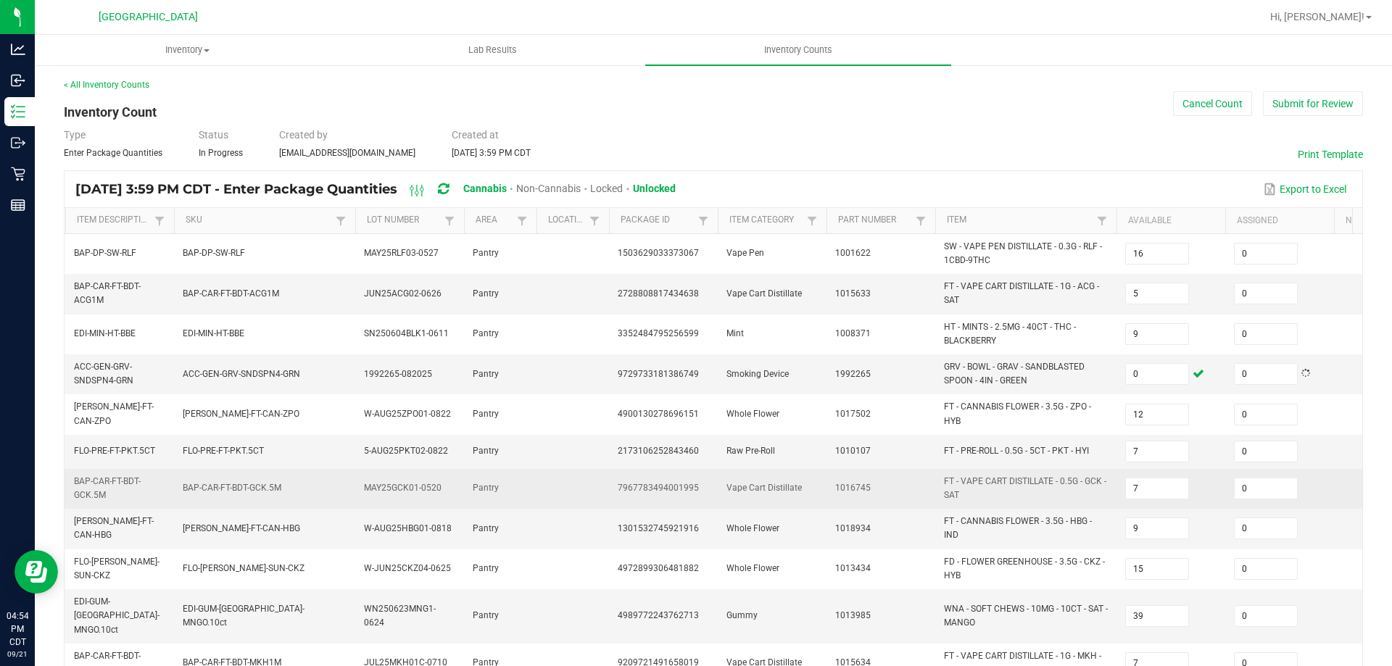
click at [1051, 504] on td "FT - VAPE CART DISTILLATE - 0.5G - GCK - SAT" at bounding box center [1026, 489] width 181 height 40
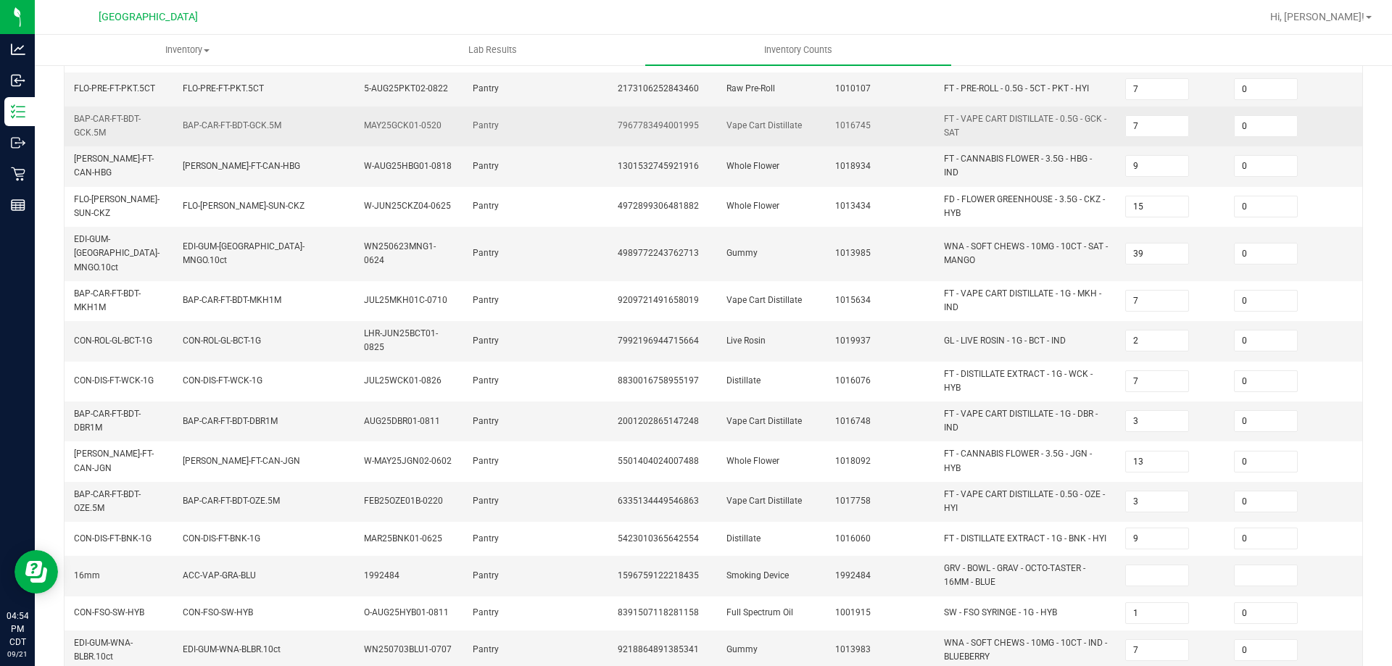
scroll to position [416, 0]
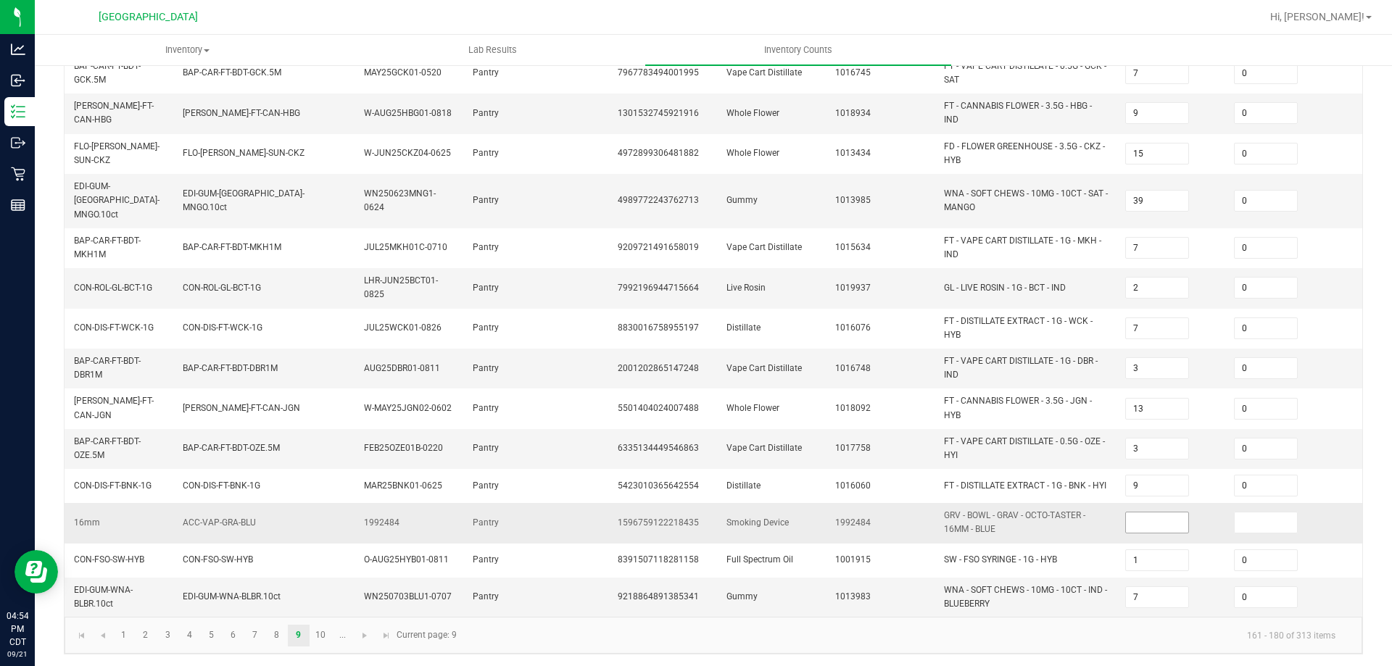
click at [1168, 513] on input at bounding box center [1157, 523] width 62 height 20
click at [367, 631] on span "Go to the next page" at bounding box center [365, 636] width 12 height 12
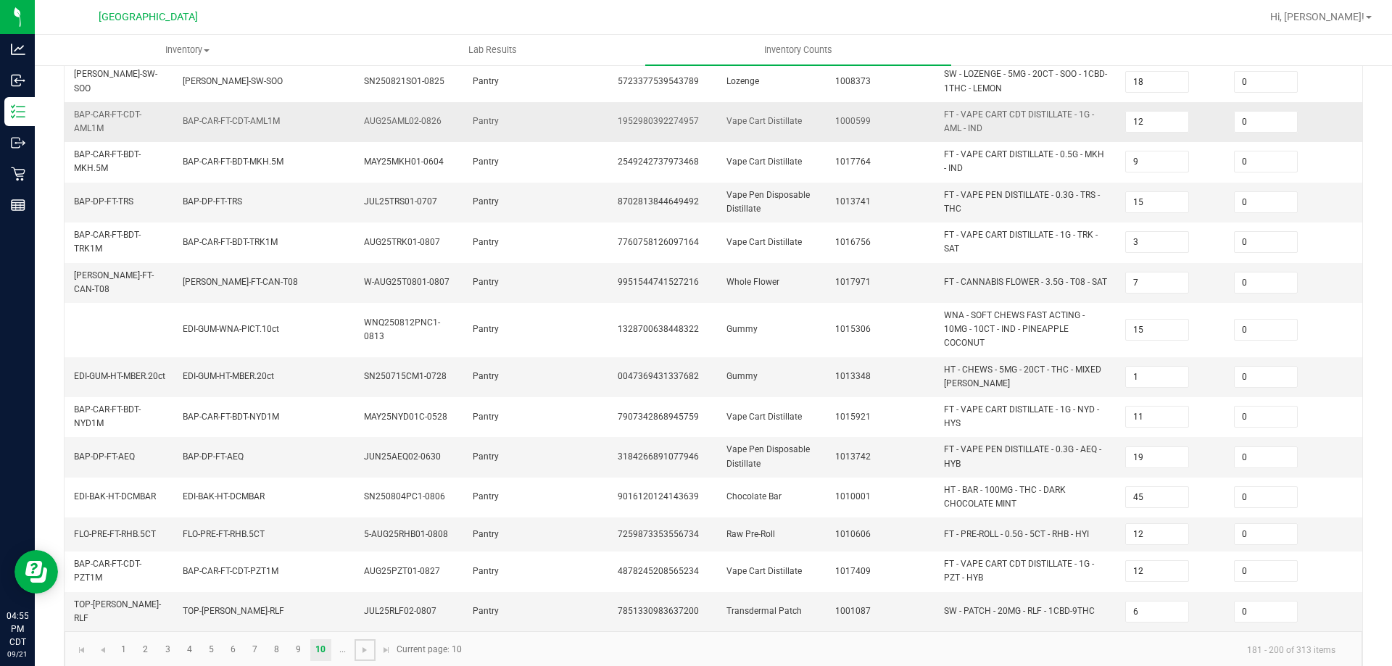
scroll to position [405, 0]
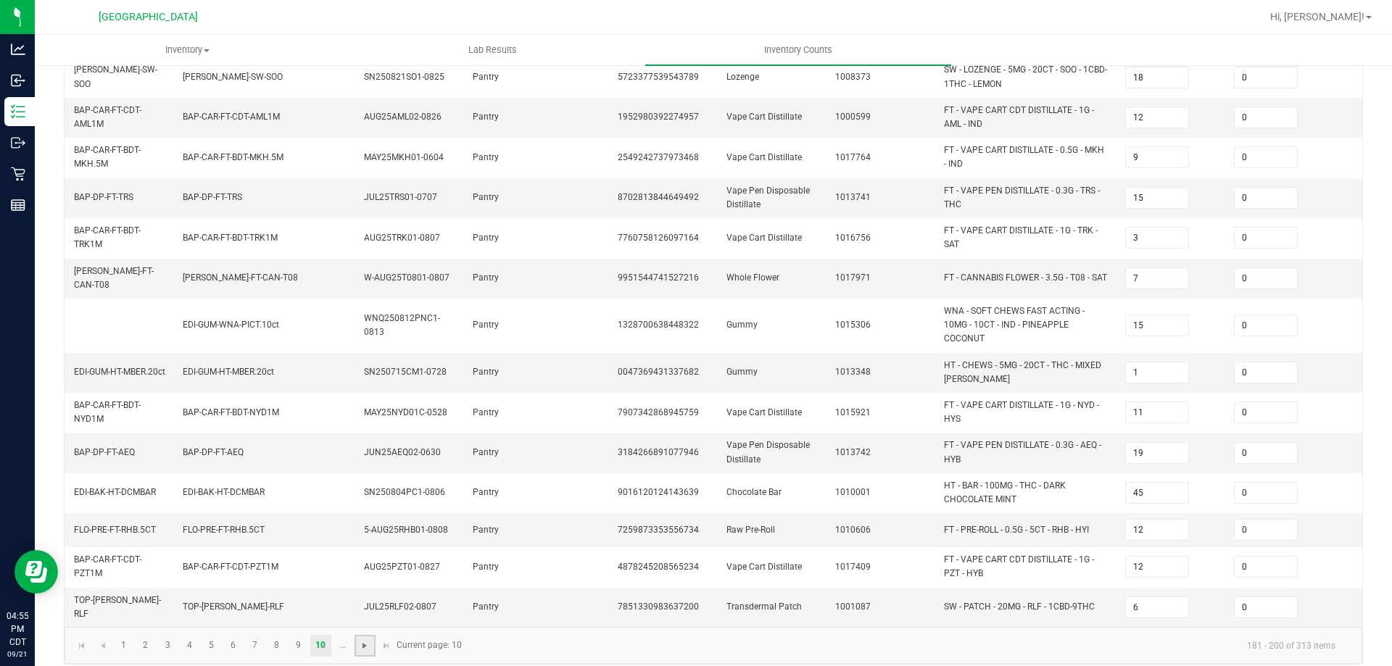
click at [360, 640] on span "Go to the next page" at bounding box center [365, 646] width 12 height 12
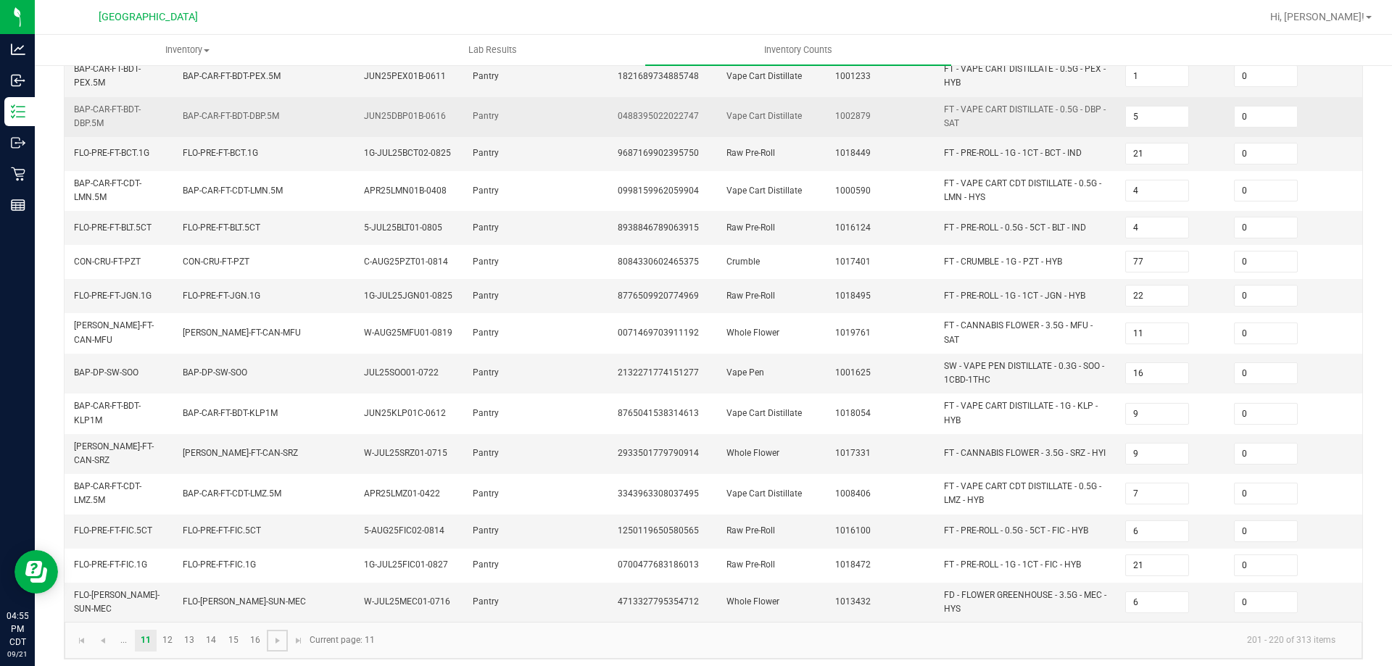
scroll to position [393, 0]
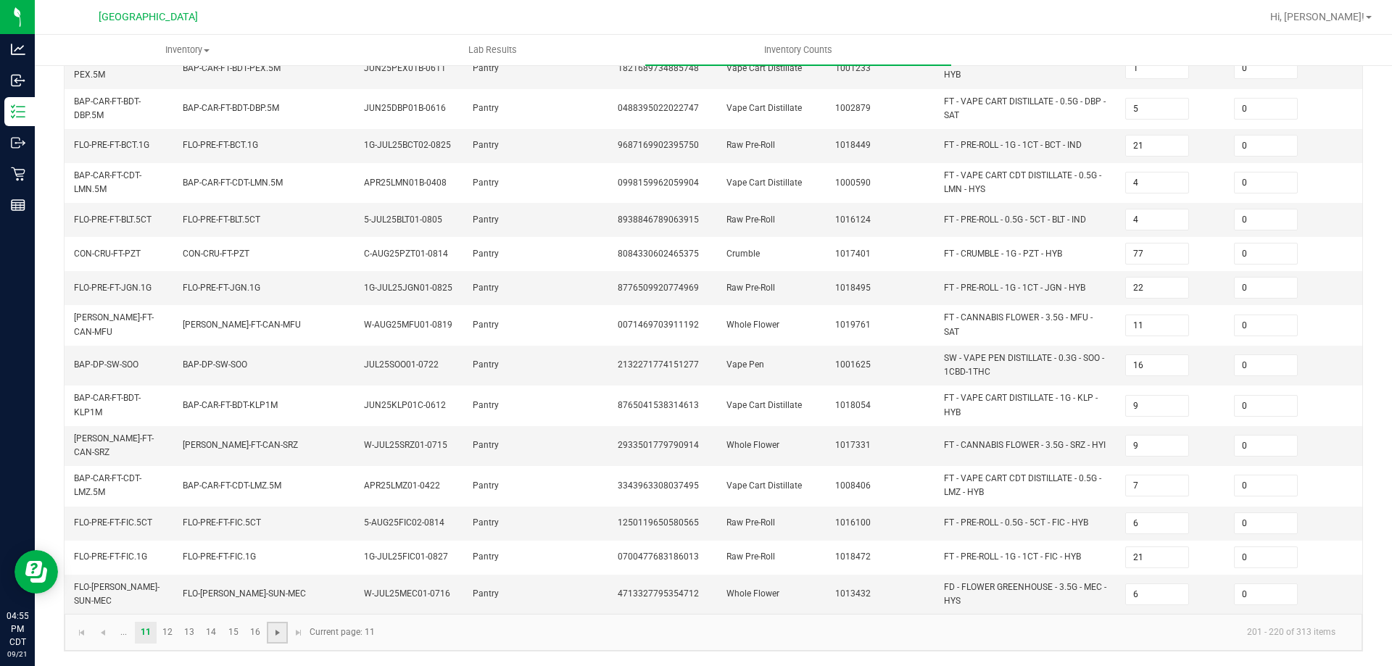
click at [278, 629] on span "Go to the next page" at bounding box center [278, 633] width 12 height 12
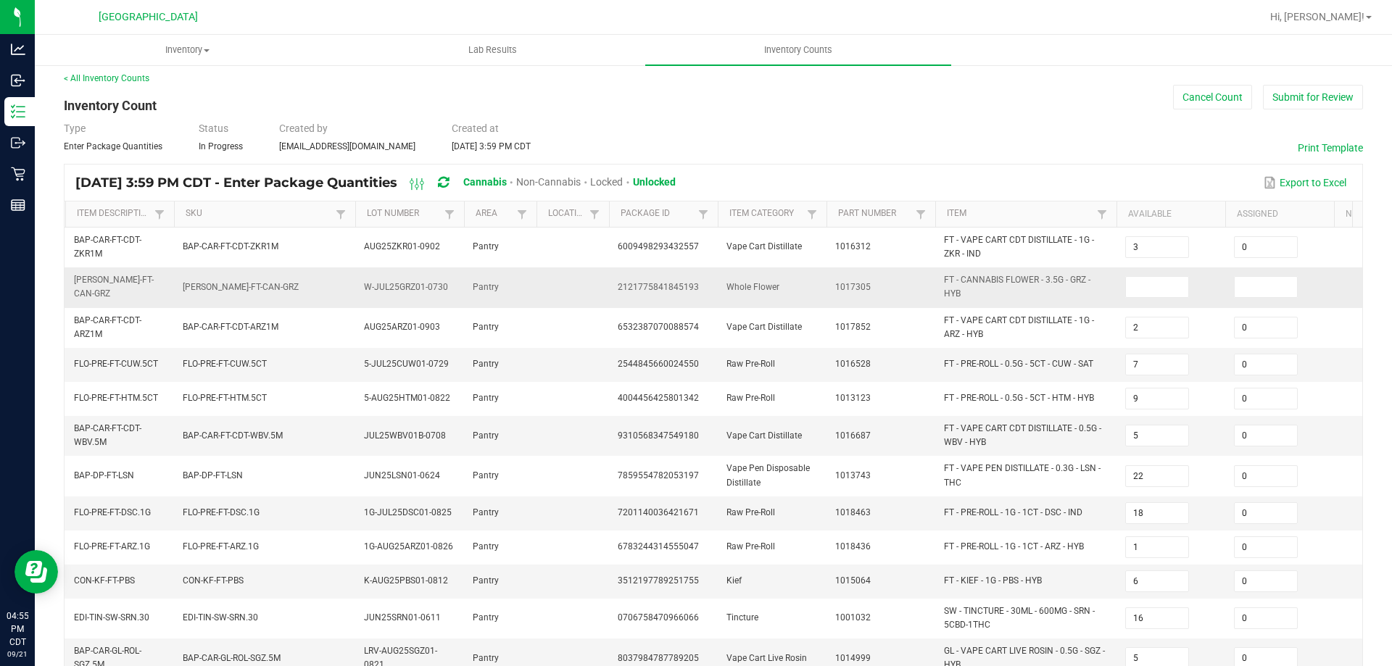
scroll to position [0, 0]
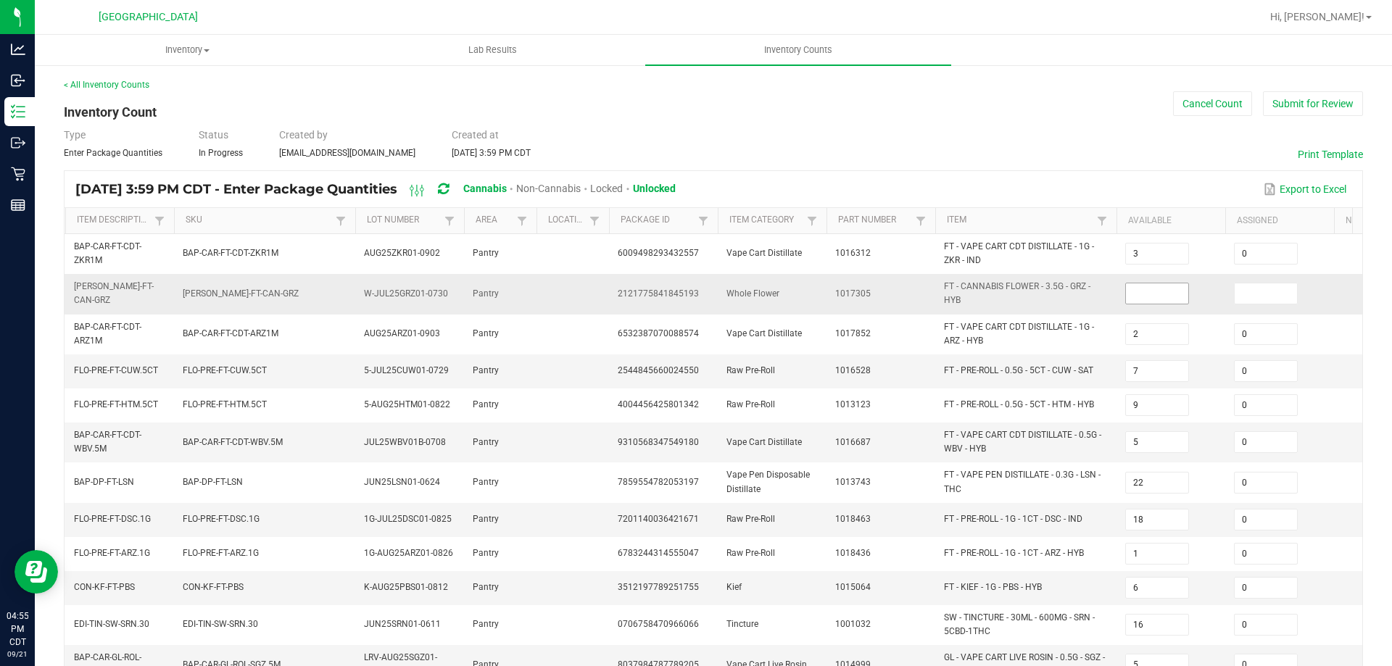
click at [1135, 292] on input at bounding box center [1157, 294] width 62 height 20
click at [1090, 362] on td "FT - PRE-ROLL - 0.5G - 5CT - CUW - SAT" at bounding box center [1026, 372] width 181 height 34
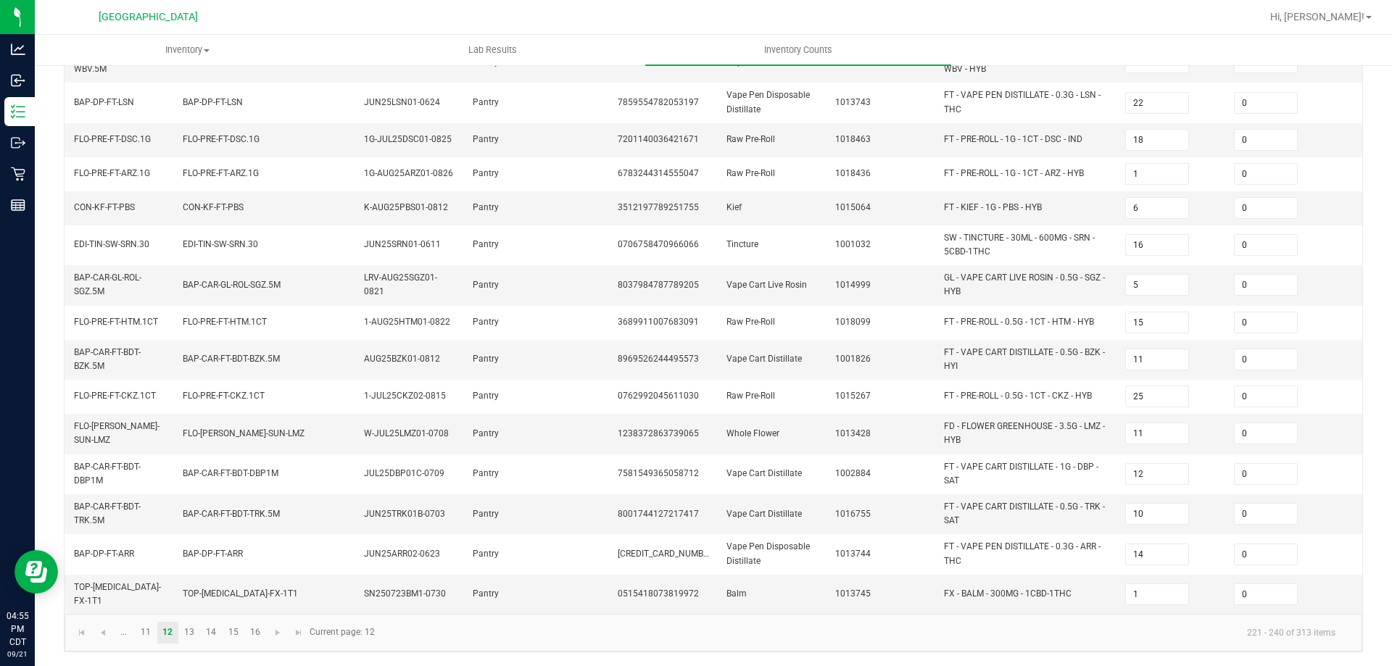
scroll to position [385, 0]
click at [277, 638] on span "Go to the next page" at bounding box center [278, 633] width 12 height 12
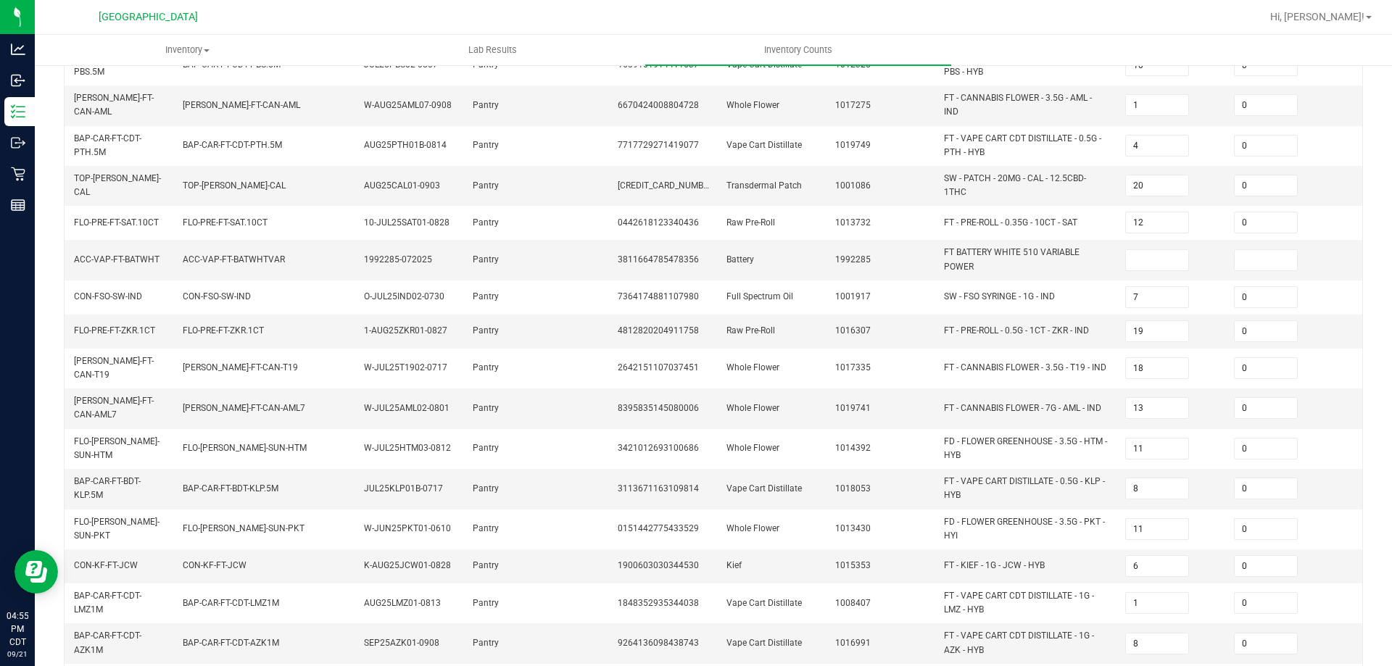
scroll to position [290, 0]
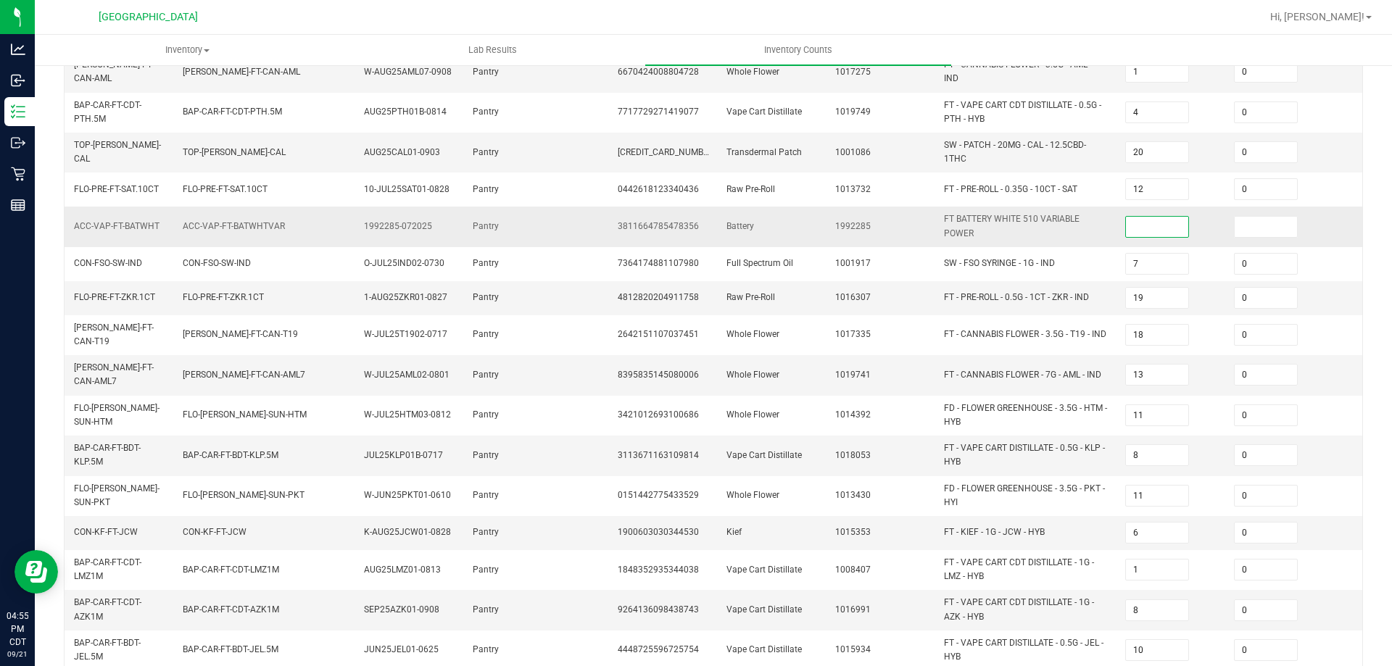
click at [1161, 222] on input at bounding box center [1157, 227] width 62 height 20
click at [1089, 285] on td "FT - PRE-ROLL - 0.5G - 1CT - ZKR - IND" at bounding box center [1026, 298] width 181 height 34
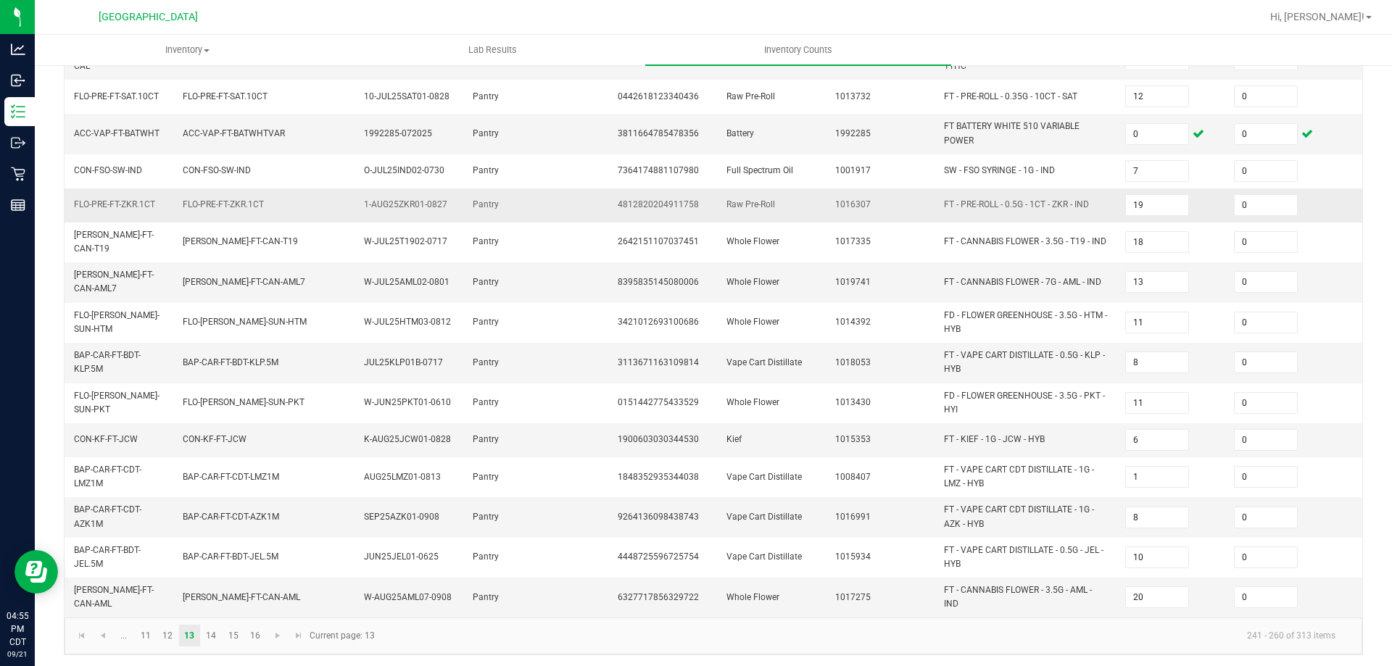
scroll to position [385, 0]
click at [284, 634] on link at bounding box center [277, 634] width 21 height 22
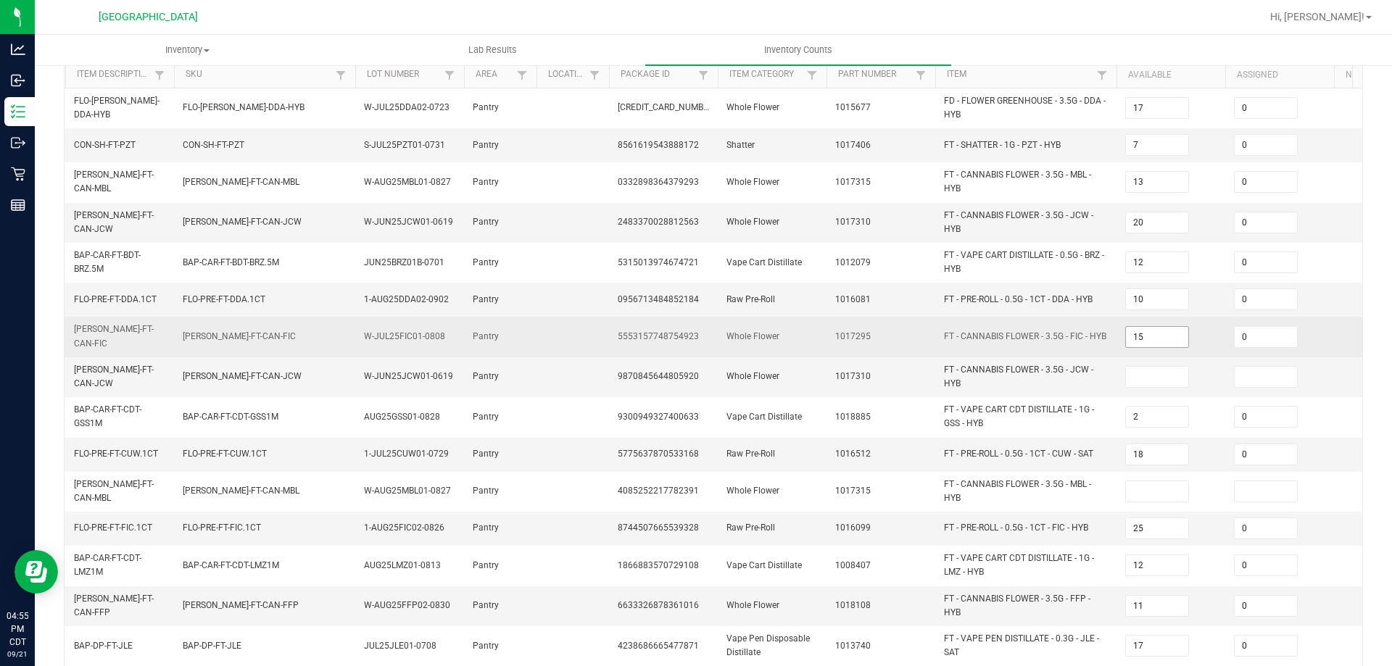
scroll to position [168, 0]
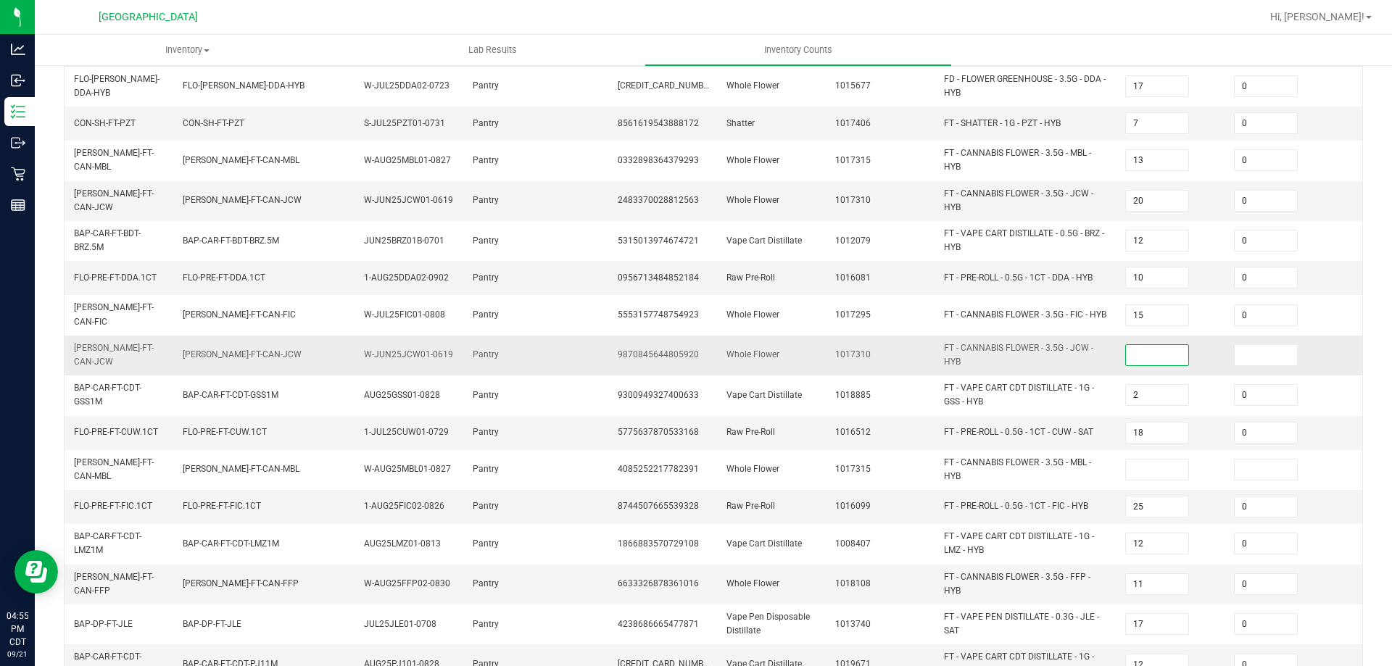
click at [1150, 351] on input at bounding box center [1157, 355] width 62 height 20
click at [1099, 416] on td "FT - PRE-ROLL - 0.5G - 1CT - CUW - SAT" at bounding box center [1026, 433] width 181 height 34
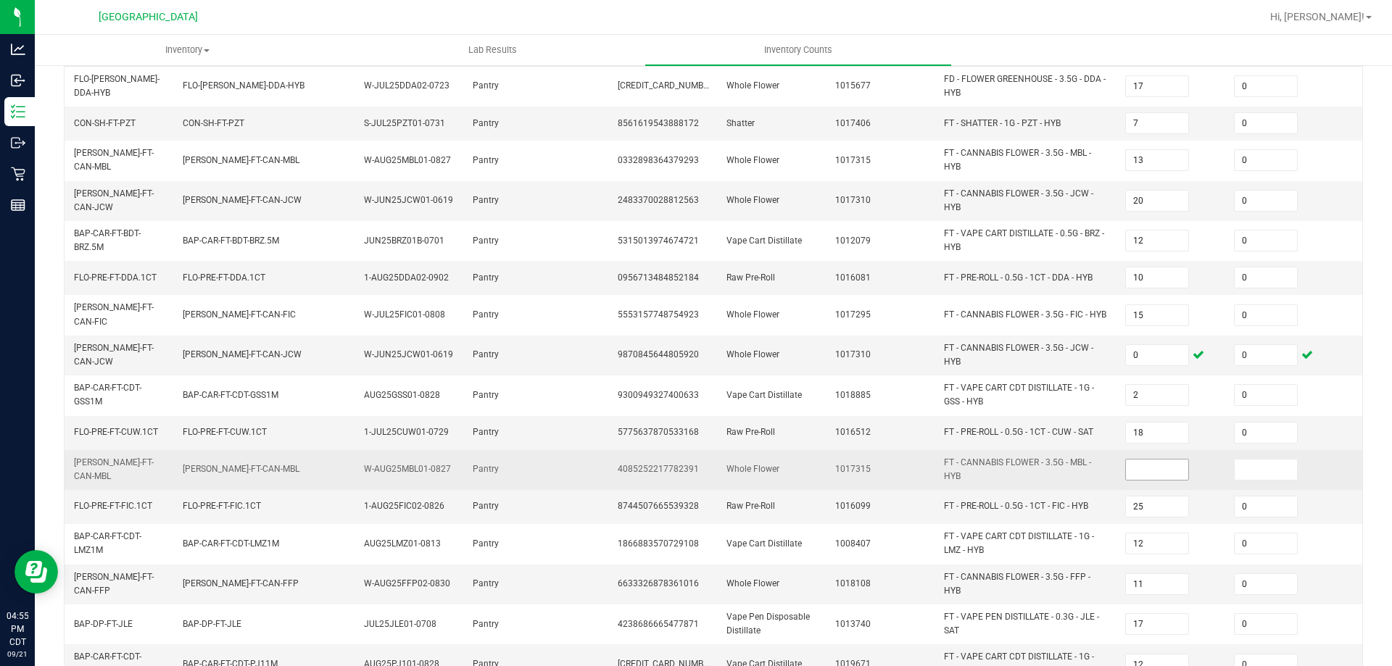
click at [1142, 460] on input at bounding box center [1157, 470] width 62 height 20
click at [1095, 476] on span "FT - CANNABIS FLOWER - 3.5G - MBL - HYB" at bounding box center [1026, 470] width 164 height 28
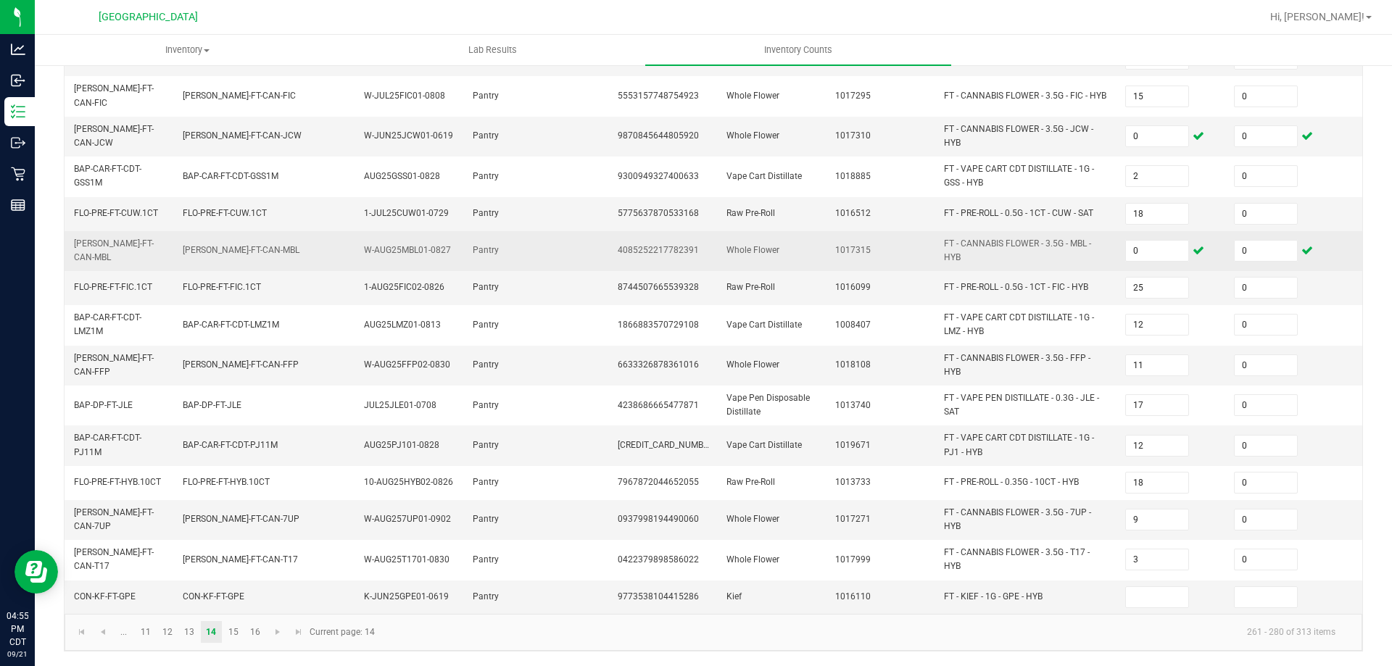
scroll to position [392, 0]
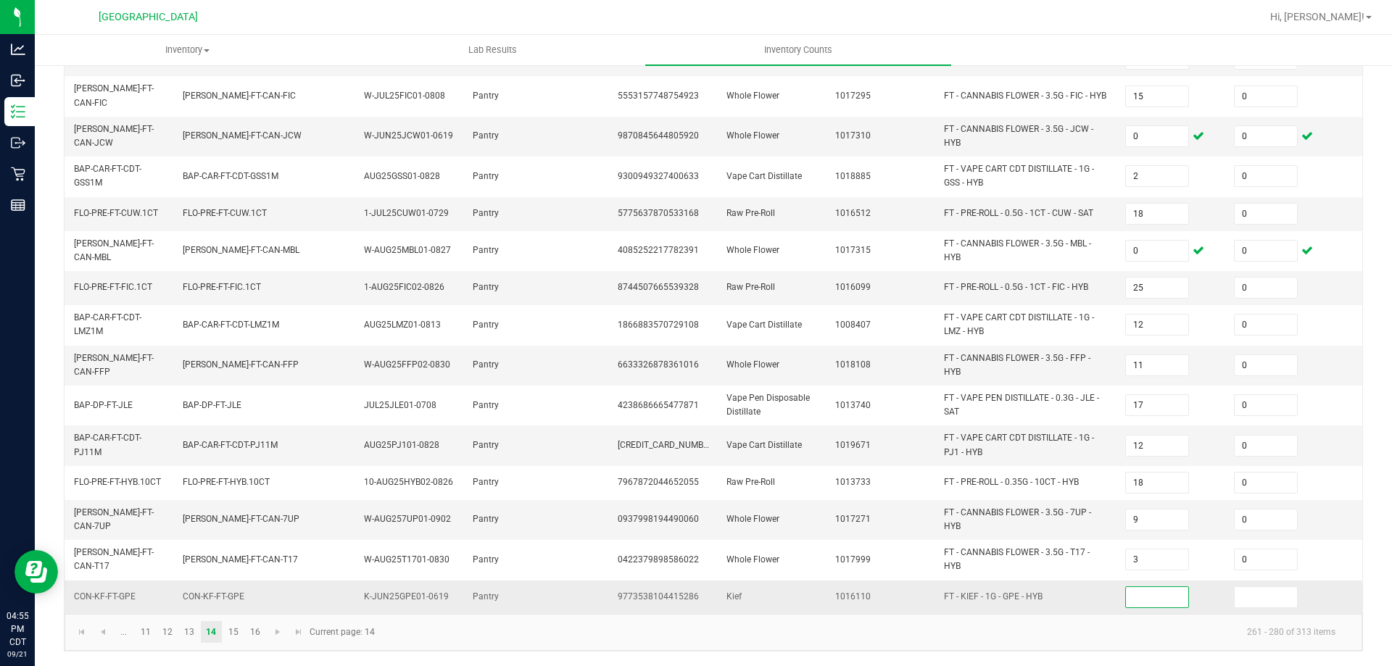
click at [1148, 587] on input at bounding box center [1157, 597] width 62 height 20
click at [284, 637] on link at bounding box center [277, 632] width 21 height 22
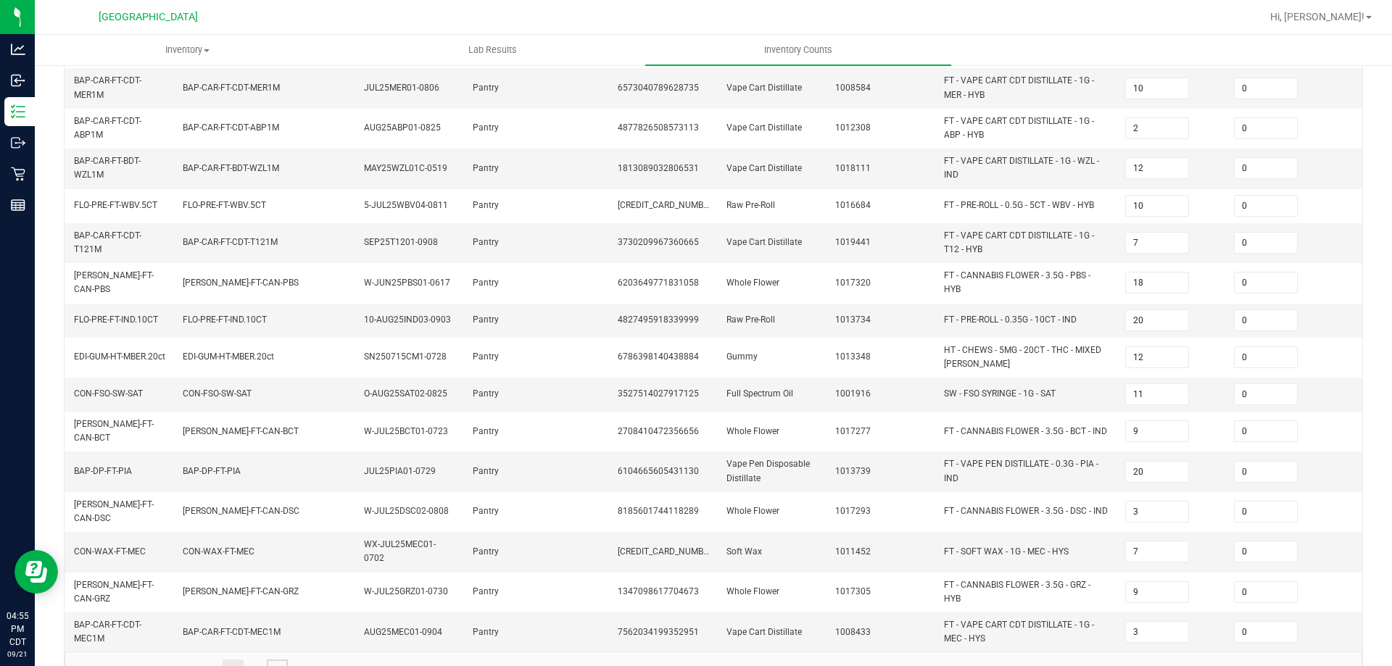
scroll to position [379, 0]
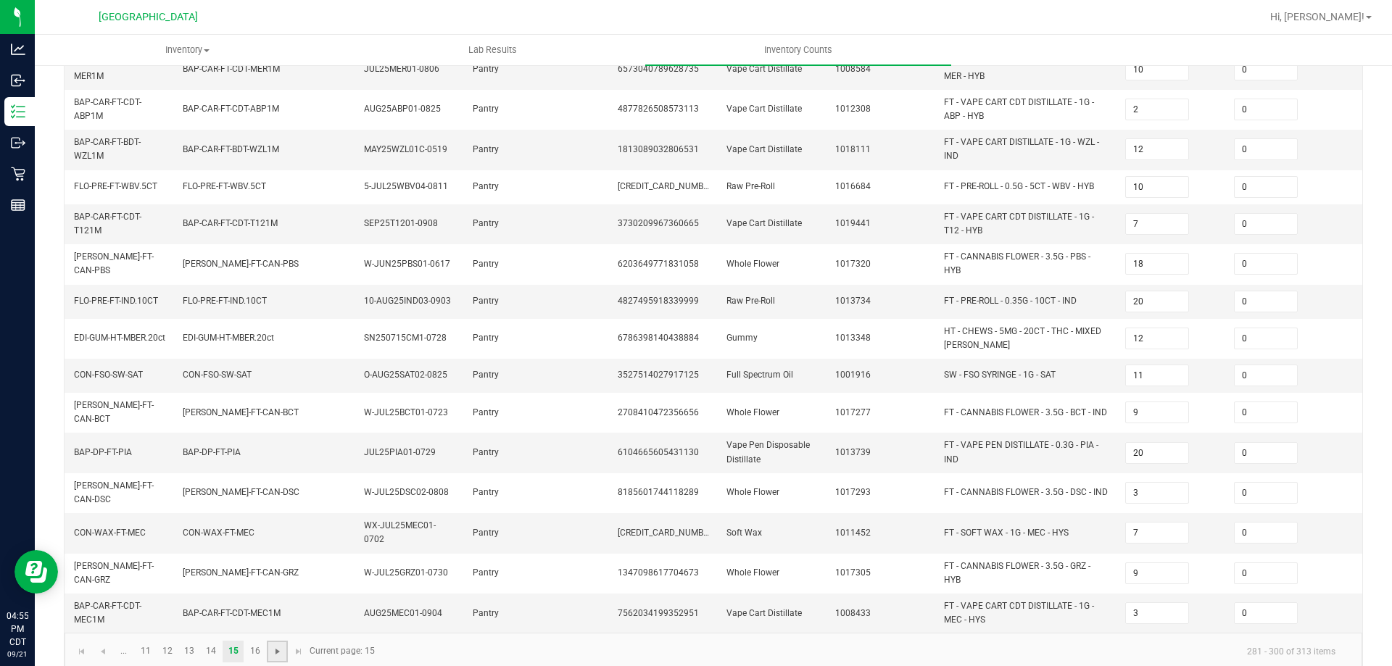
click at [278, 646] on span "Go to the next page" at bounding box center [278, 652] width 12 height 12
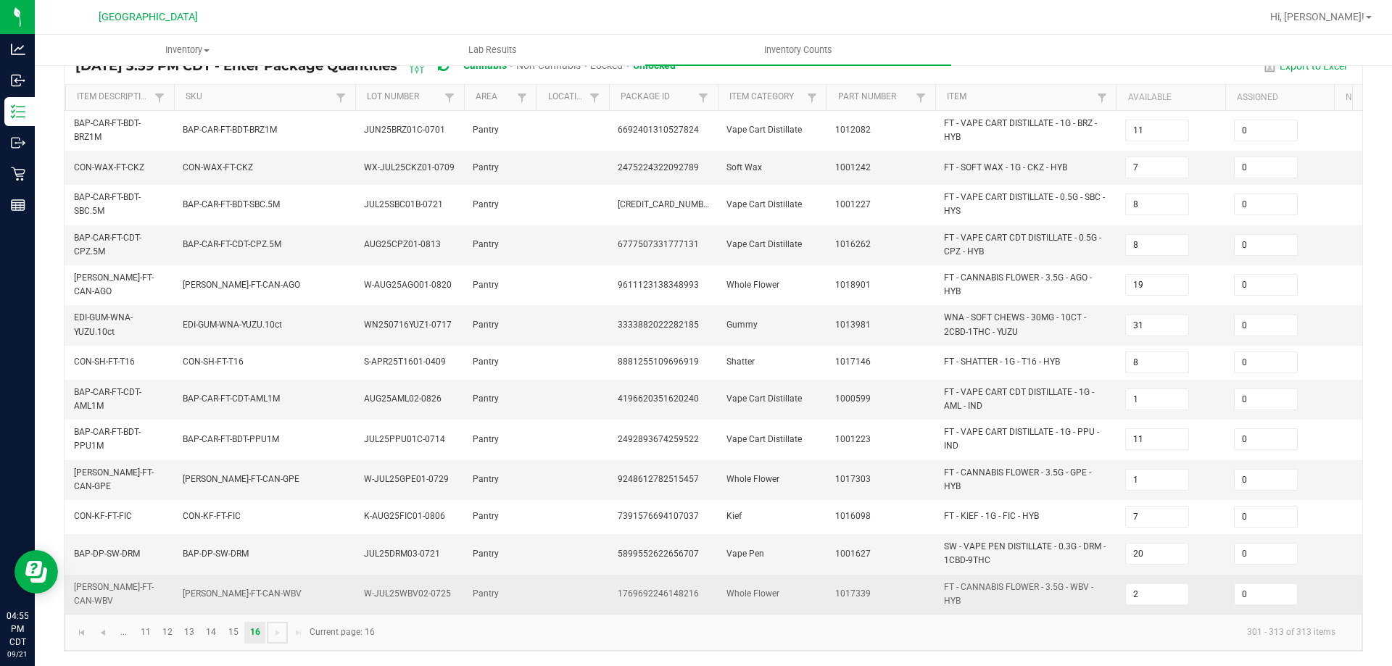
scroll to position [0, 0]
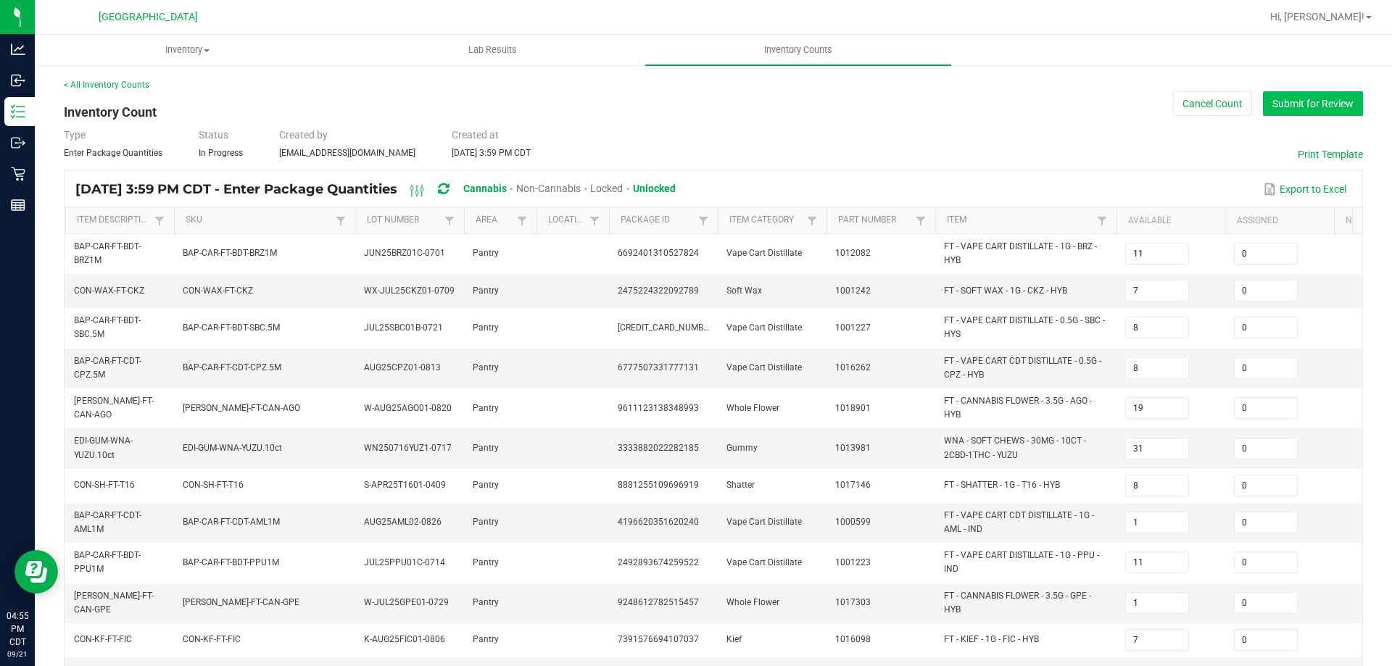
click at [1302, 109] on button "Submit for Review" at bounding box center [1313, 103] width 100 height 25
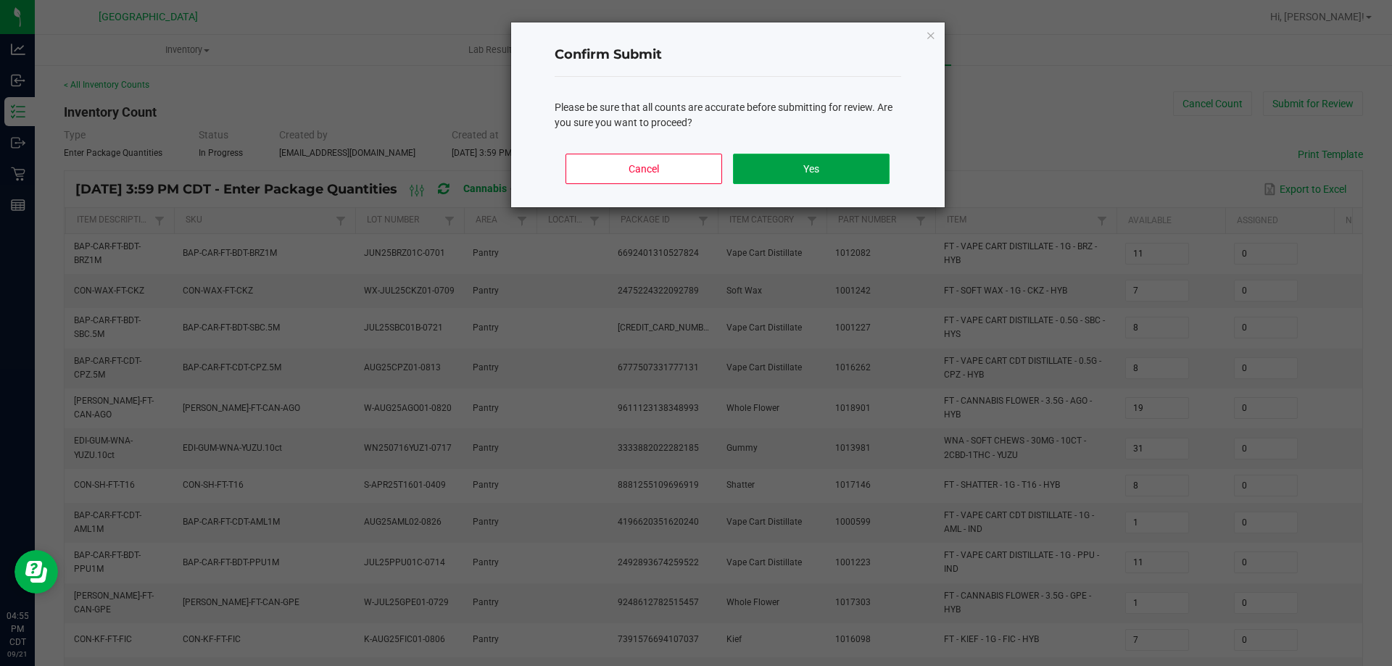
click at [813, 170] on button "Yes" at bounding box center [811, 169] width 156 height 30
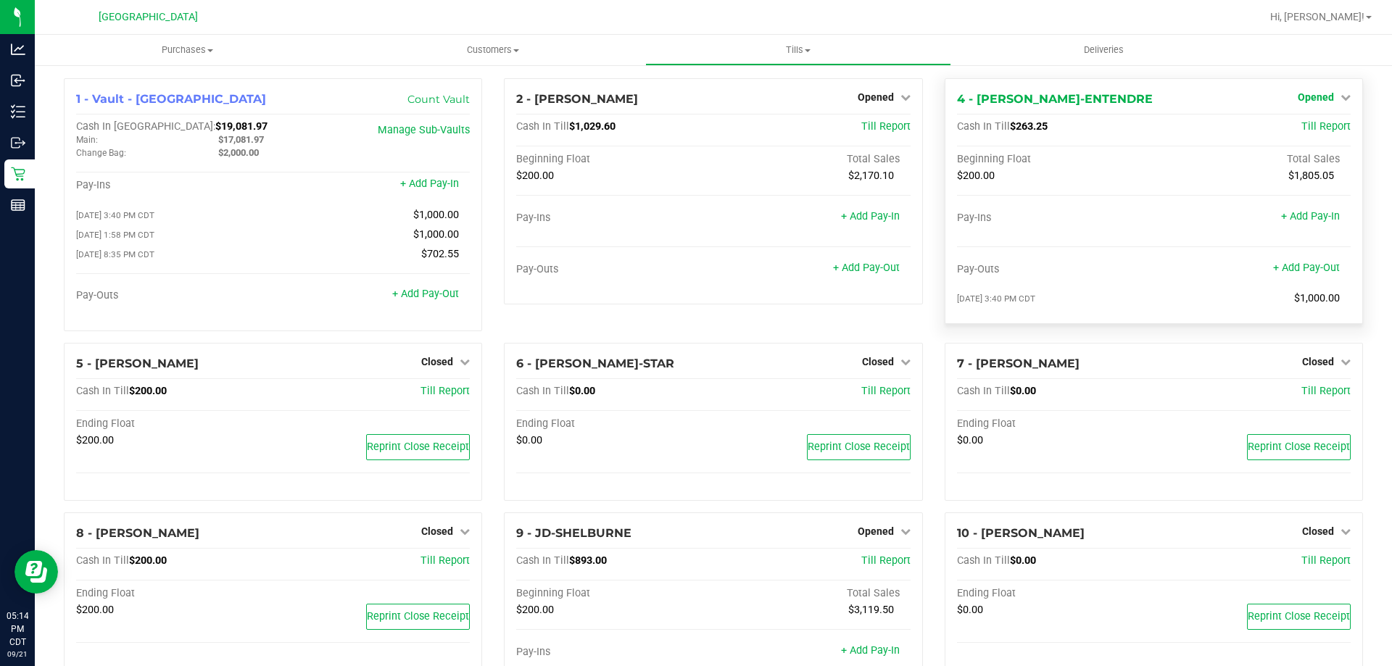
click at [1301, 96] on span "Opened" at bounding box center [1316, 97] width 36 height 12
click at [1305, 125] on link "Close Till" at bounding box center [1317, 128] width 39 height 12
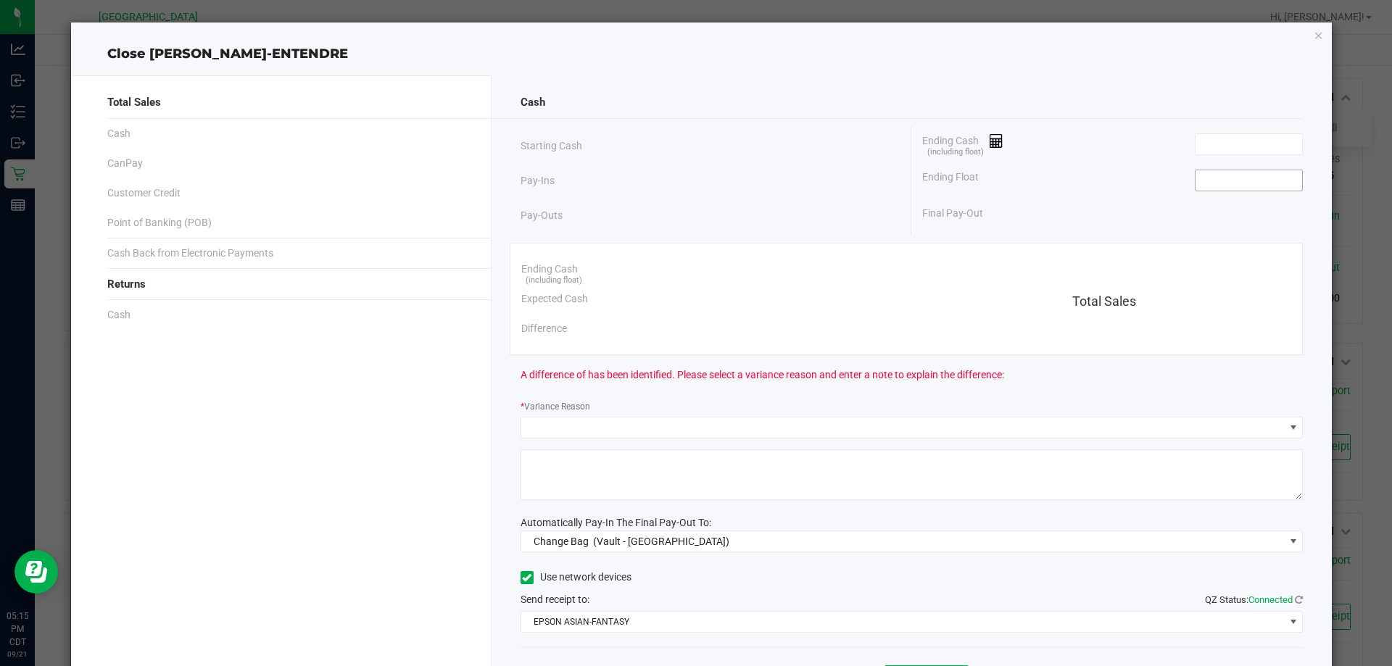
click at [1235, 189] on input at bounding box center [1249, 180] width 107 height 20
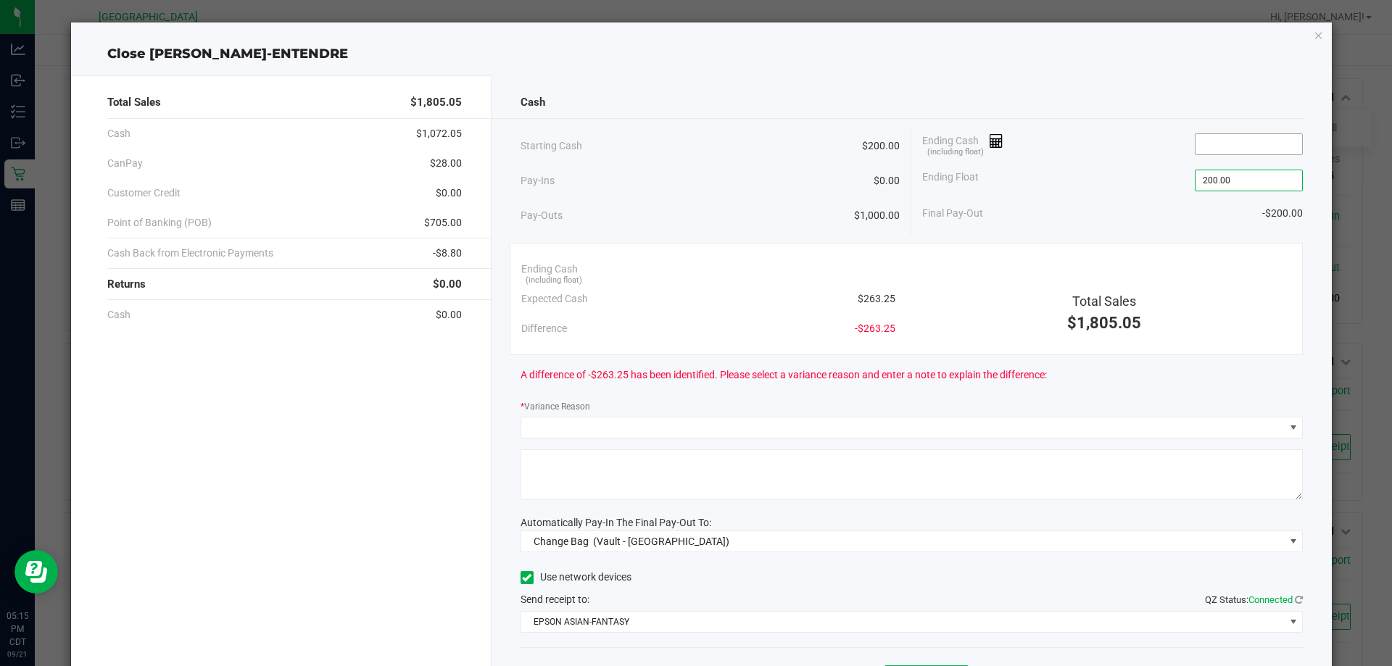
type input "$200.00"
click at [1265, 144] on input at bounding box center [1249, 144] width 107 height 20
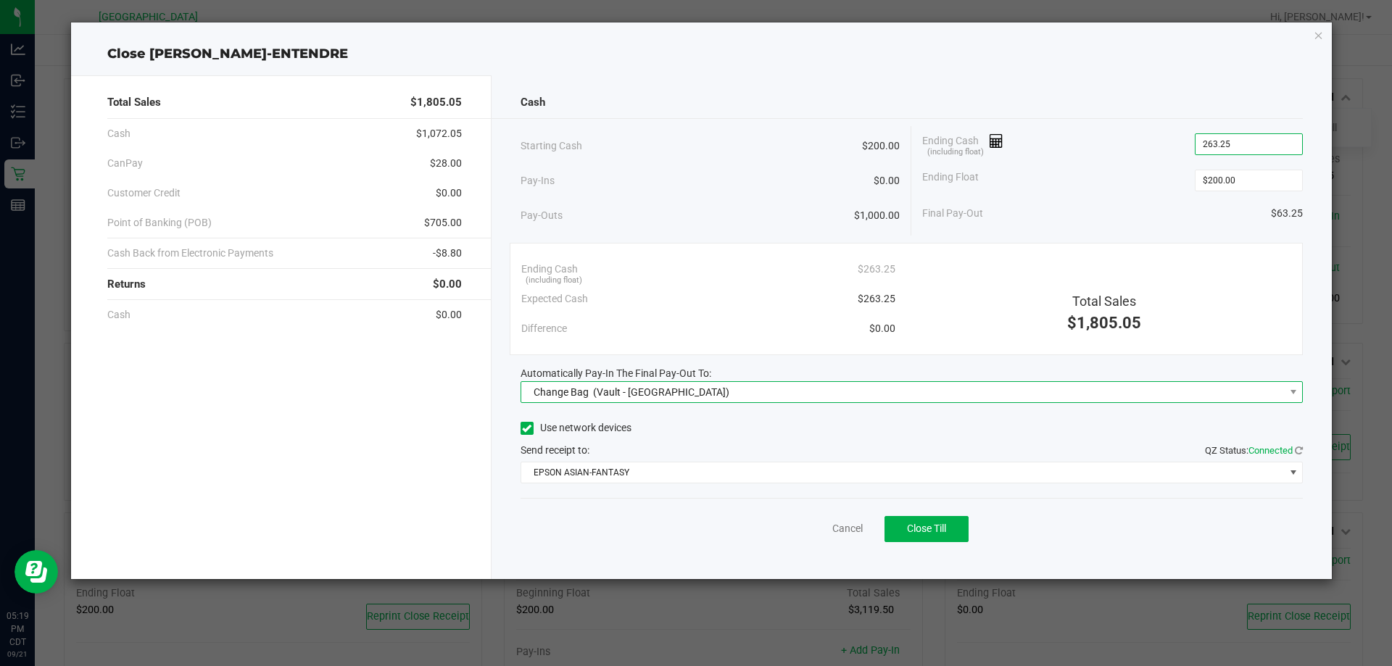
type input "$263.25"
click at [804, 390] on span "Change Bag (Vault - Panama City)" at bounding box center [903, 392] width 764 height 20
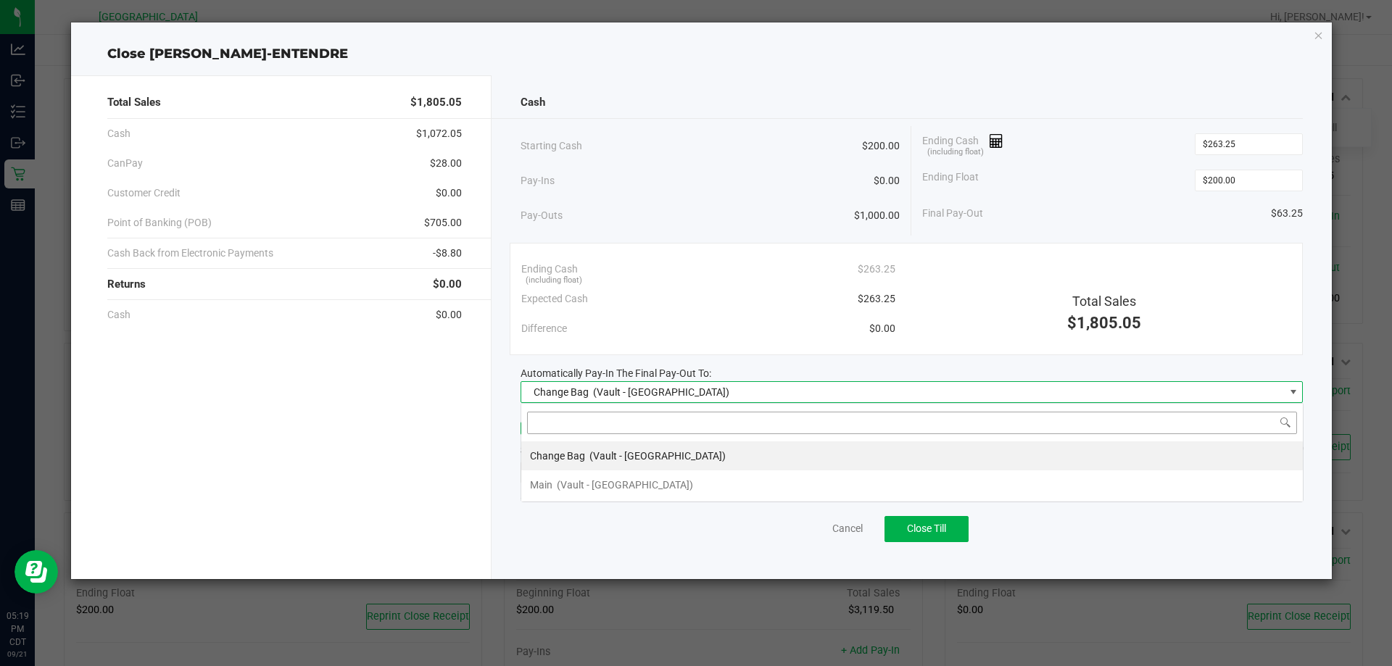
scroll to position [22, 782]
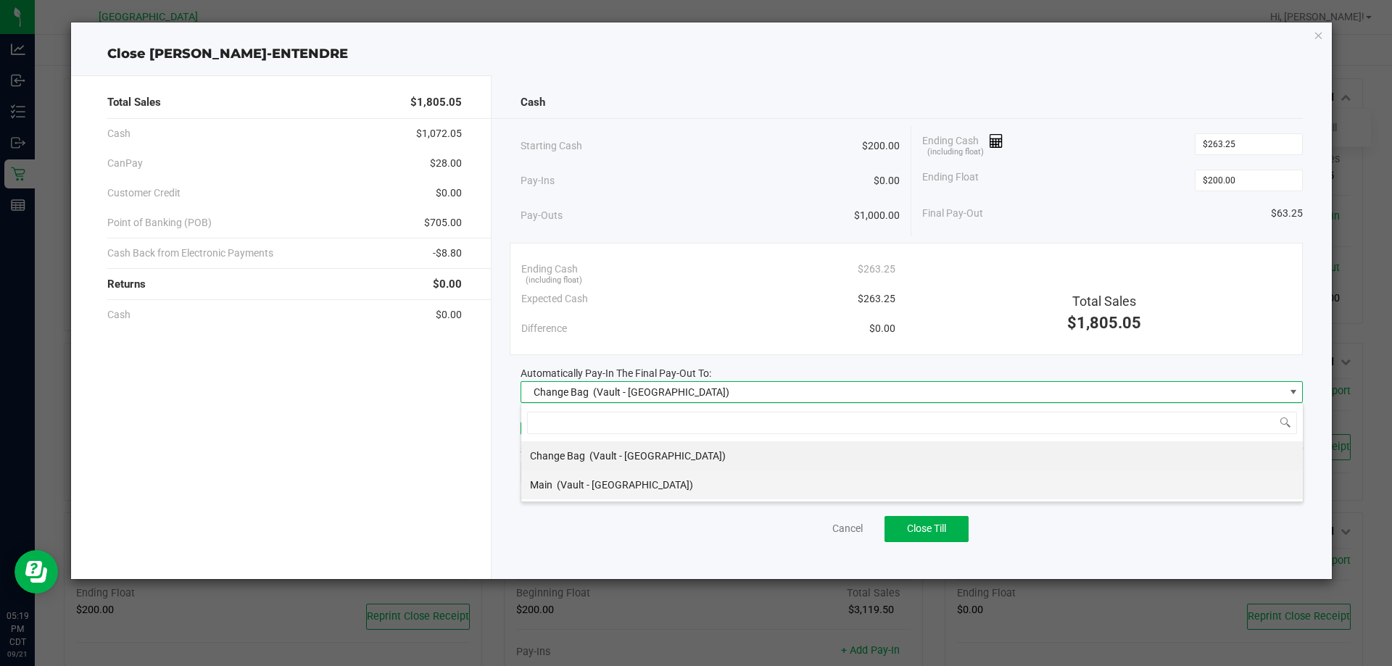
click at [693, 483] on li "Main (Vault - Panama City)" at bounding box center [912, 485] width 782 height 29
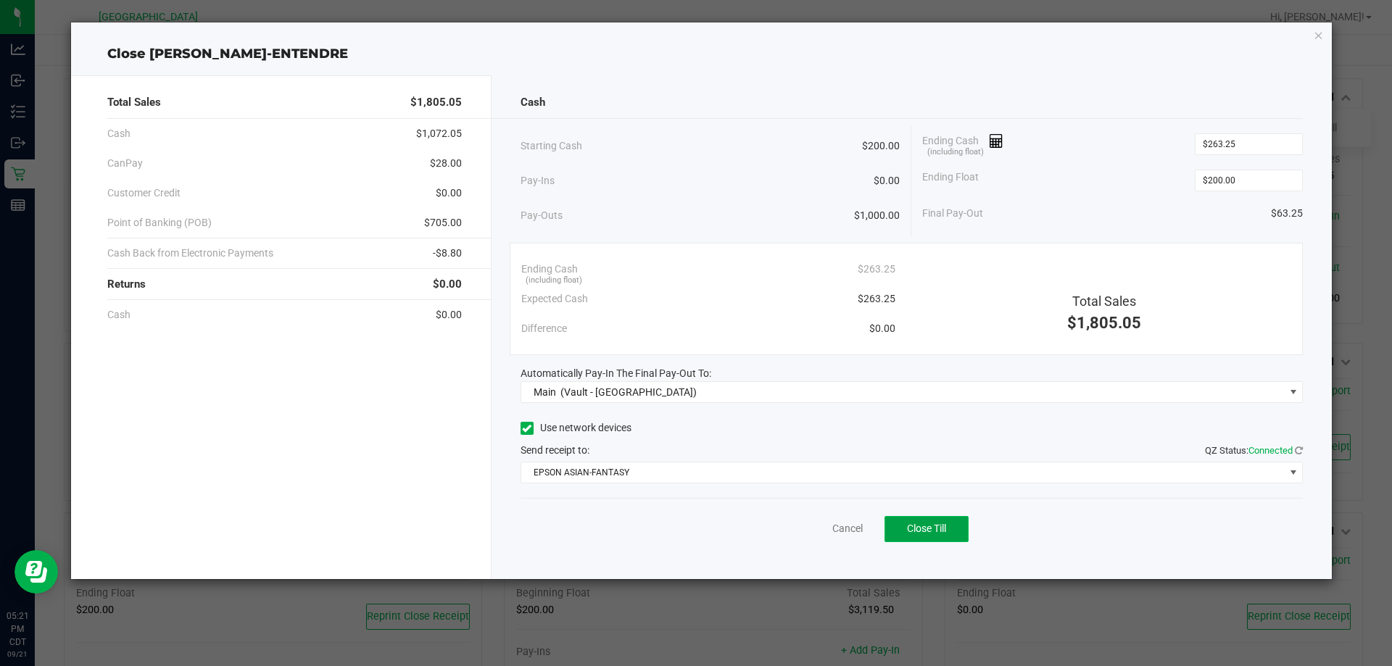
click at [946, 524] on span "Close Till" at bounding box center [926, 529] width 39 height 12
click at [823, 532] on link "Dismiss" at bounding box center [815, 528] width 35 height 15
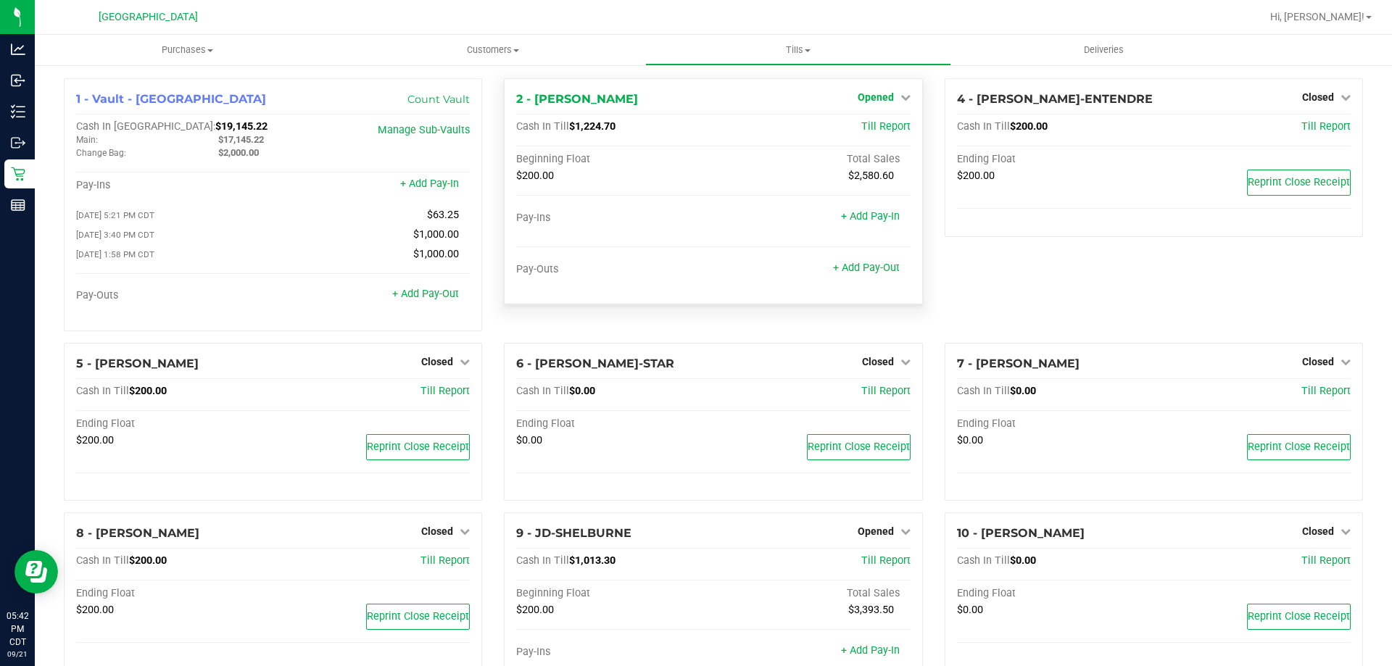
click at [878, 97] on span "Opened" at bounding box center [876, 97] width 36 height 12
click at [882, 127] on link "Close Till" at bounding box center [877, 128] width 39 height 12
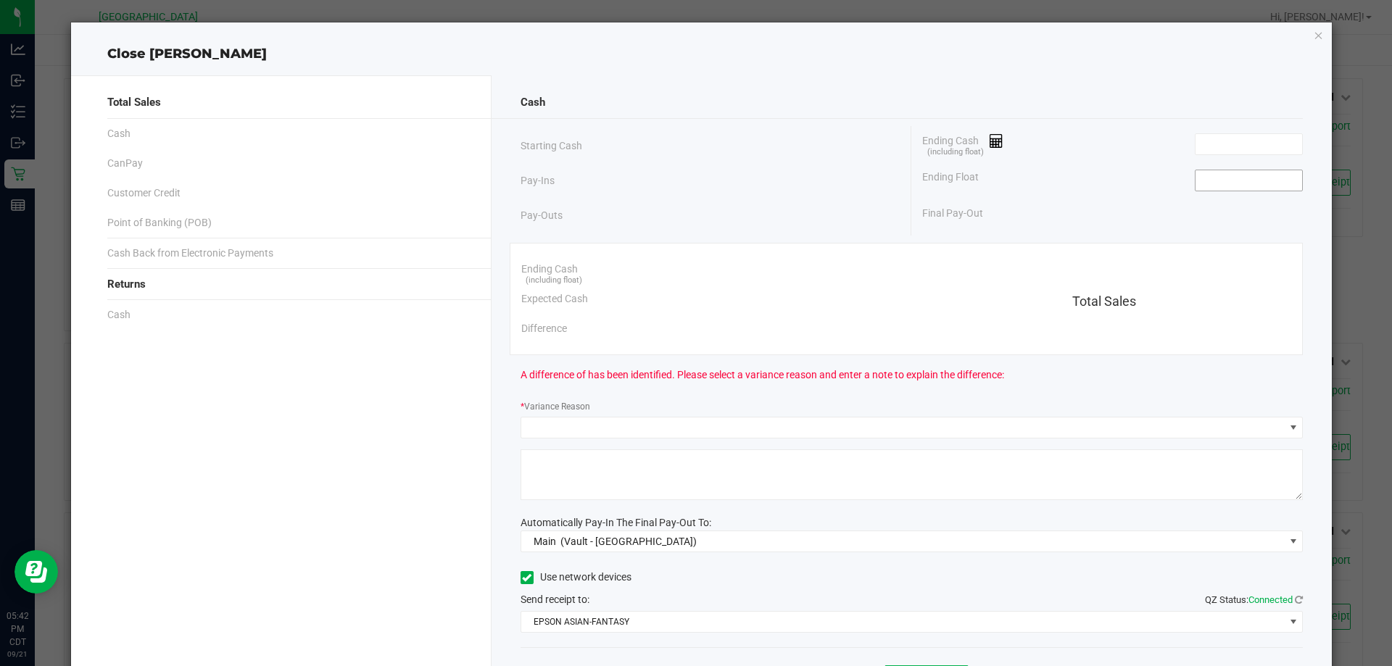
click at [1265, 179] on input at bounding box center [1249, 180] width 107 height 20
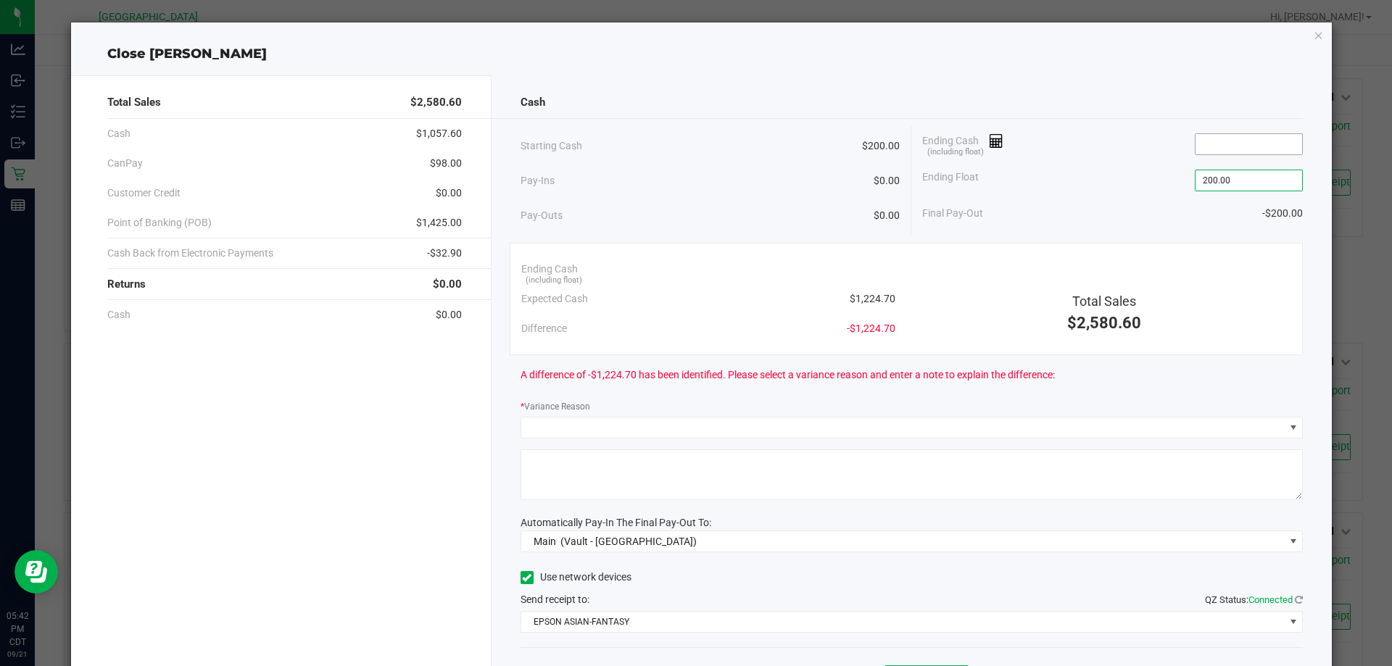
type input "$200.00"
click at [1248, 141] on input at bounding box center [1249, 144] width 107 height 20
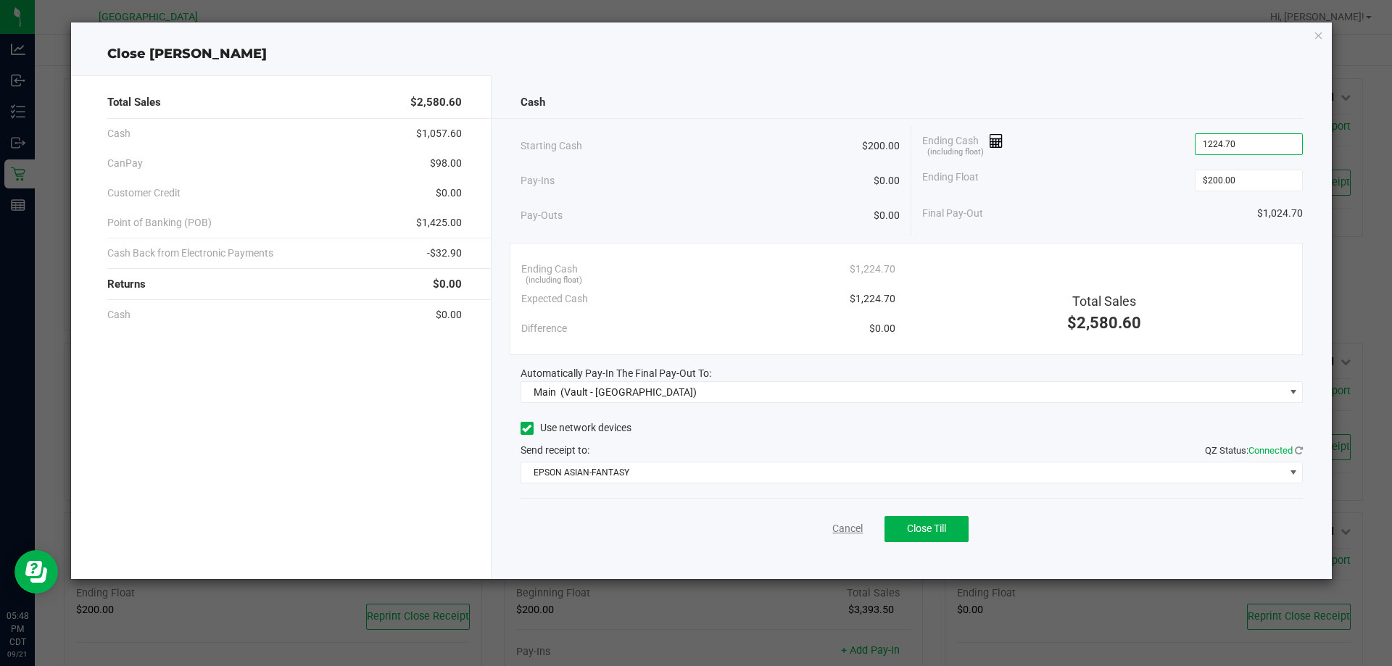
type input "$1,224.70"
click at [846, 532] on link "Cancel" at bounding box center [848, 528] width 30 height 15
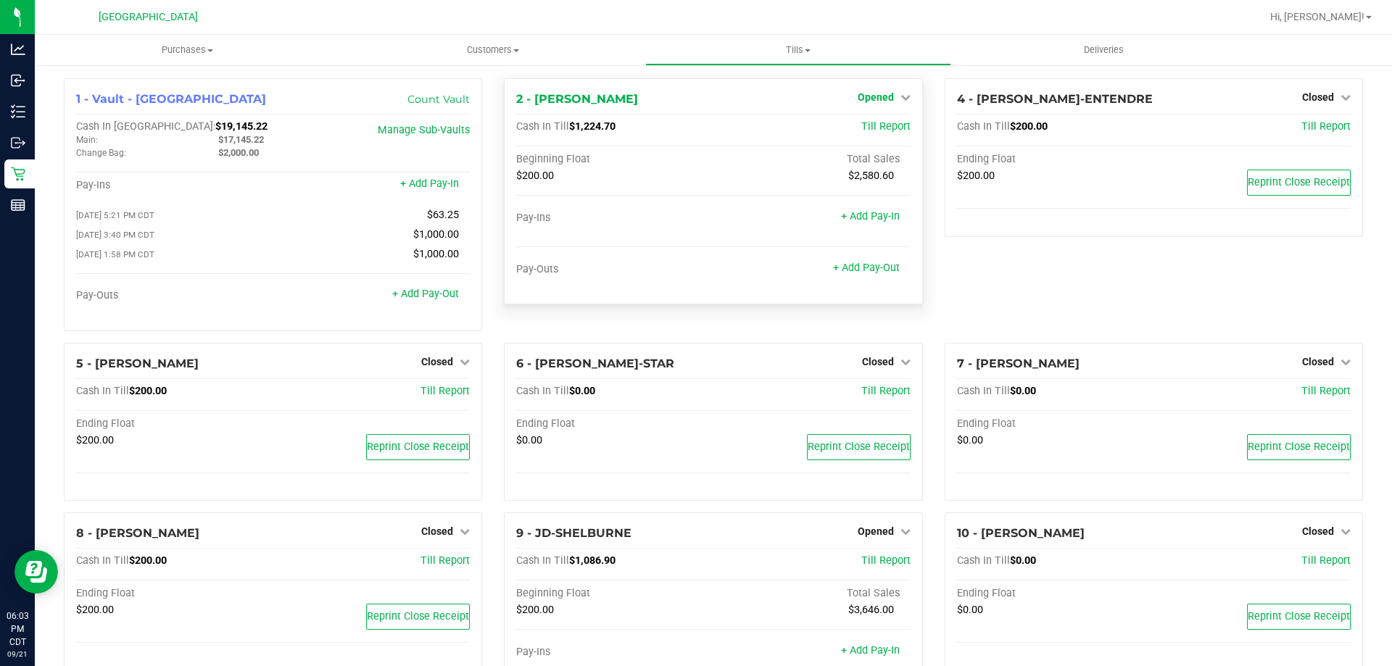
click at [864, 94] on span "Opened" at bounding box center [876, 97] width 36 height 12
click at [875, 127] on link "Close Till" at bounding box center [877, 128] width 39 height 12
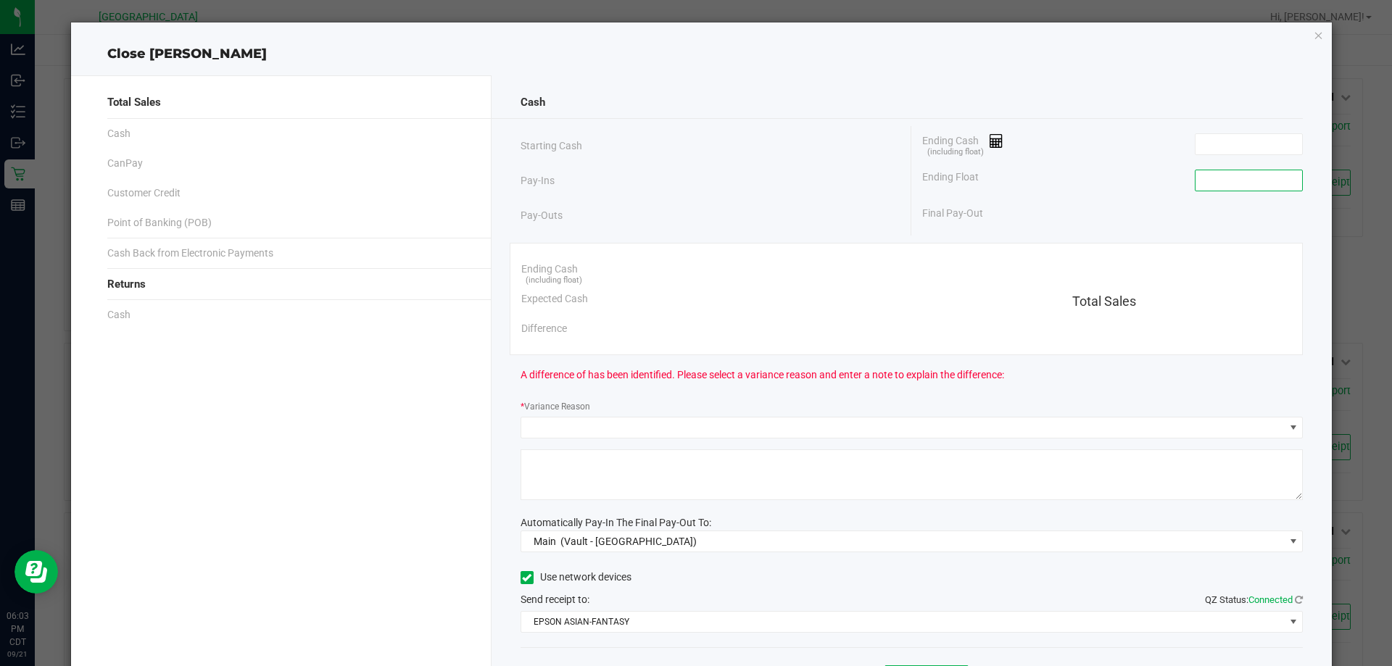
click at [1258, 176] on input at bounding box center [1249, 180] width 107 height 20
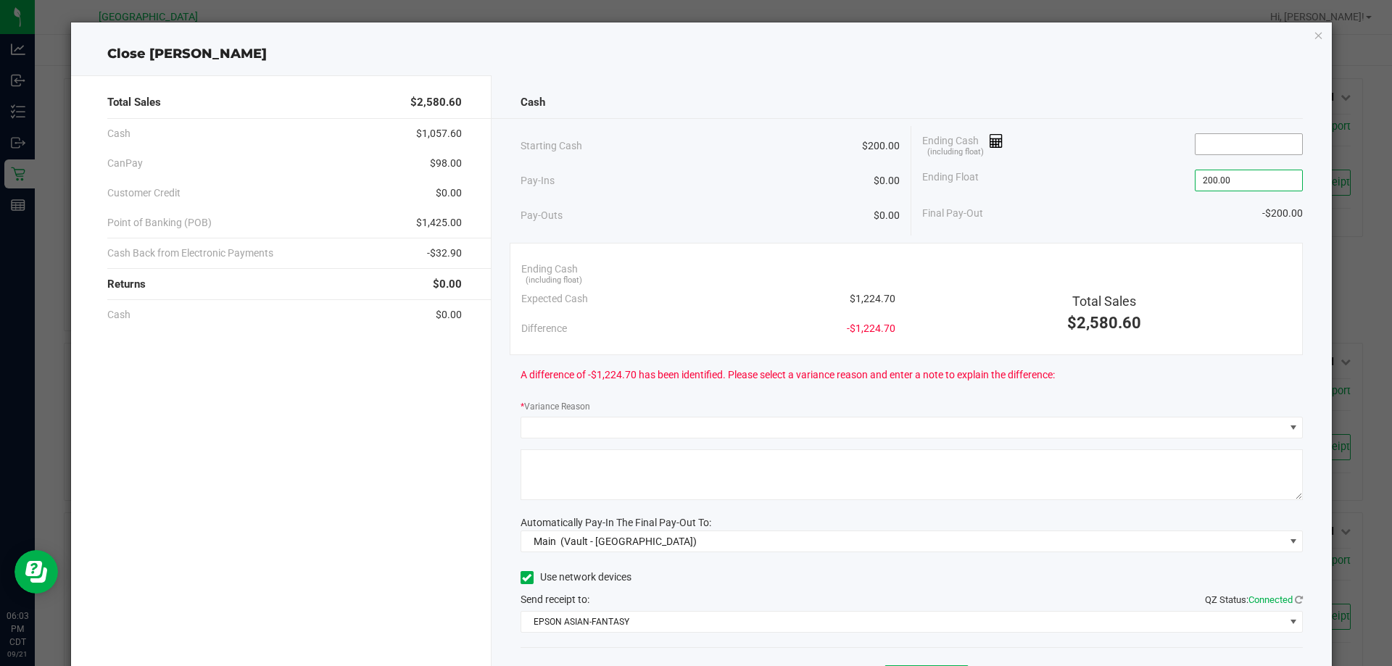
type input "$200.00"
click at [1243, 138] on input at bounding box center [1249, 144] width 107 height 20
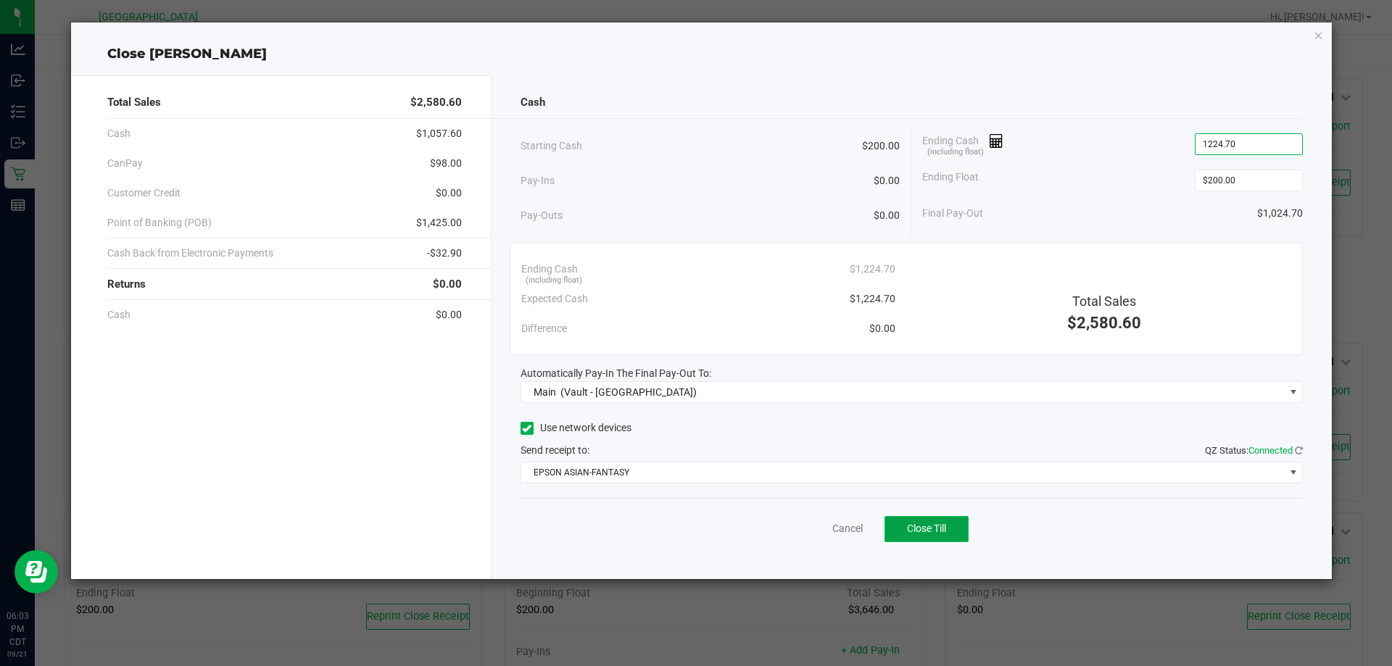
type input "$1,224.70"
click at [932, 523] on span "Close Till" at bounding box center [926, 529] width 39 height 12
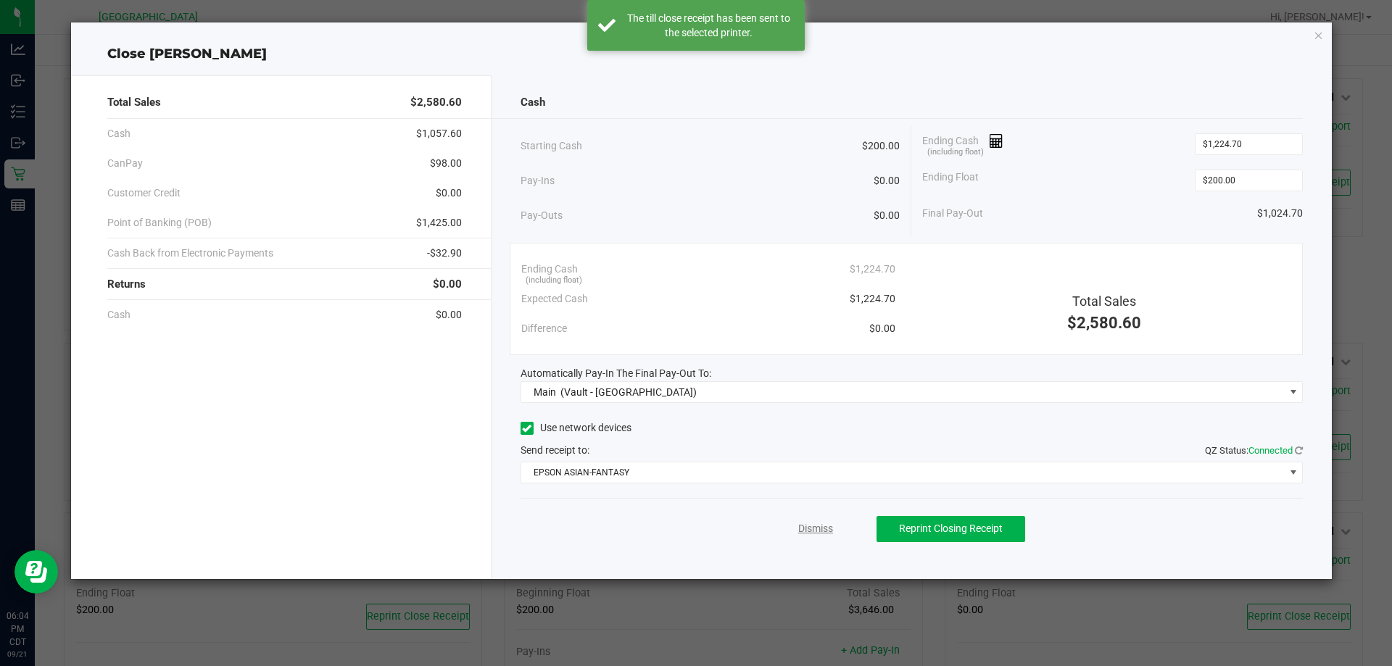
click at [814, 534] on link "Dismiss" at bounding box center [815, 528] width 35 height 15
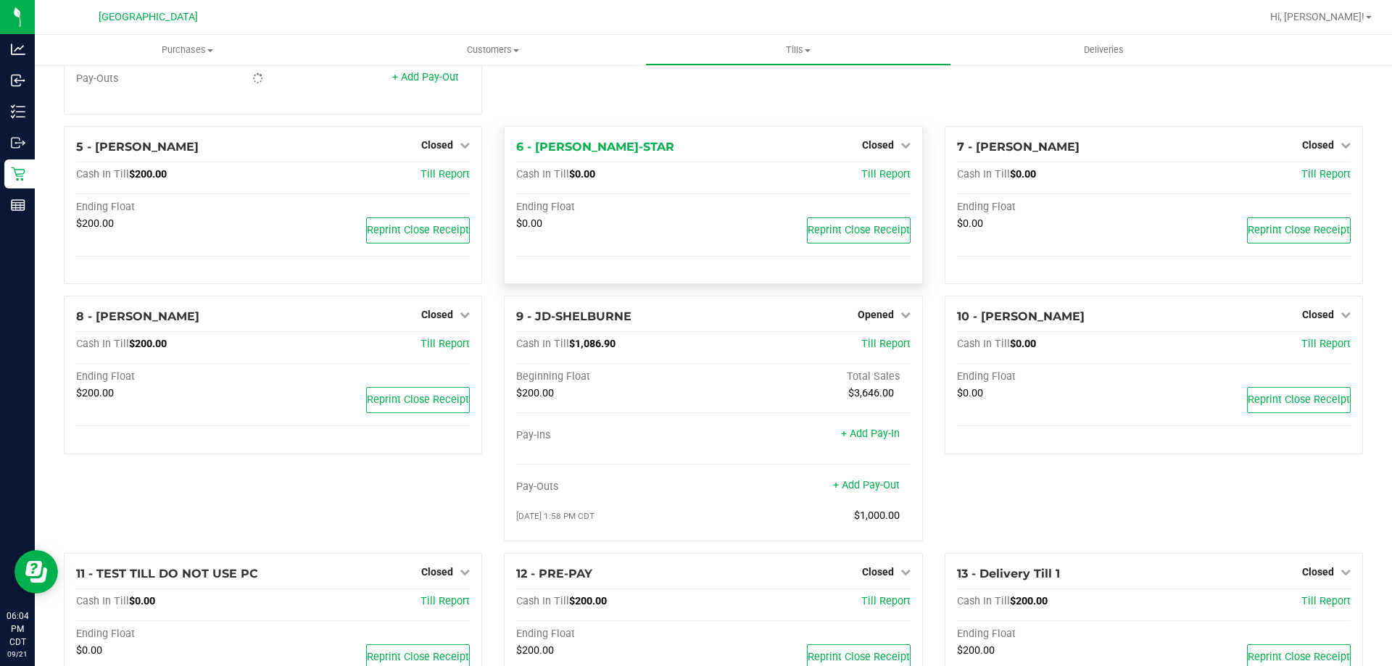
scroll to position [218, 0]
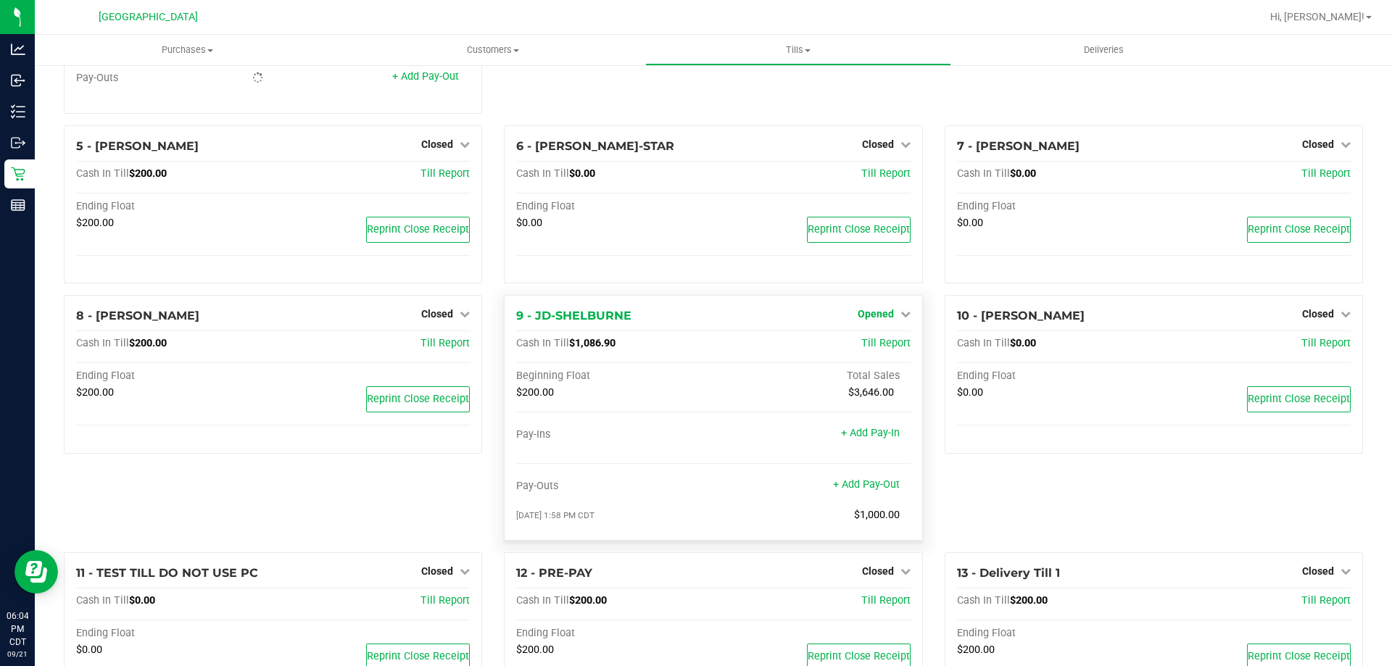
click at [891, 317] on link "Opened" at bounding box center [884, 314] width 53 height 12
click at [875, 350] on link "Close Till" at bounding box center [877, 345] width 39 height 12
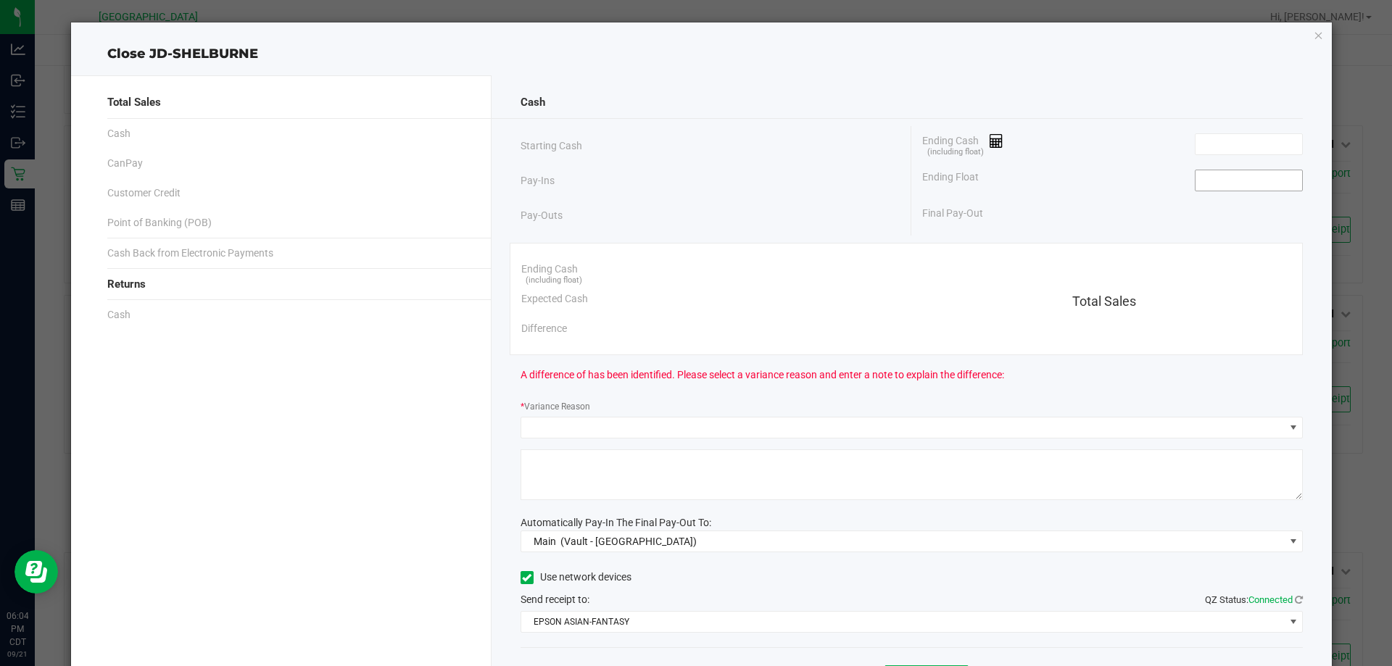
click at [1260, 178] on input at bounding box center [1249, 180] width 107 height 20
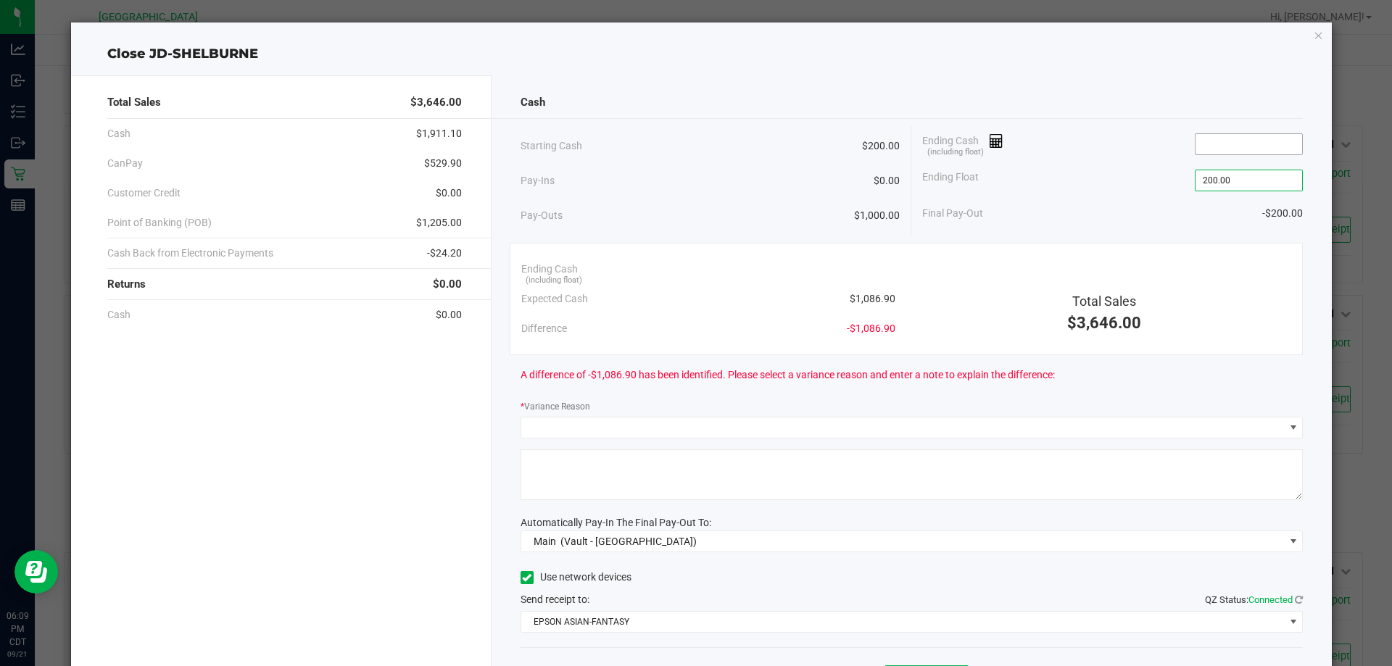
type input "$200.00"
click at [1260, 138] on input at bounding box center [1249, 144] width 107 height 20
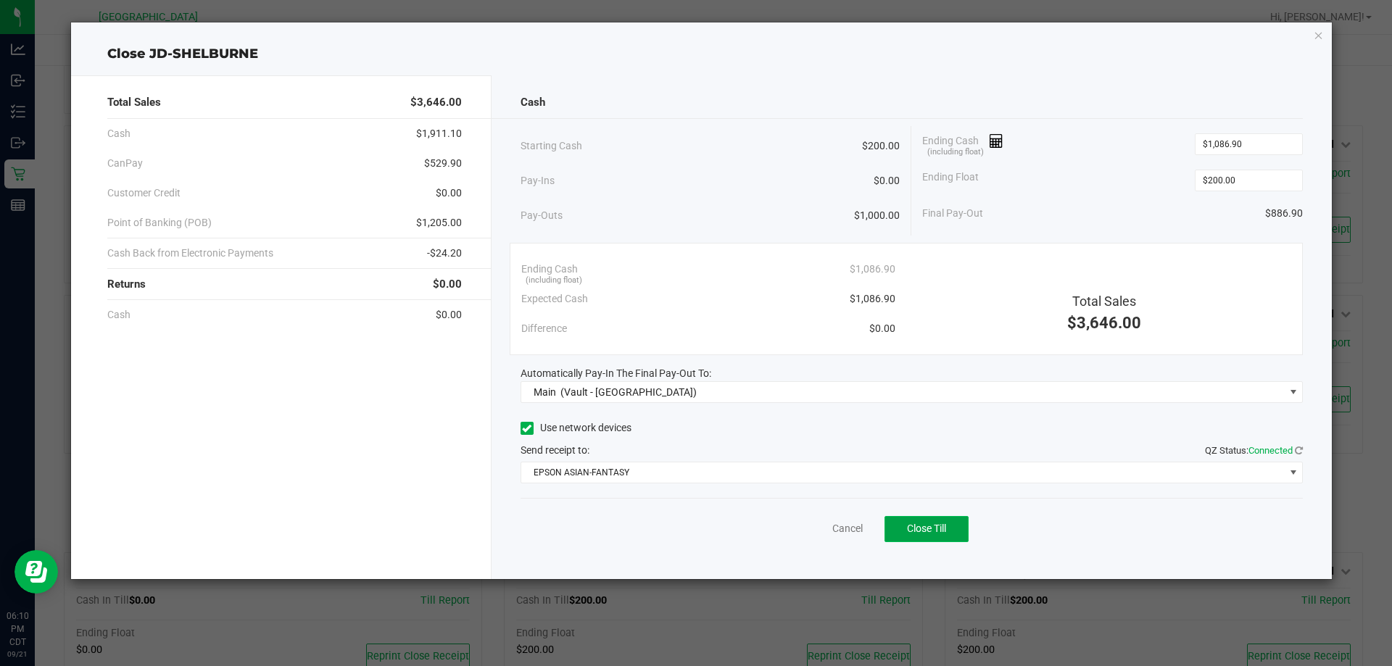
type input "$1,086.90"
click at [945, 521] on button "Close Till" at bounding box center [927, 529] width 84 height 26
click at [801, 531] on link "Dismiss" at bounding box center [815, 528] width 35 height 15
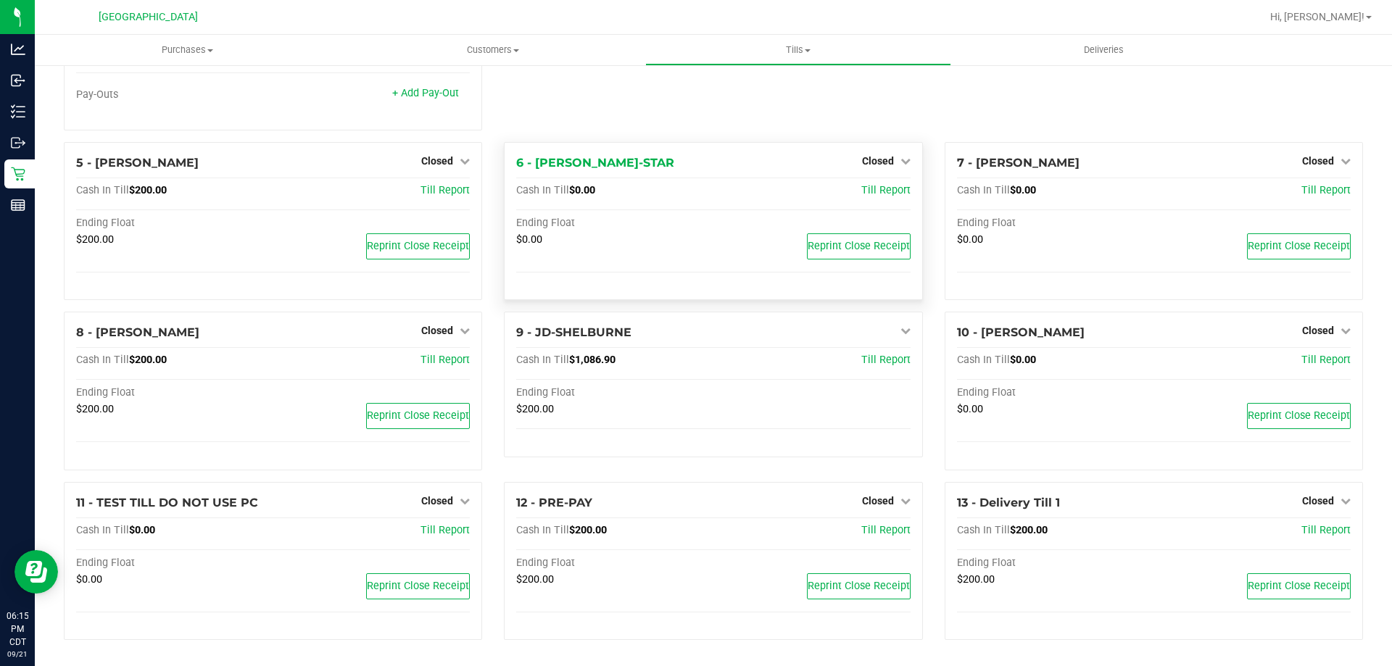
scroll to position [0, 0]
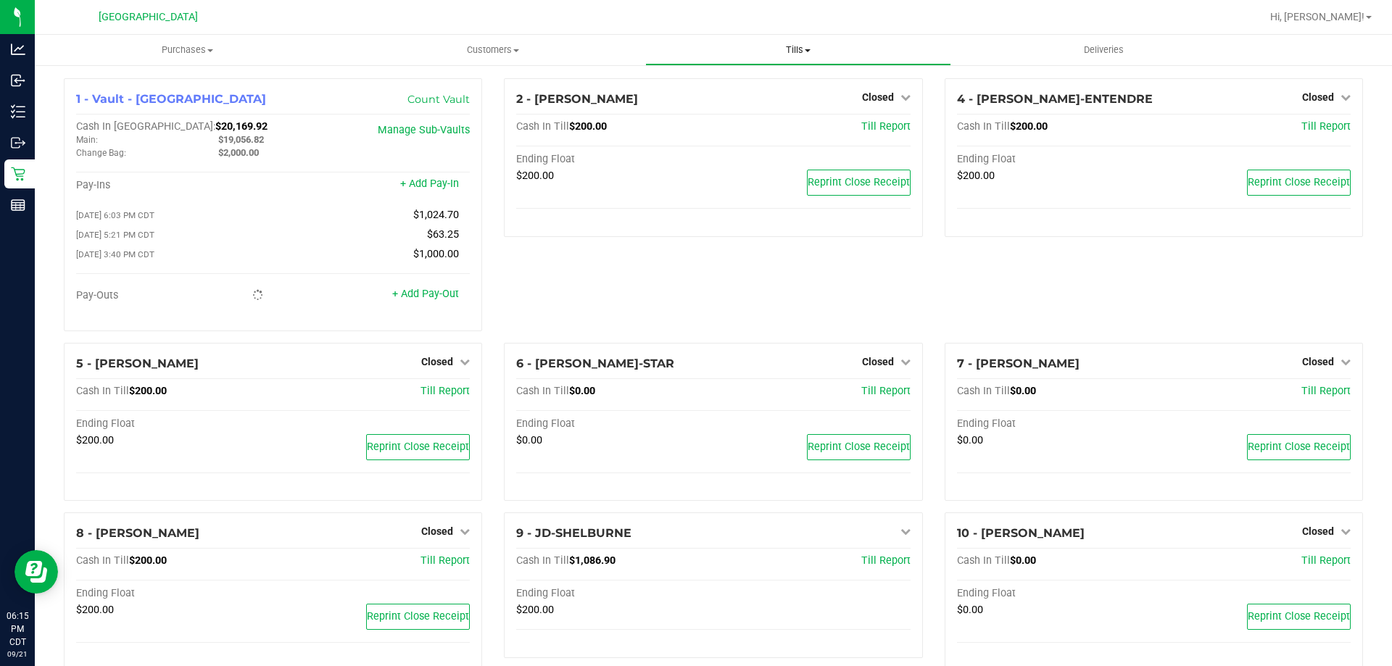
click at [796, 44] on span "Tills" at bounding box center [798, 50] width 304 height 13
click at [733, 102] on span "Reconcile e-payments" at bounding box center [717, 105] width 144 height 12
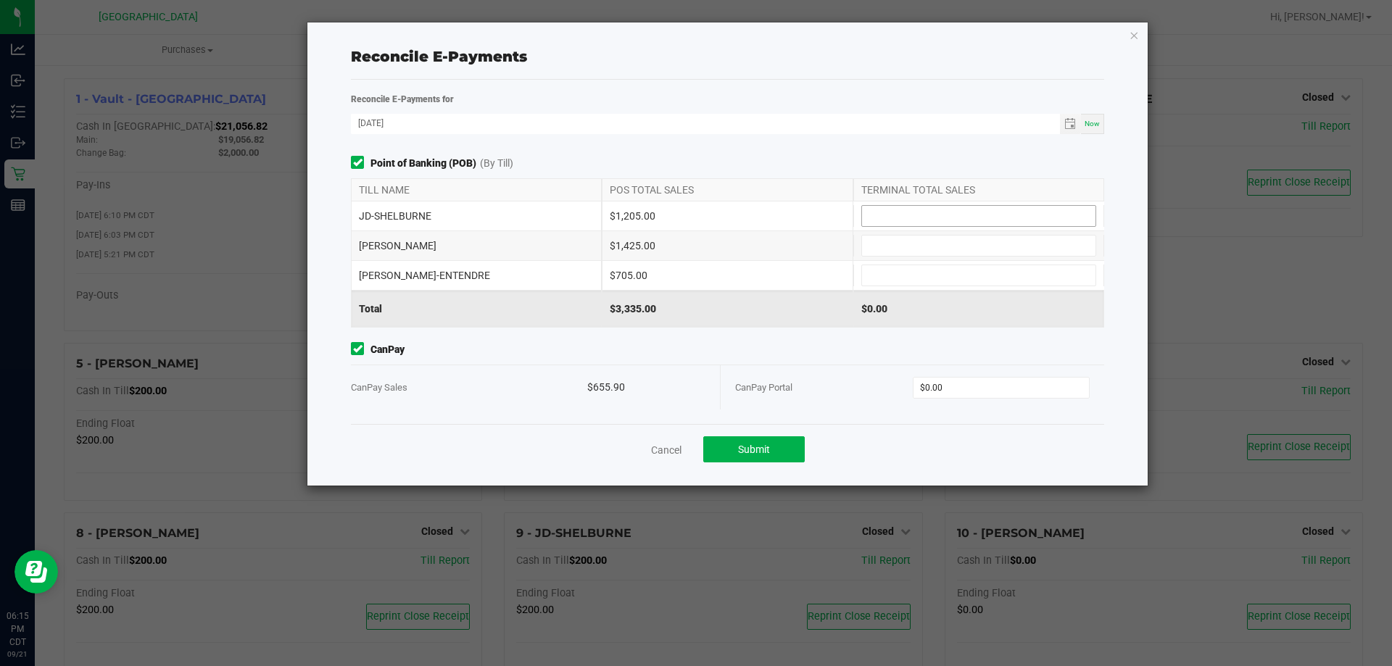
click at [976, 217] on input at bounding box center [979, 216] width 234 height 20
type input "$1,205.00"
type input "$1,425.00"
type input "$705.00"
click at [1012, 391] on input "0" at bounding box center [1002, 388] width 176 height 20
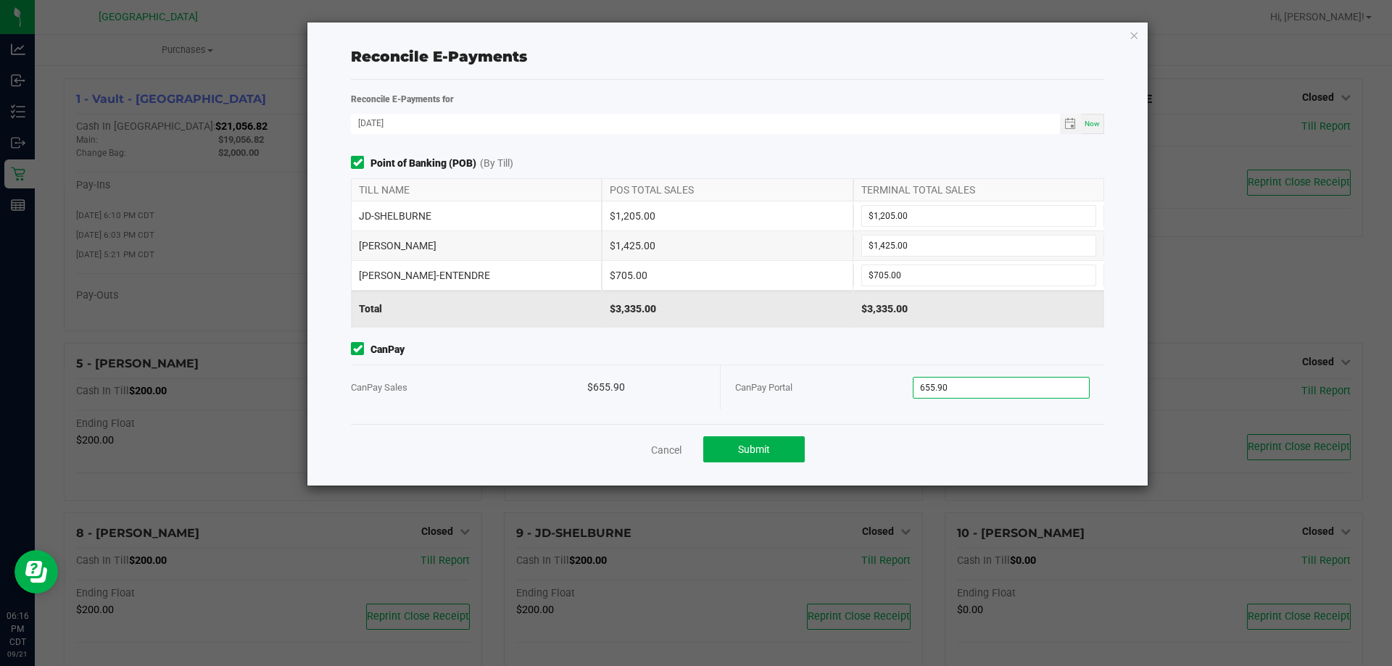
type input "$655.90"
click at [1001, 441] on div "Cancel Submit" at bounding box center [727, 449] width 753 height 50
click at [752, 444] on span "Submit" at bounding box center [754, 450] width 32 height 12
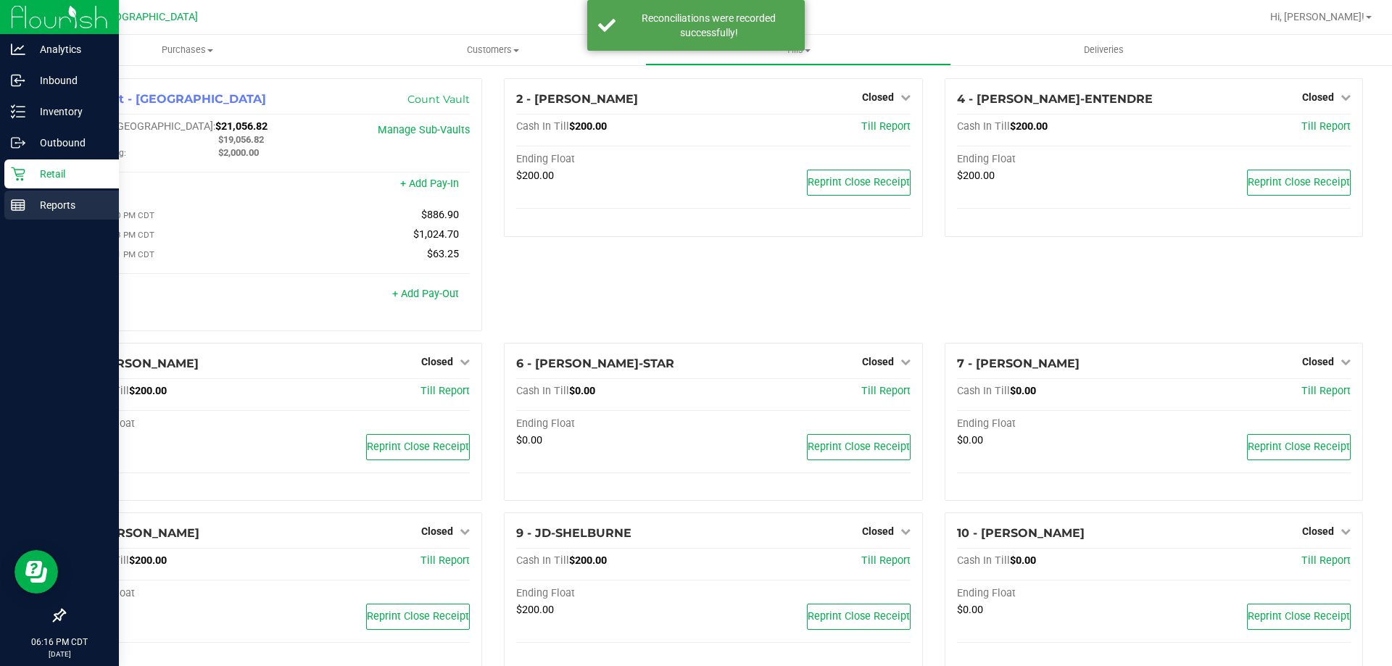
click at [41, 202] on p "Reports" at bounding box center [68, 205] width 87 height 17
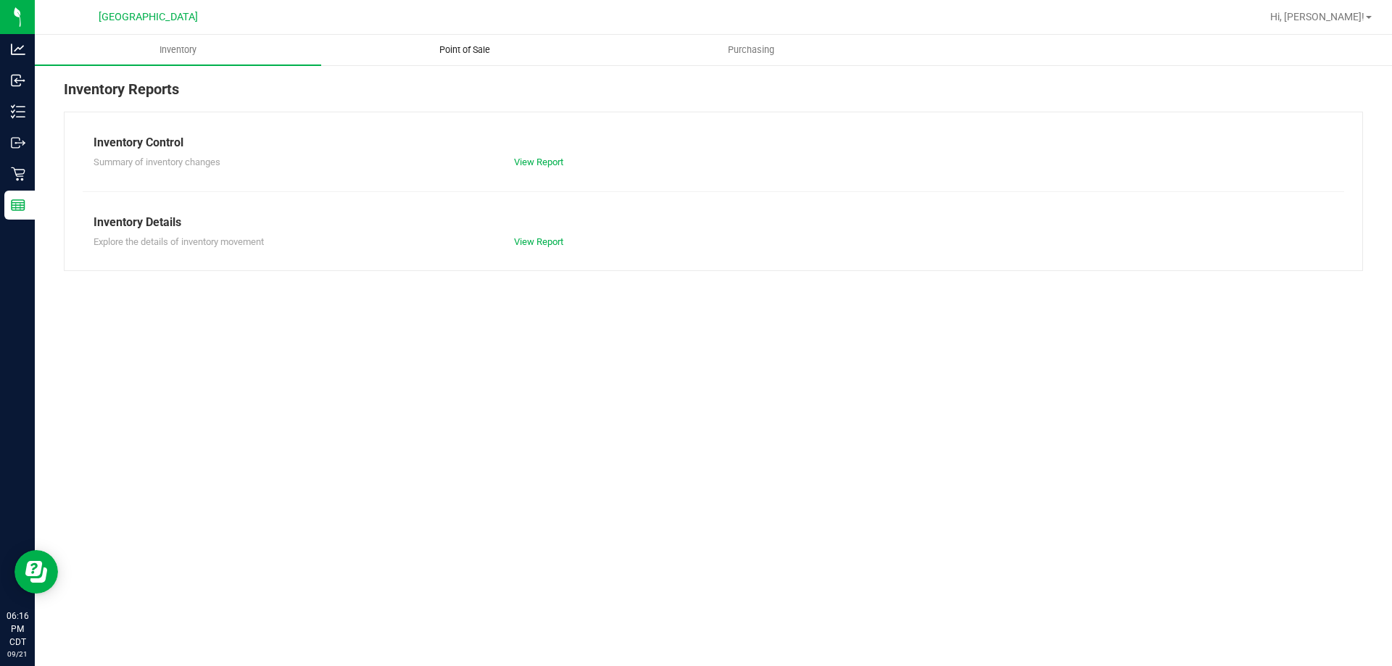
click at [452, 47] on span "Point of Sale" at bounding box center [465, 50] width 90 height 13
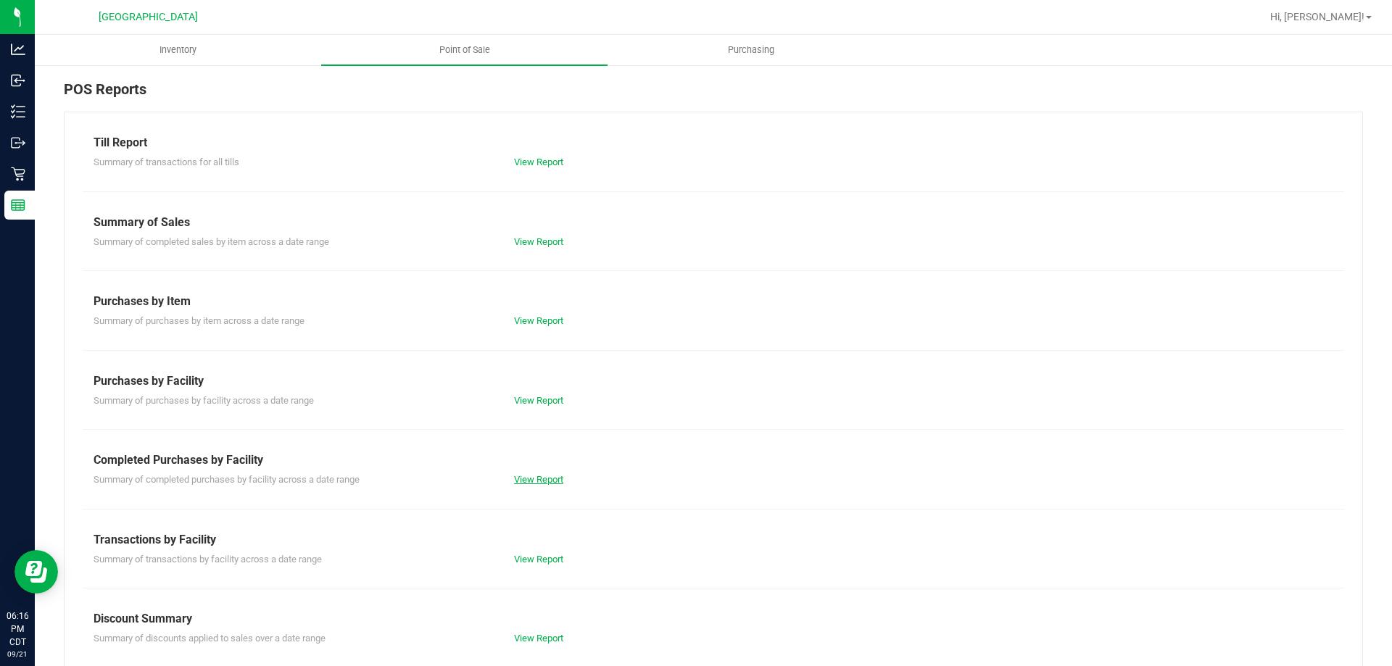
click at [538, 478] on link "View Report" at bounding box center [538, 479] width 49 height 11
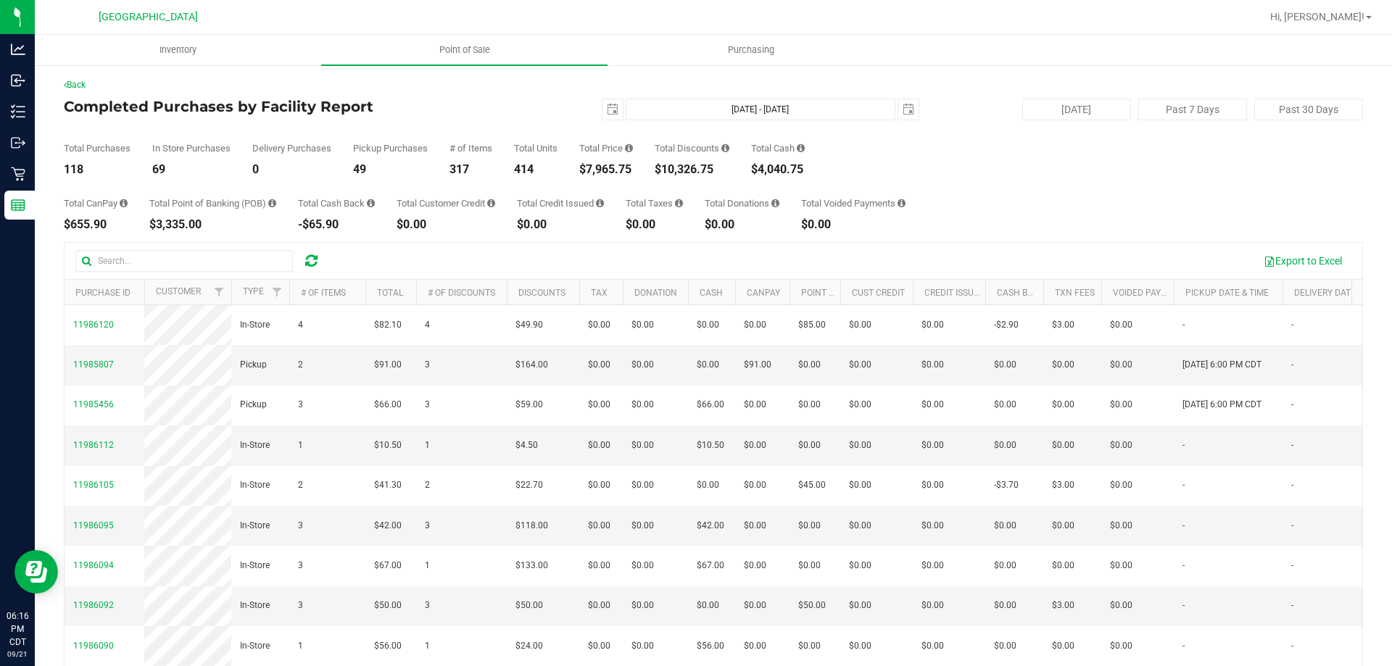
click at [534, 91] on div "Back" at bounding box center [714, 84] width 1300 height 13
click at [1146, 107] on button "Past 7 Days" at bounding box center [1193, 110] width 109 height 22
type input "[DATE]"
type input "[DATE] - [DATE]"
click at [1281, 111] on button "Past 30 Days" at bounding box center [1309, 110] width 109 height 22
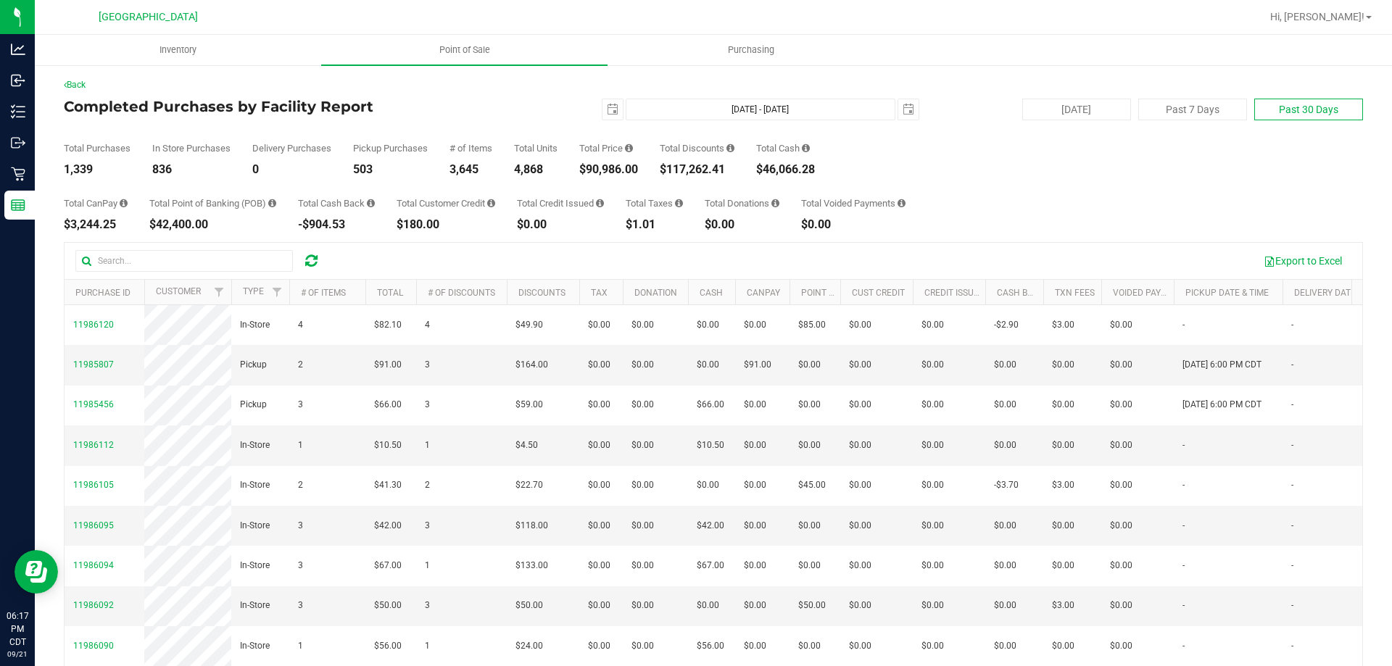
type input "[DATE]"
type input "[DATE] - [DATE]"
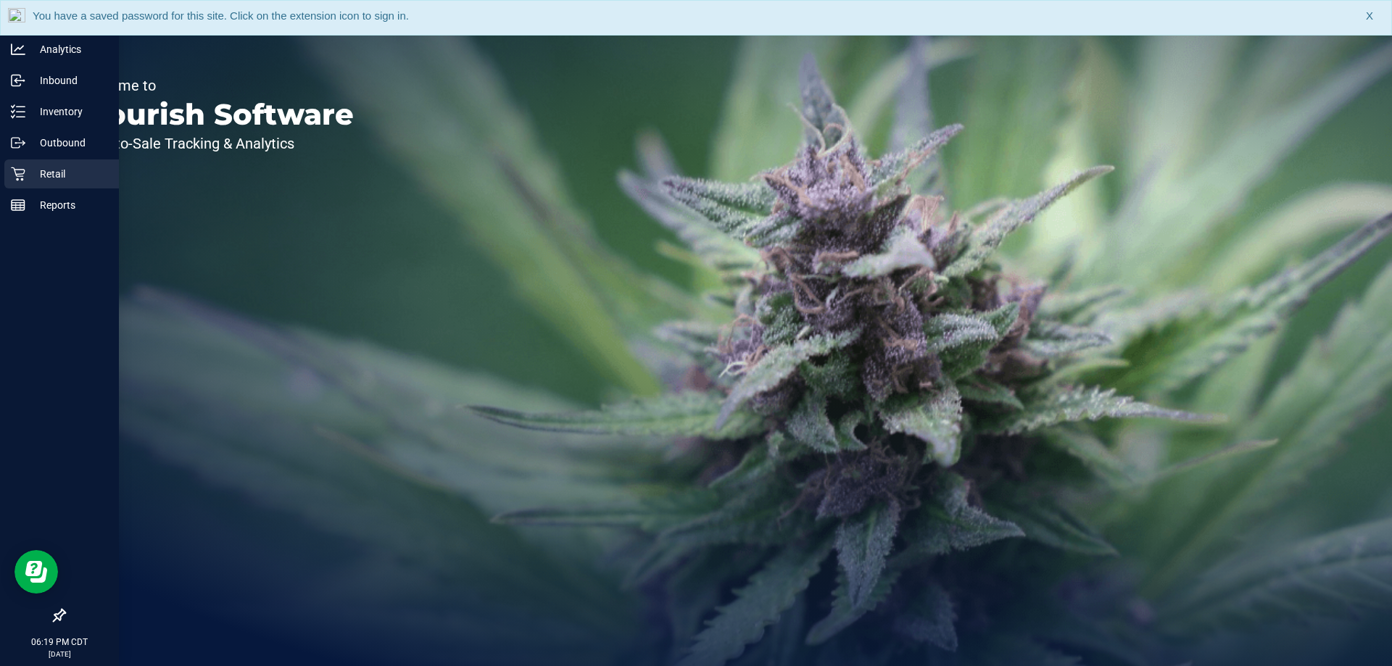
click at [64, 169] on p "Retail" at bounding box center [68, 173] width 87 height 17
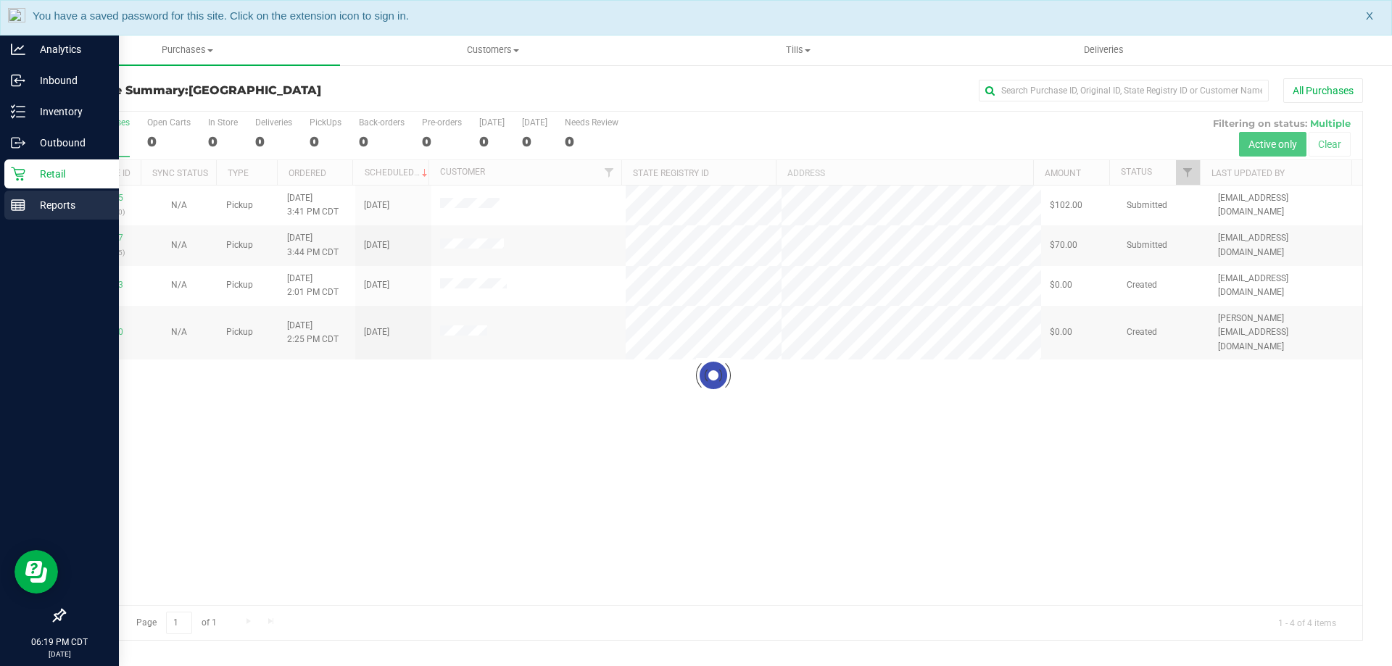
click at [63, 212] on p "Reports" at bounding box center [68, 205] width 87 height 17
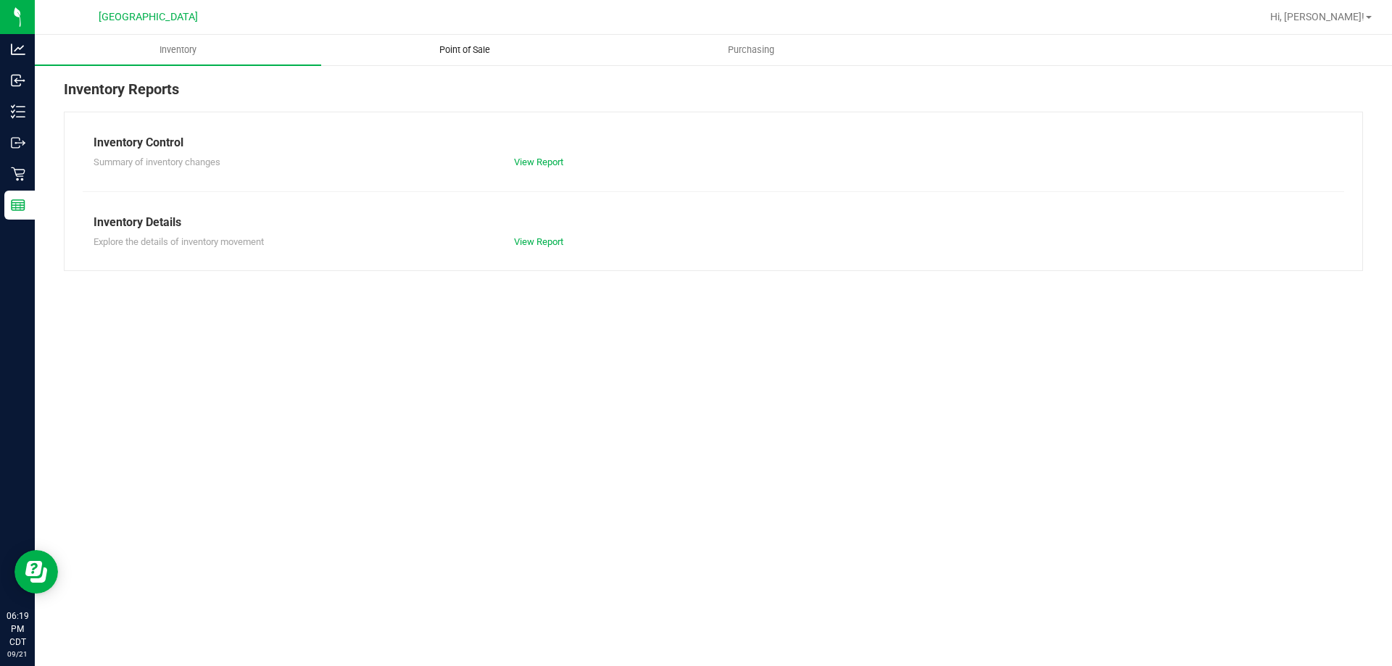
click at [474, 48] on span "Point of Sale" at bounding box center [465, 50] width 90 height 13
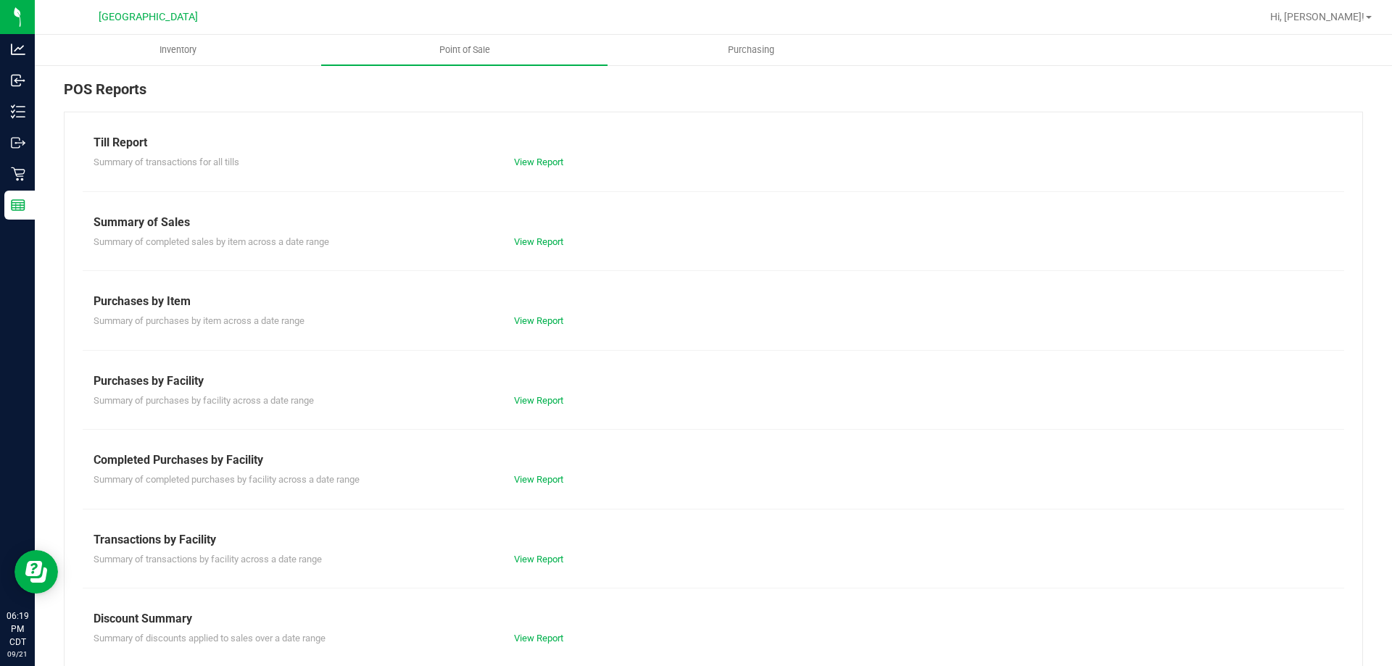
click at [549, 472] on div "Summary of completed purchases by facility across a date range View Report" at bounding box center [714, 478] width 1262 height 18
click at [548, 474] on link "View Report" at bounding box center [538, 479] width 49 height 11
